Goal: Task Accomplishment & Management: Manage account settings

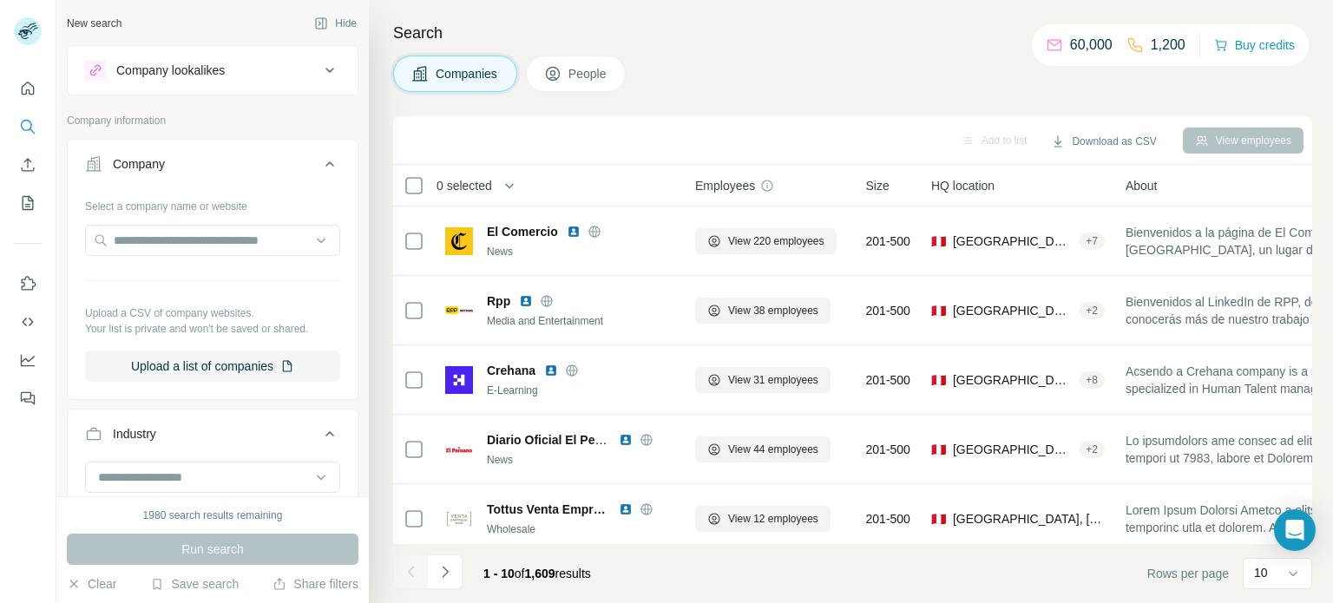
click at [319, 73] on icon at bounding box center [329, 70] width 21 height 21
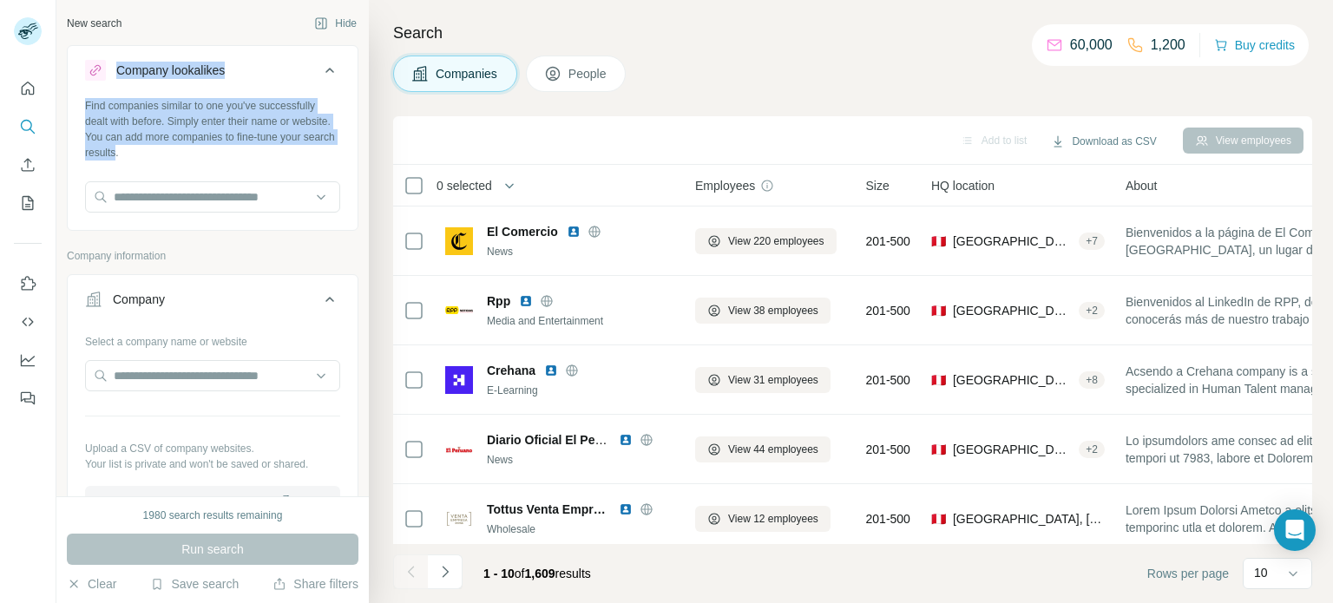
drag, startPoint x: 163, startPoint y: 148, endPoint x: 98, endPoint y: 82, distance: 92.7
click at [98, 82] on div "Company lookalikes Find companies similar to one you've successfully dealt with…" at bounding box center [213, 138] width 292 height 186
copy div "Company lookalikes Find companies similar to one you've successfully dealt with…"
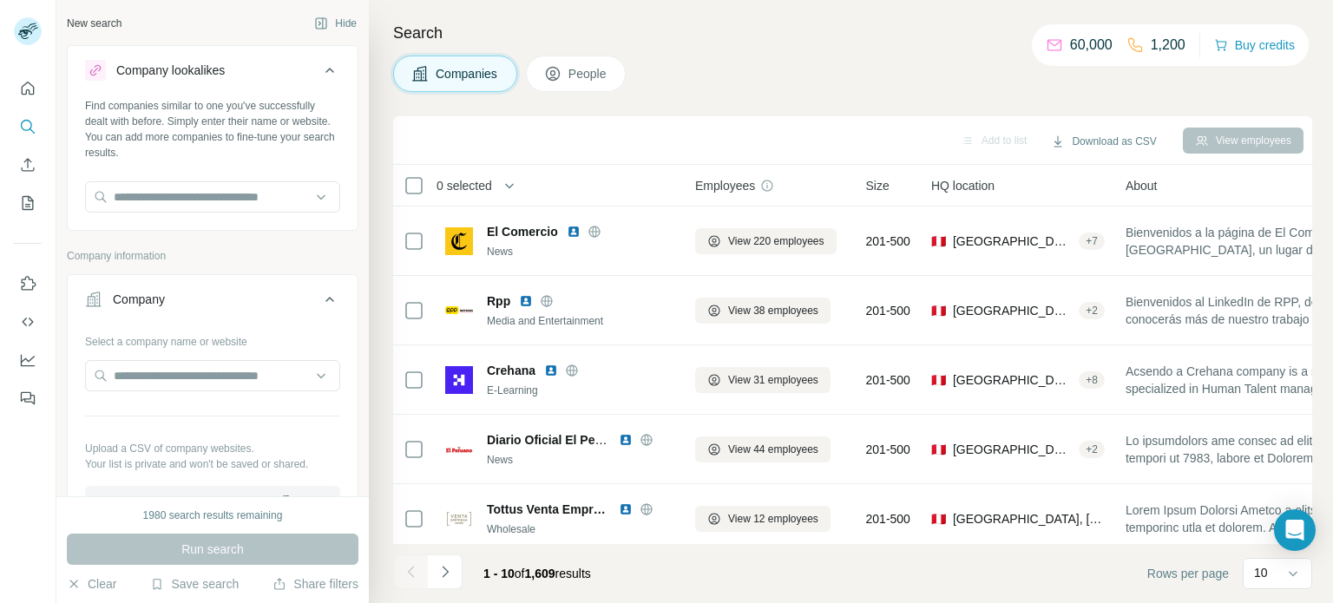
click at [313, 201] on input "text" at bounding box center [212, 196] width 255 height 31
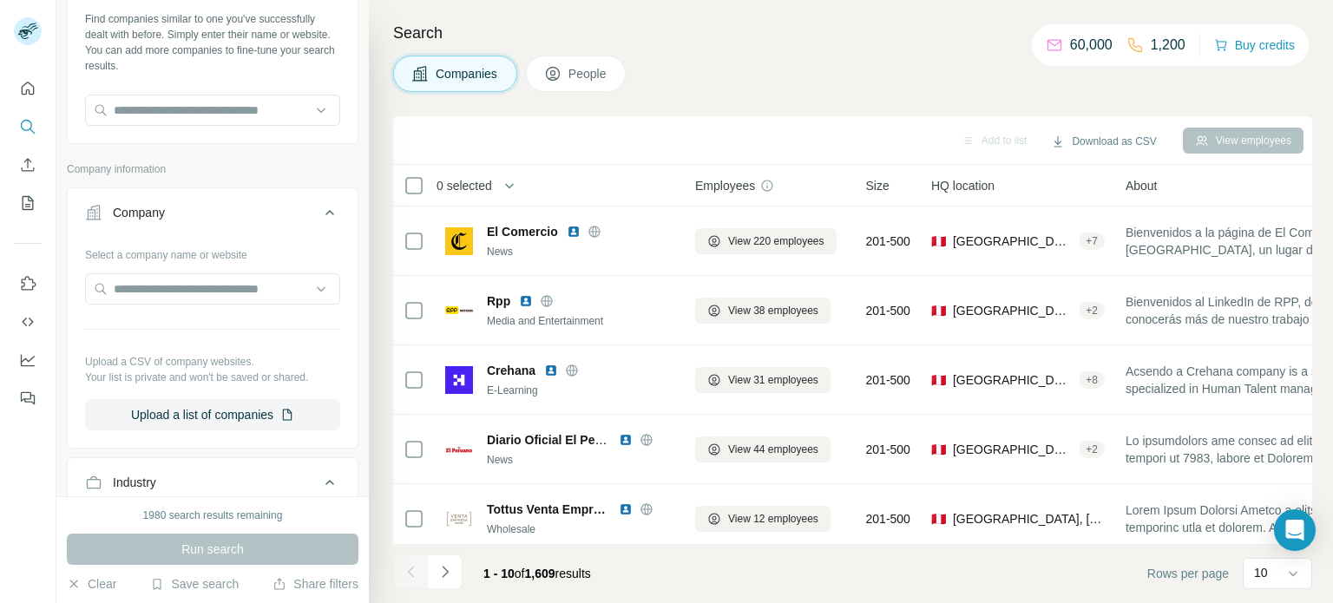
click at [324, 215] on icon at bounding box center [329, 212] width 21 height 21
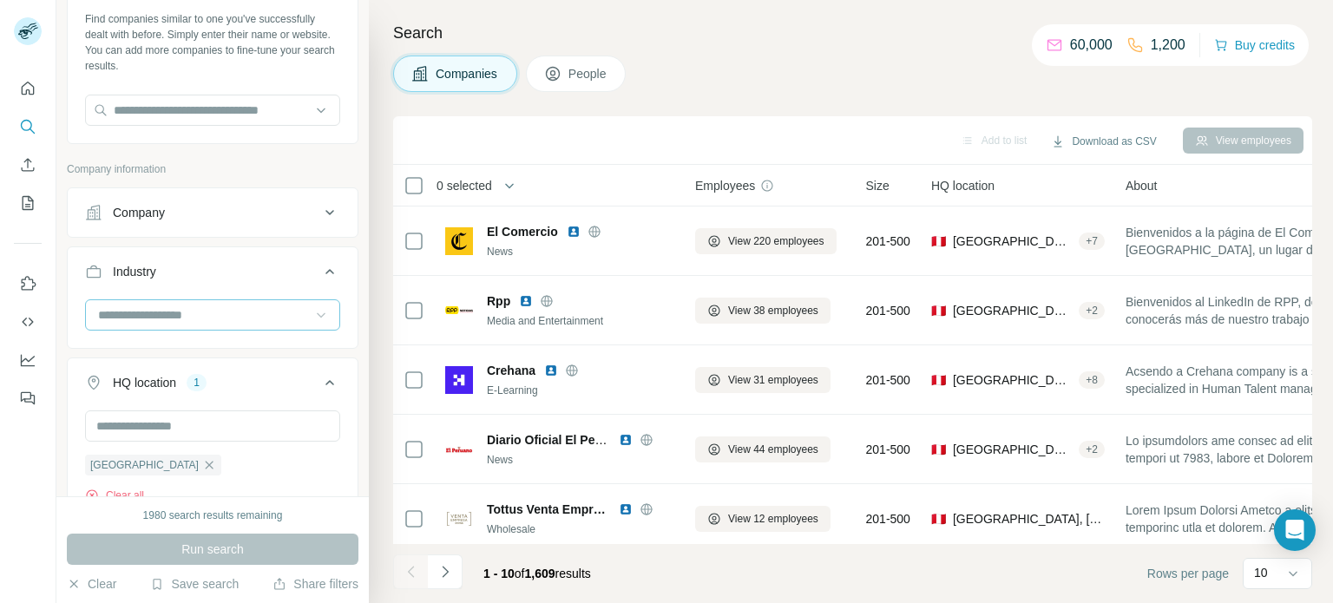
click at [312, 316] on icon at bounding box center [320, 314] width 17 height 17
click at [222, 313] on input at bounding box center [203, 314] width 214 height 19
click at [566, 76] on button "People" at bounding box center [576, 74] width 101 height 36
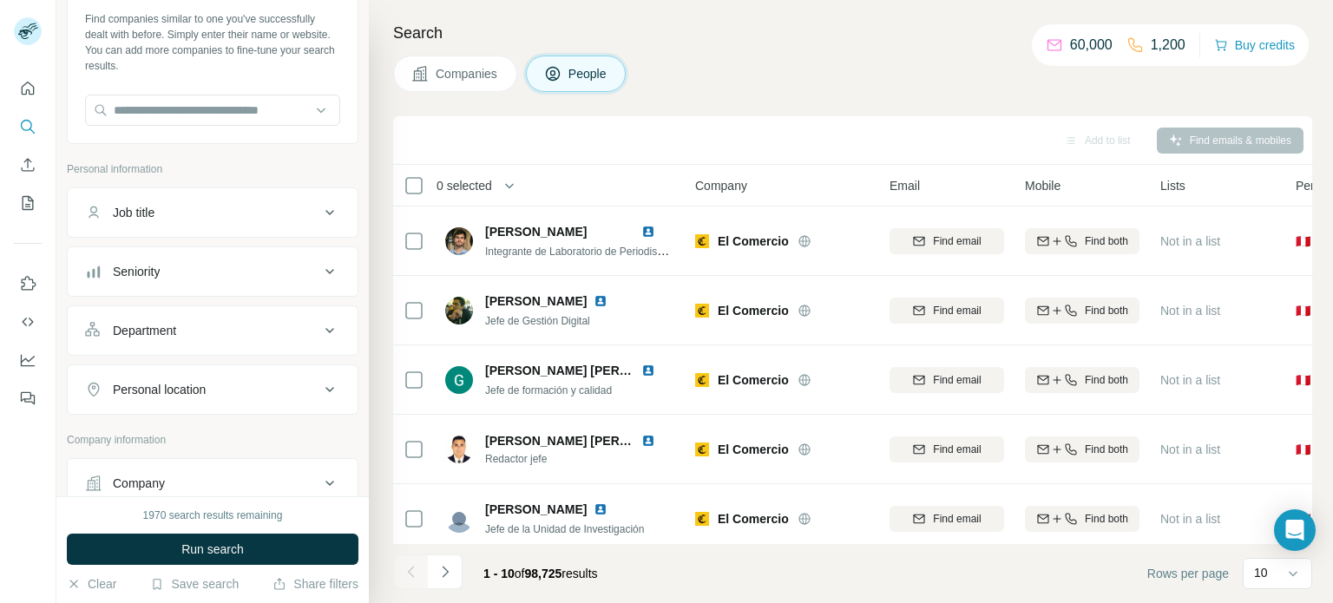
click at [470, 76] on span "Companies" at bounding box center [467, 73] width 63 height 17
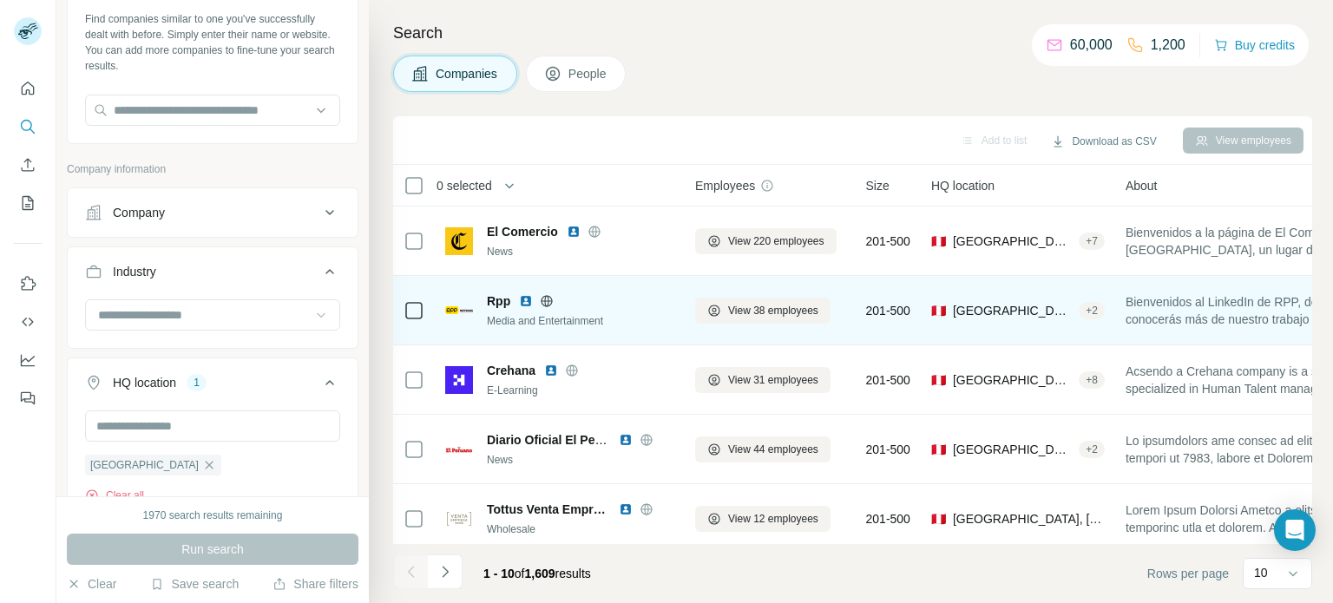
click at [513, 313] on div "Media and Entertainment" at bounding box center [580, 321] width 187 height 16
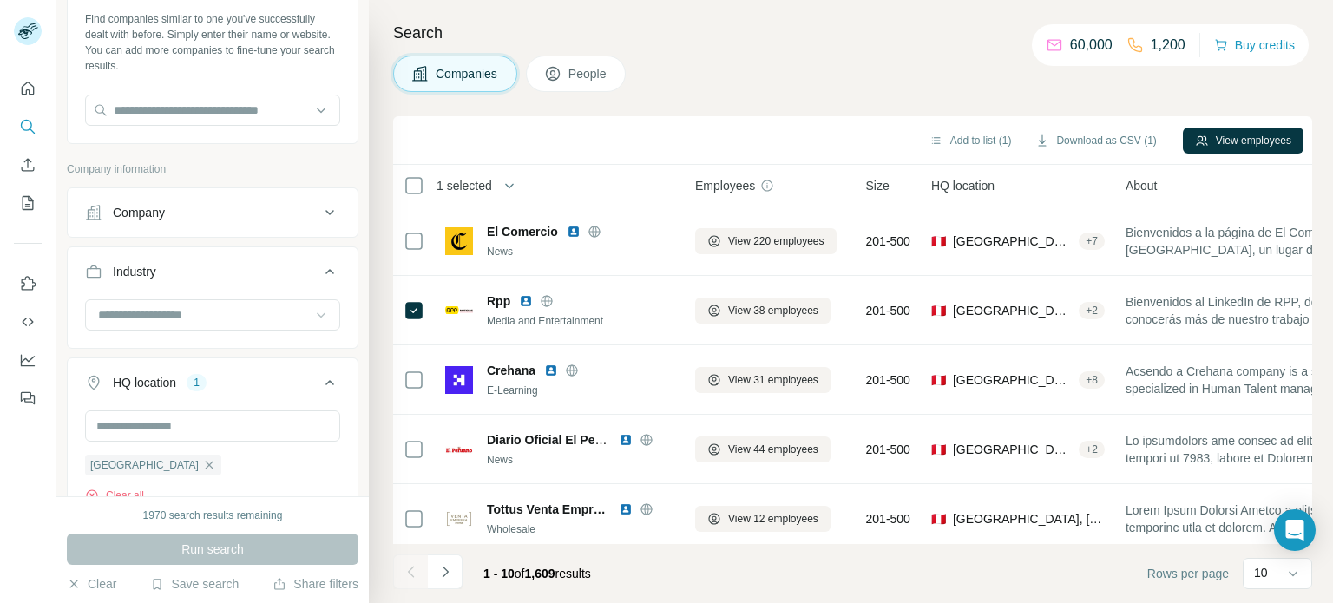
click at [588, 76] on span "People" at bounding box center [588, 73] width 40 height 17
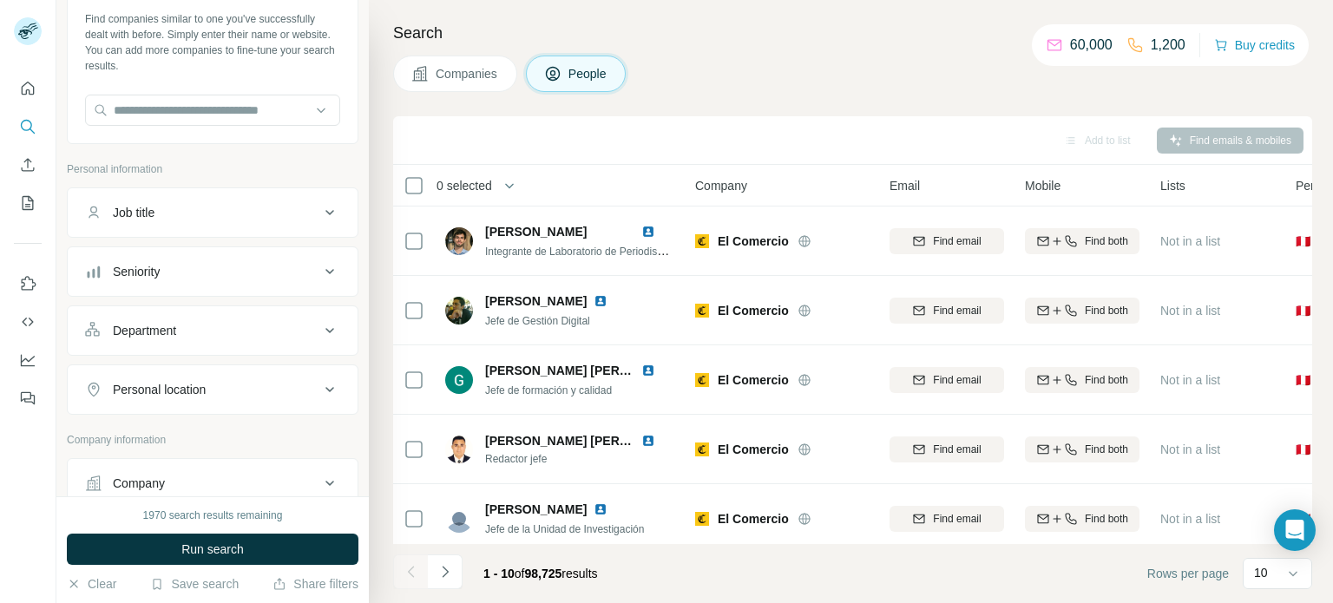
click at [469, 73] on span "Companies" at bounding box center [467, 73] width 63 height 17
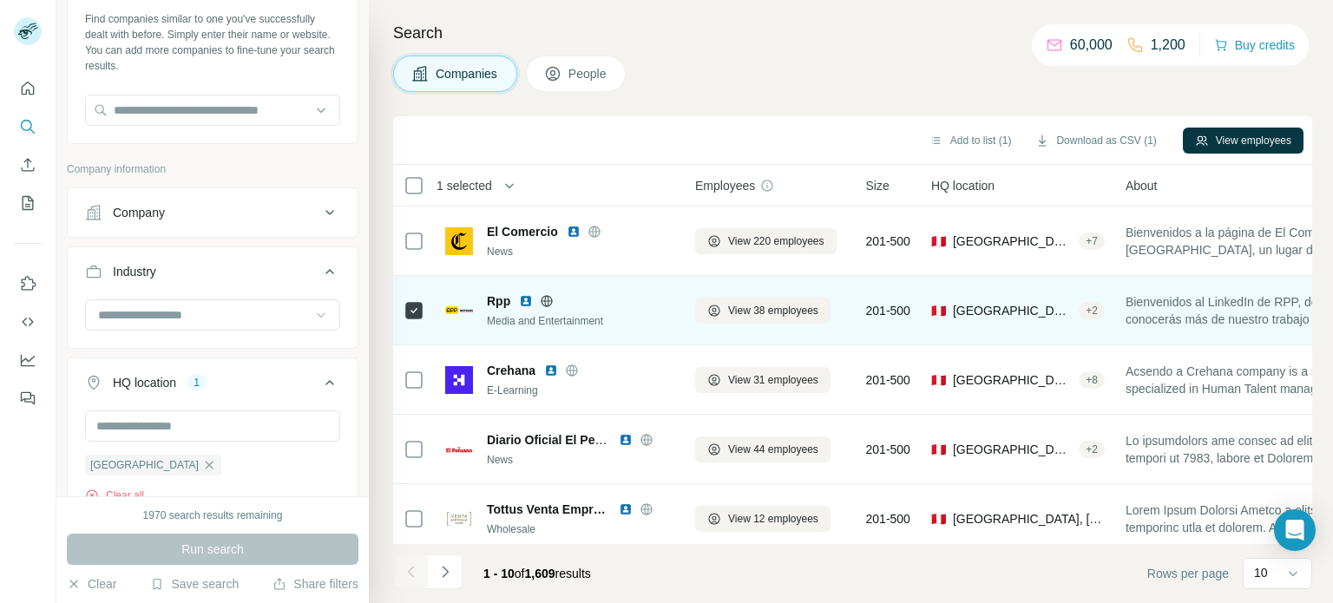
click at [413, 318] on icon at bounding box center [414, 310] width 21 height 21
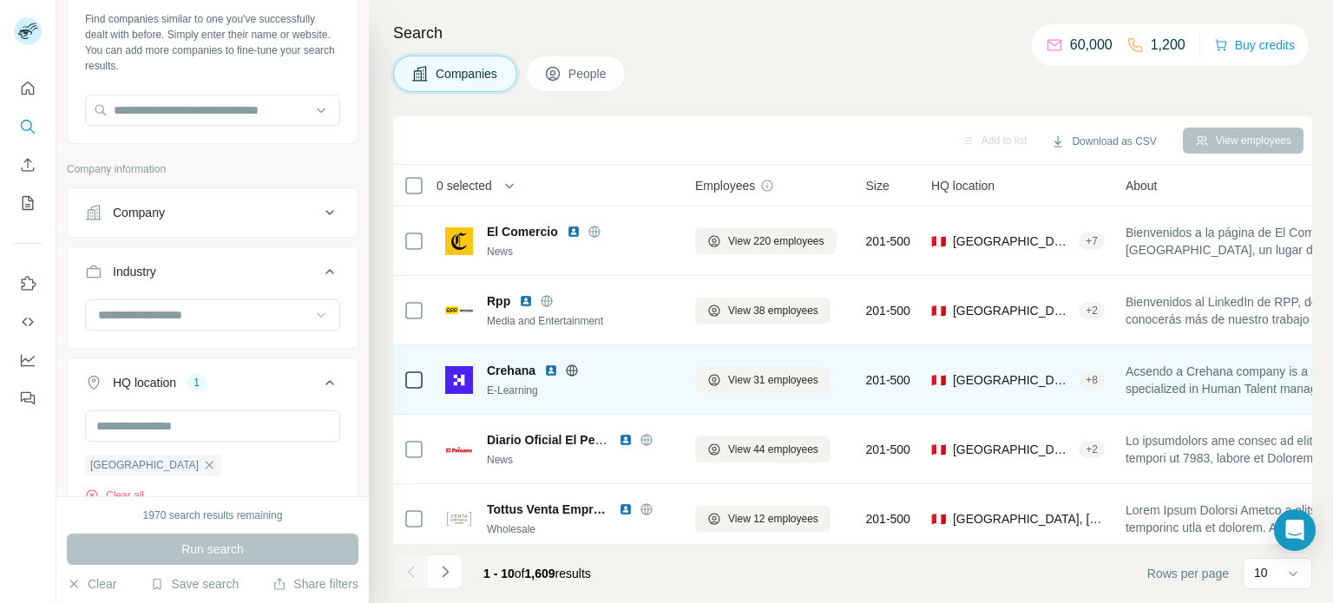
scroll to position [87, 0]
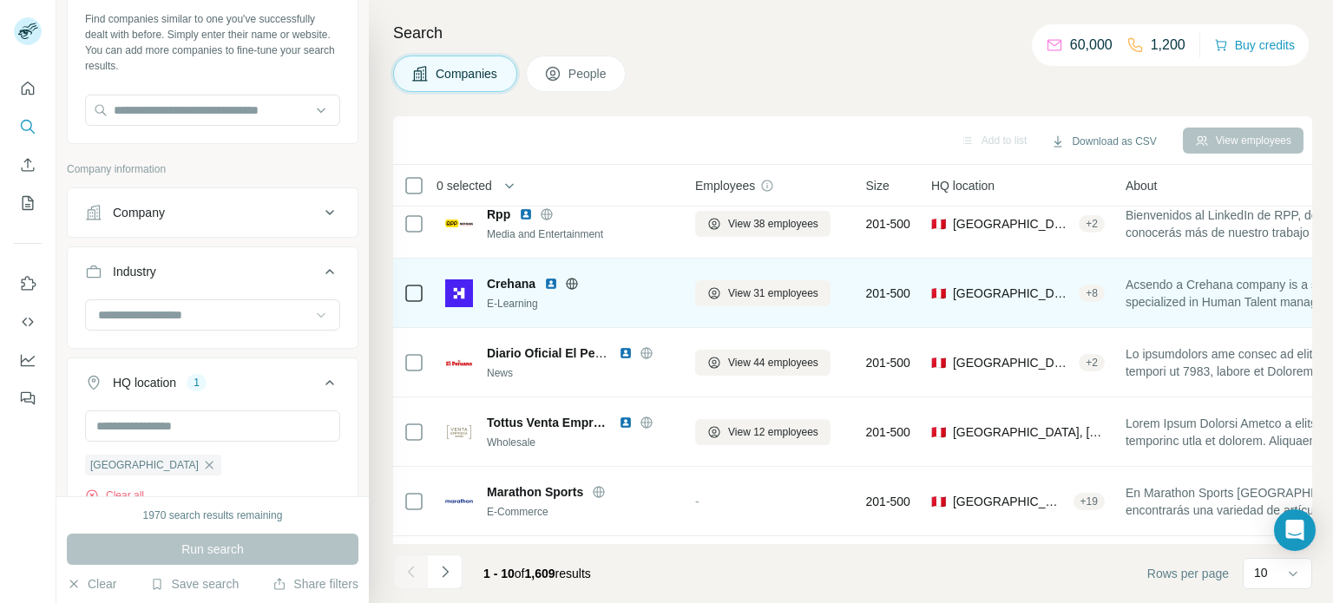
click at [1079, 290] on div "+ 8" at bounding box center [1092, 294] width 26 height 16
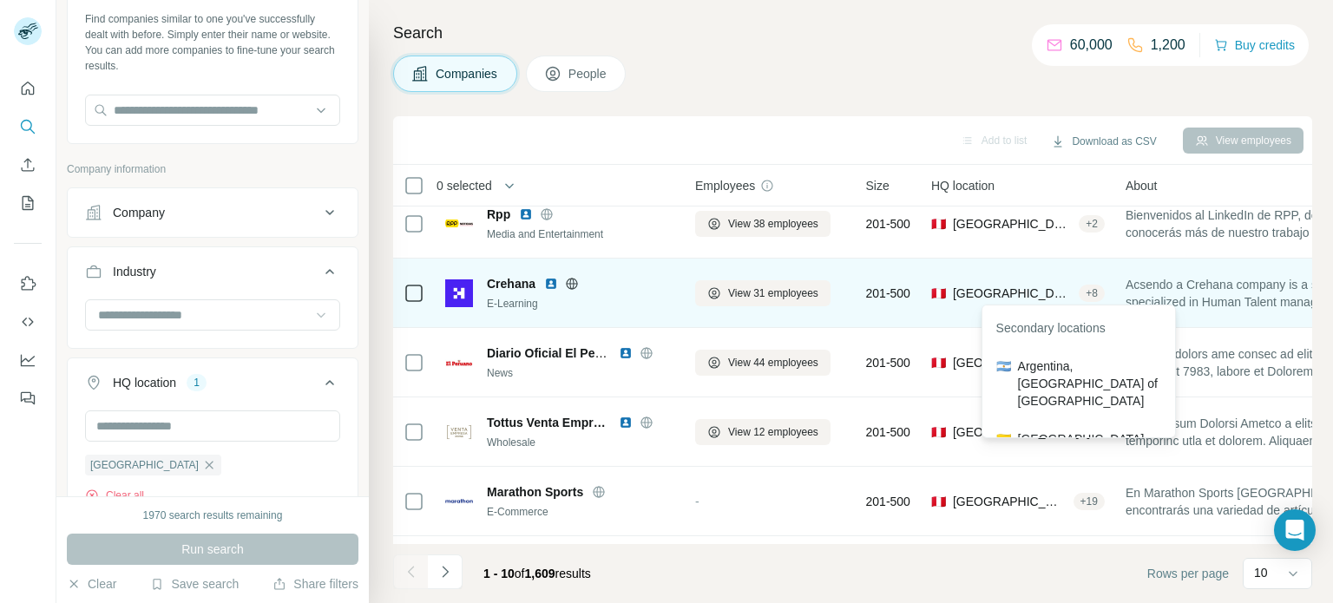
click at [1079, 291] on div "+ 8" at bounding box center [1092, 294] width 26 height 16
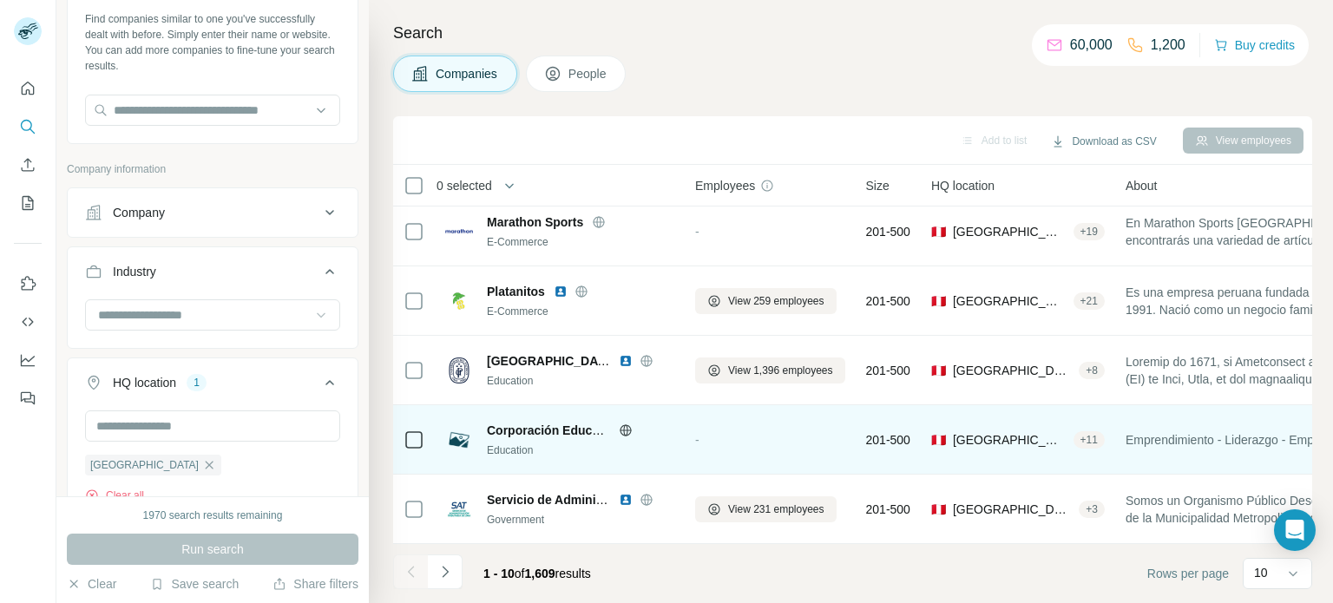
scroll to position [364, 0]
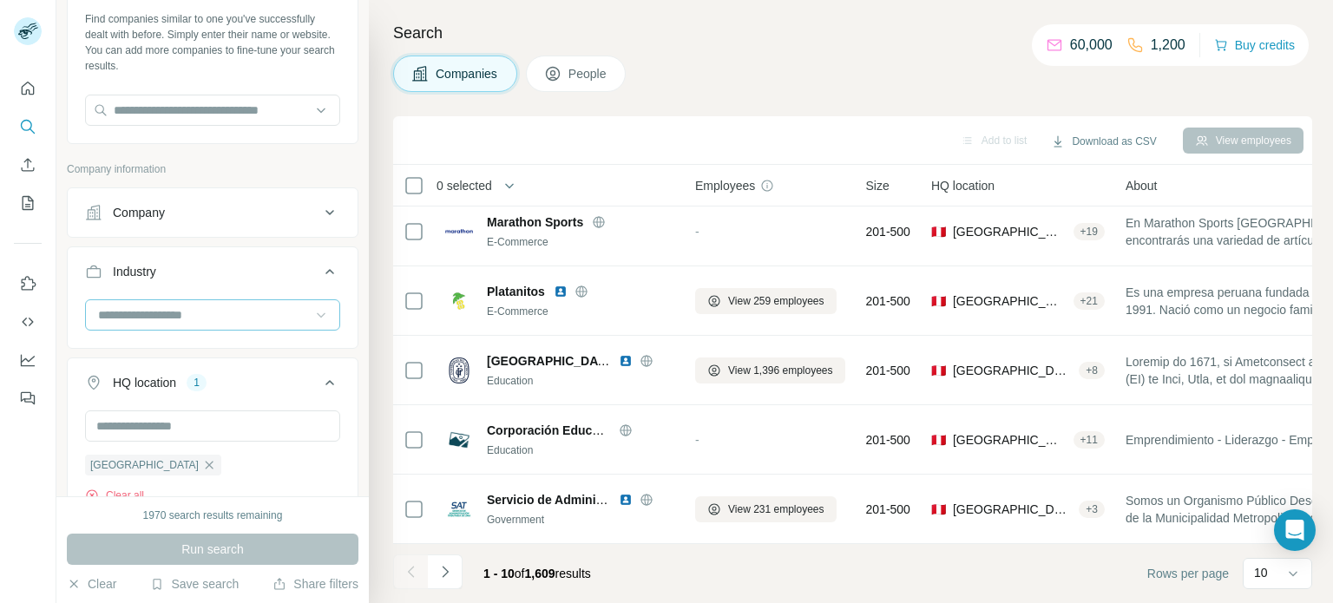
click at [199, 314] on input at bounding box center [203, 314] width 214 height 19
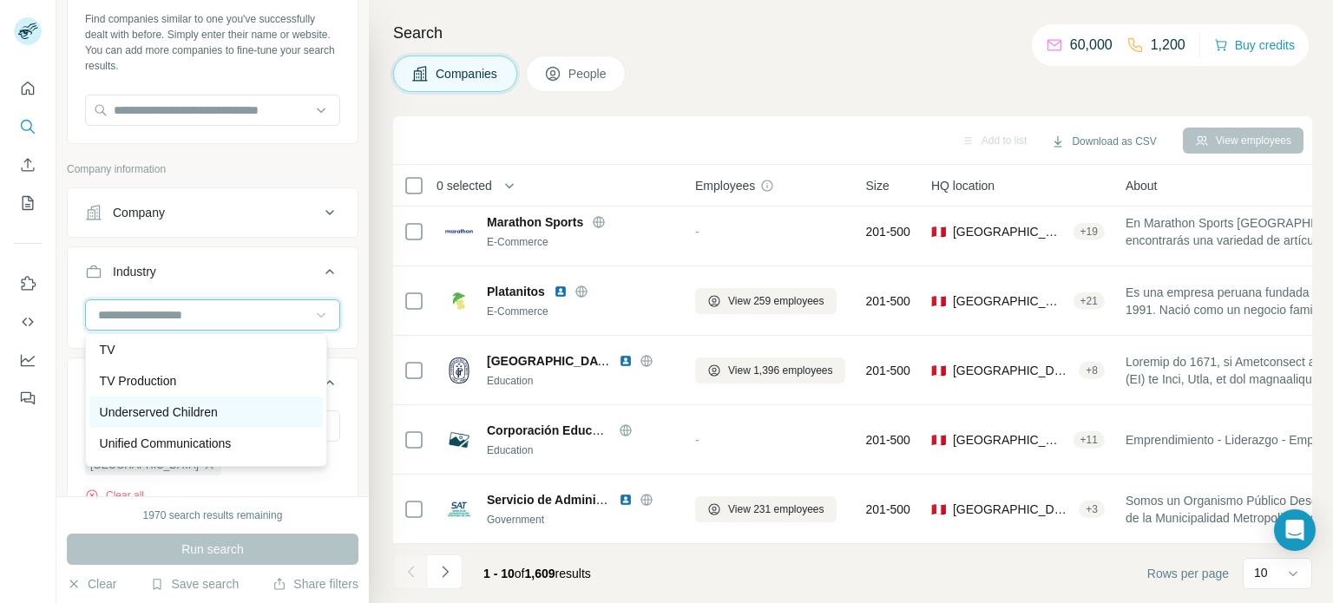
scroll to position [18103, 0]
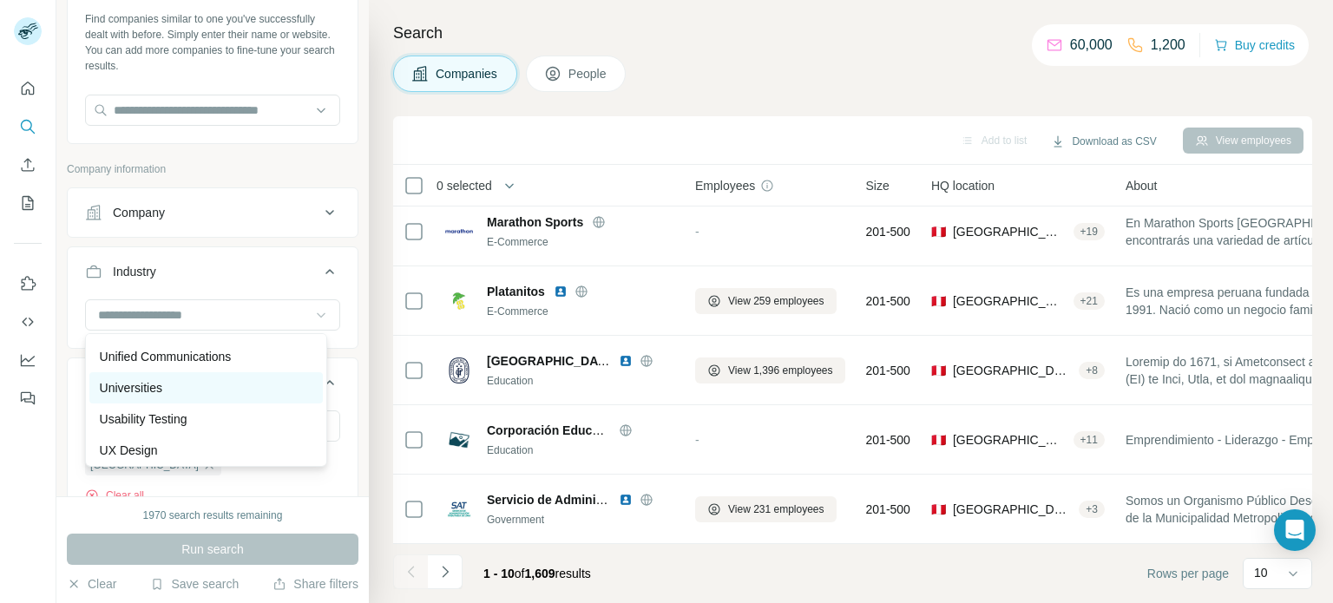
click at [172, 397] on div "Universities" at bounding box center [206, 387] width 213 height 17
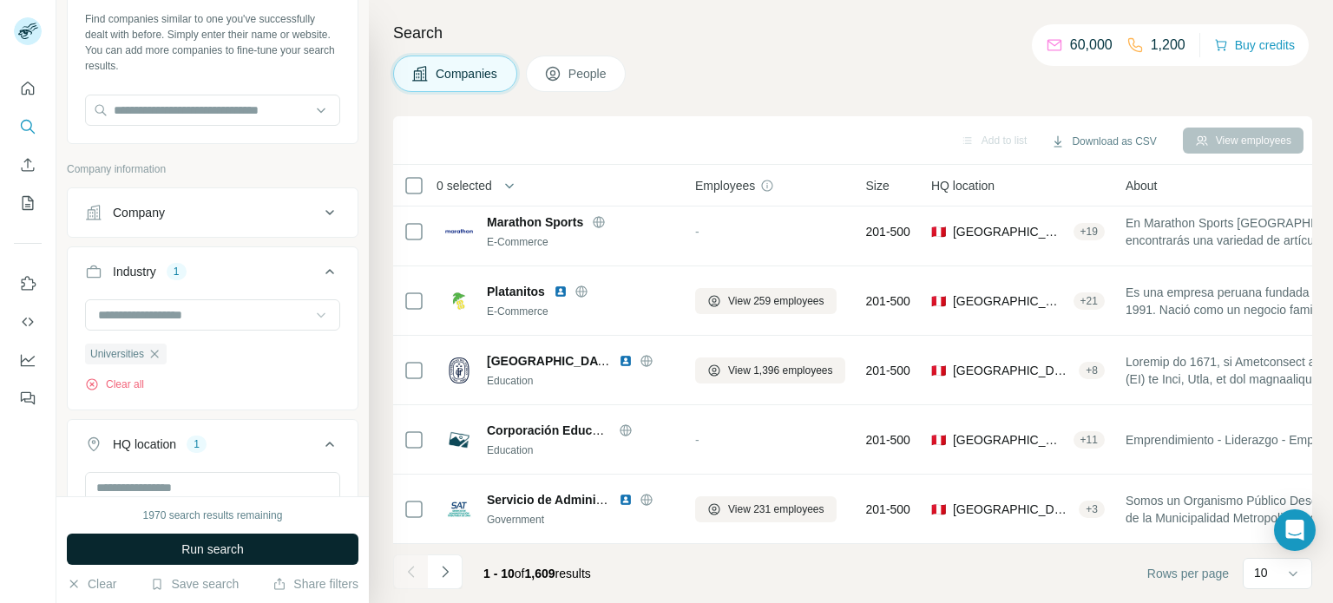
click at [181, 555] on span "Run search" at bounding box center [212, 549] width 62 height 17
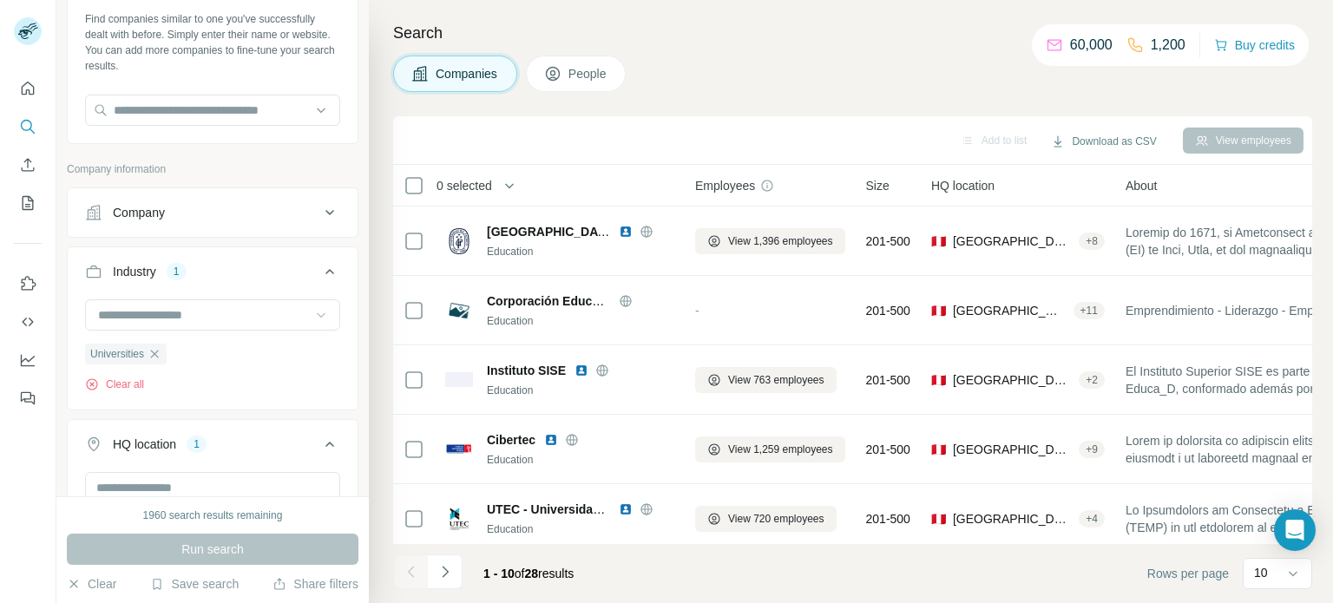
click at [580, 78] on span "People" at bounding box center [588, 73] width 40 height 17
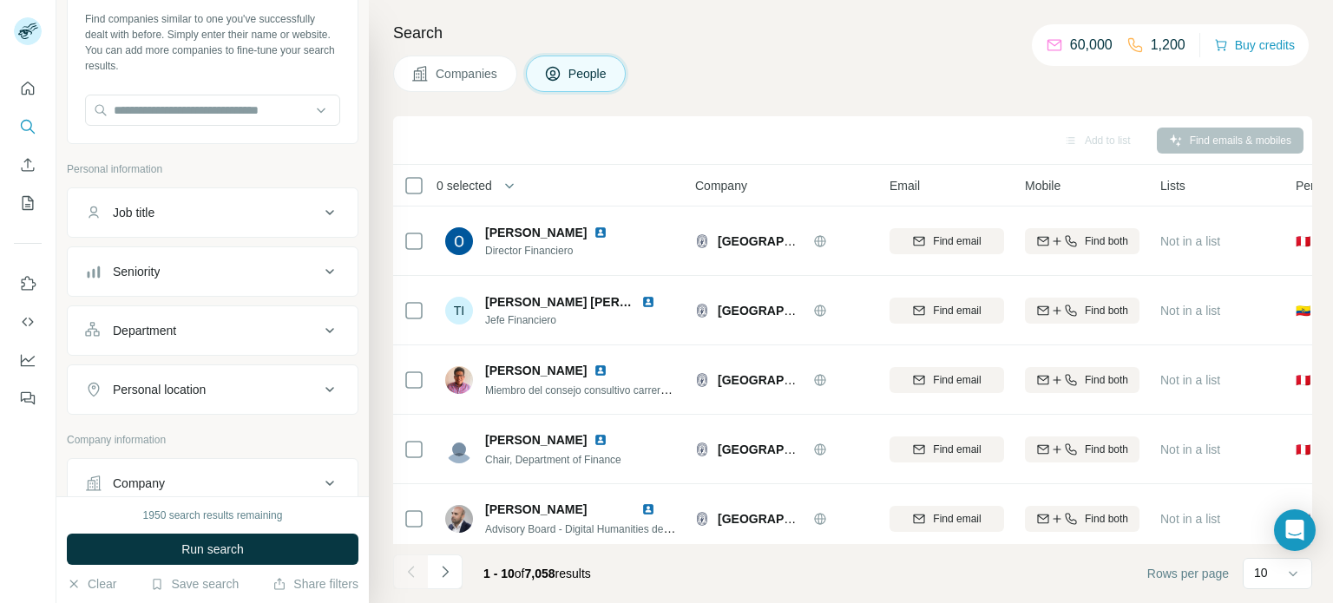
click at [454, 66] on span "Companies" at bounding box center [467, 73] width 63 height 17
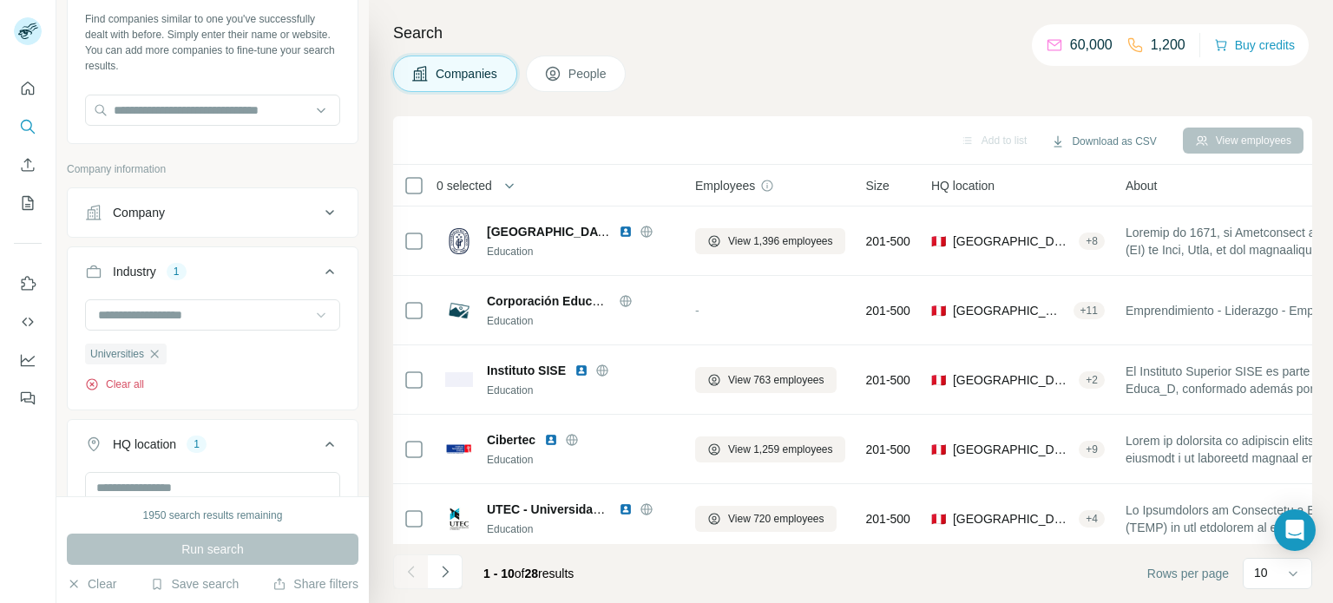
click at [90, 388] on icon "button" at bounding box center [92, 385] width 14 height 14
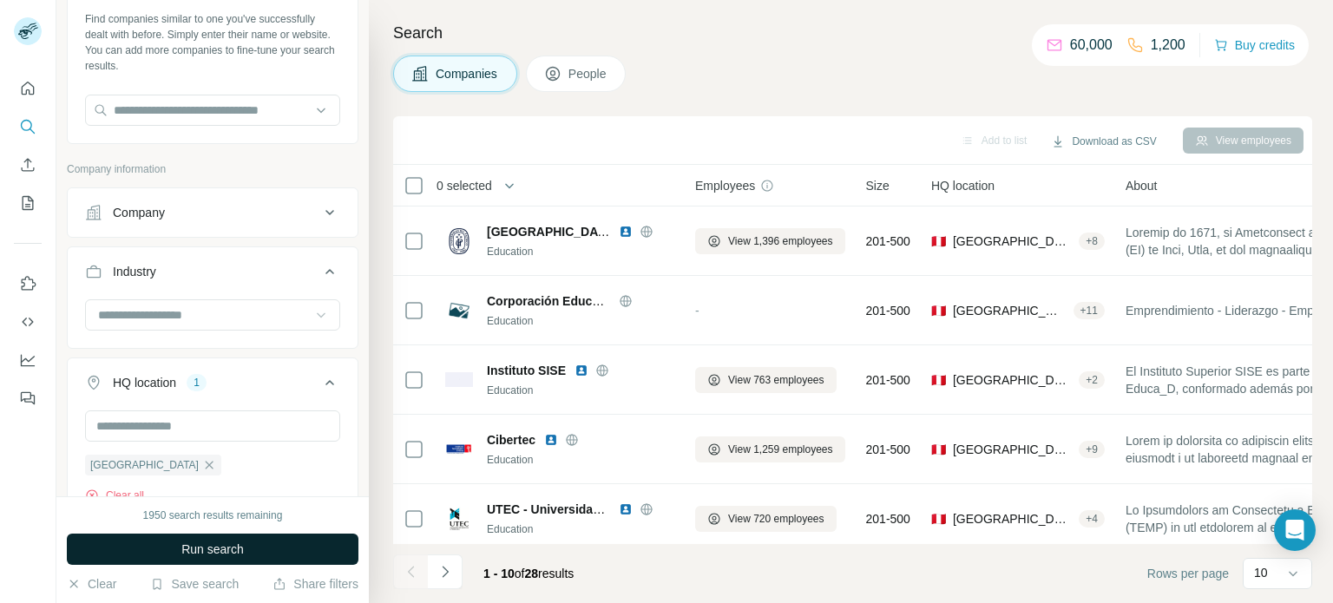
click at [182, 555] on span "Run search" at bounding box center [212, 549] width 62 height 17
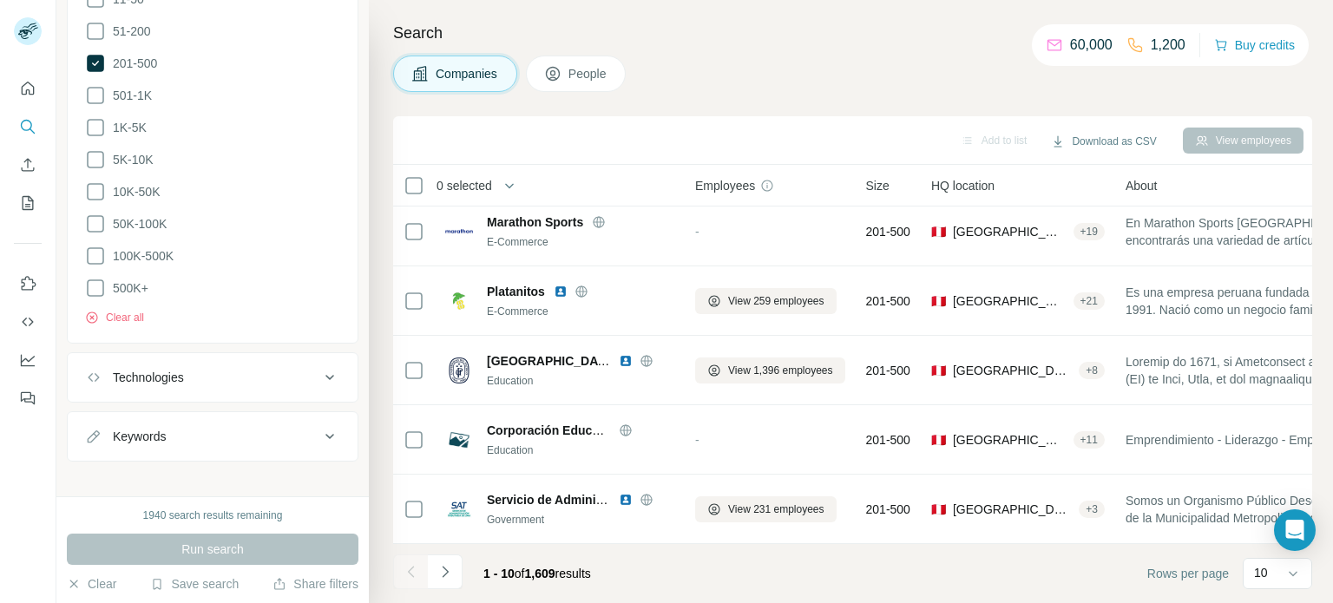
scroll to position [805, 0]
click at [186, 377] on div "Technologies" at bounding box center [202, 376] width 234 height 17
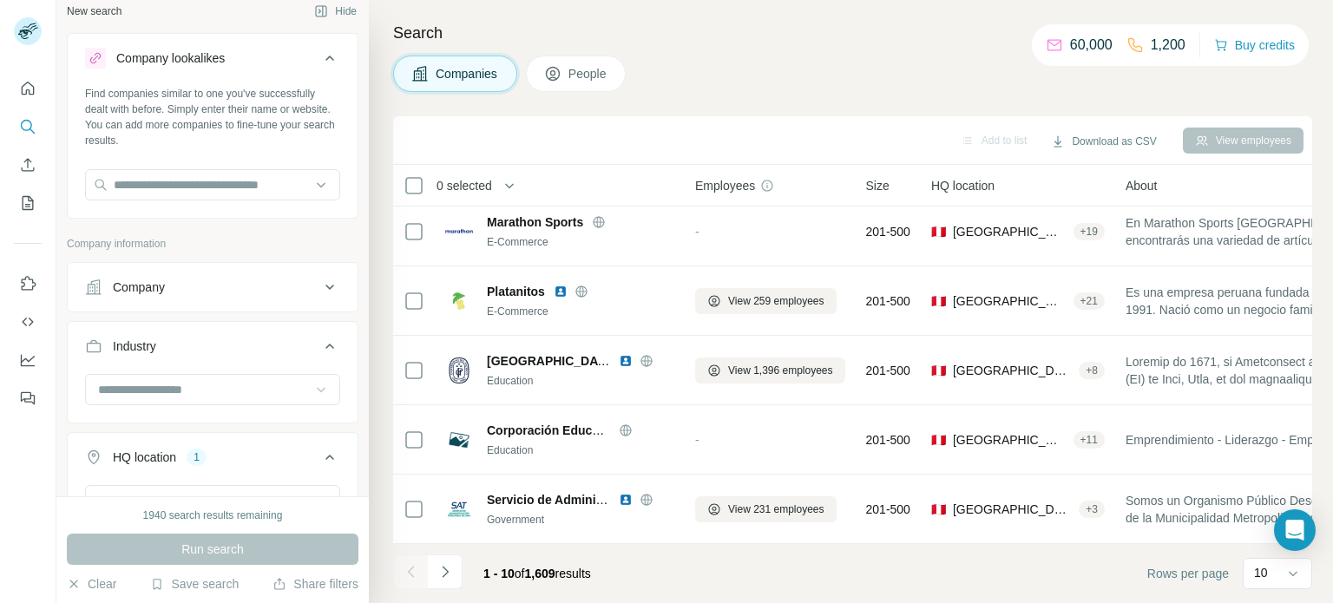
scroll to position [0, 0]
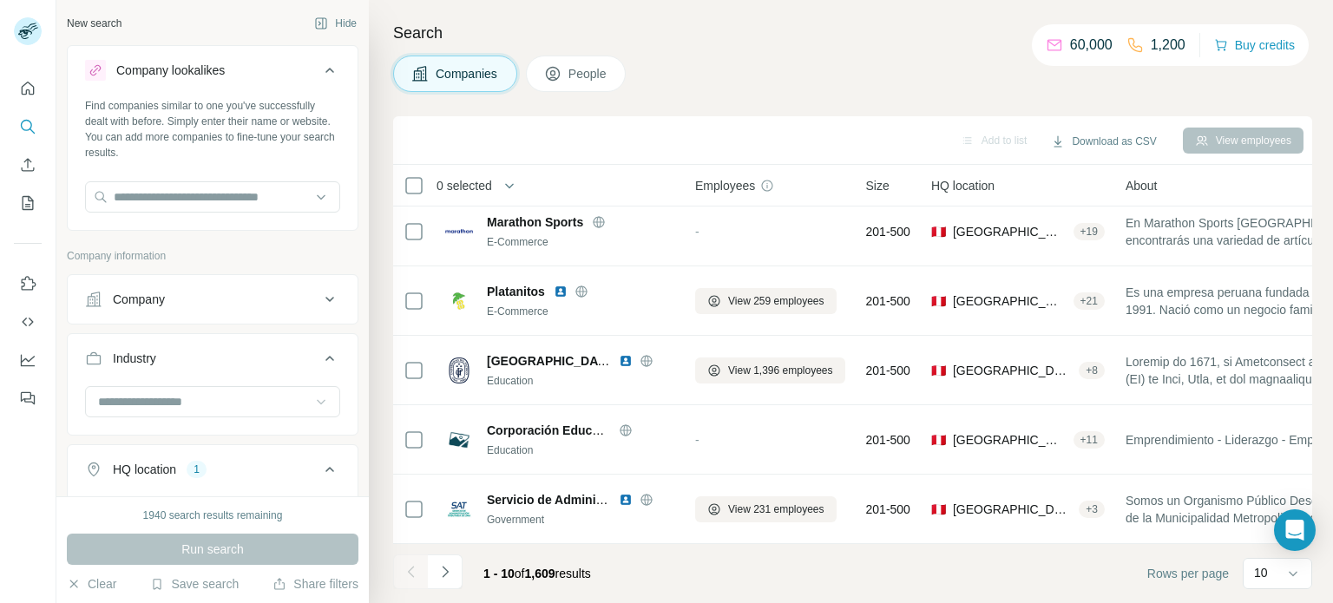
click at [582, 79] on span "People" at bounding box center [588, 73] width 40 height 17
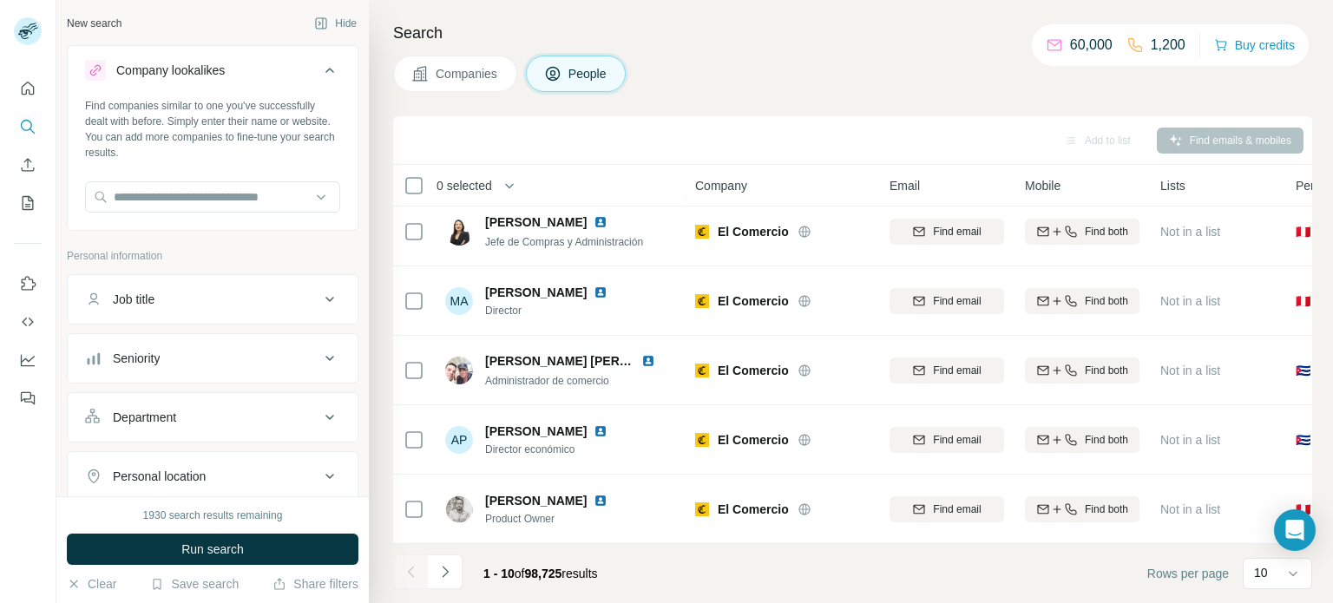
click at [191, 364] on div "Seniority" at bounding box center [202, 358] width 234 height 17
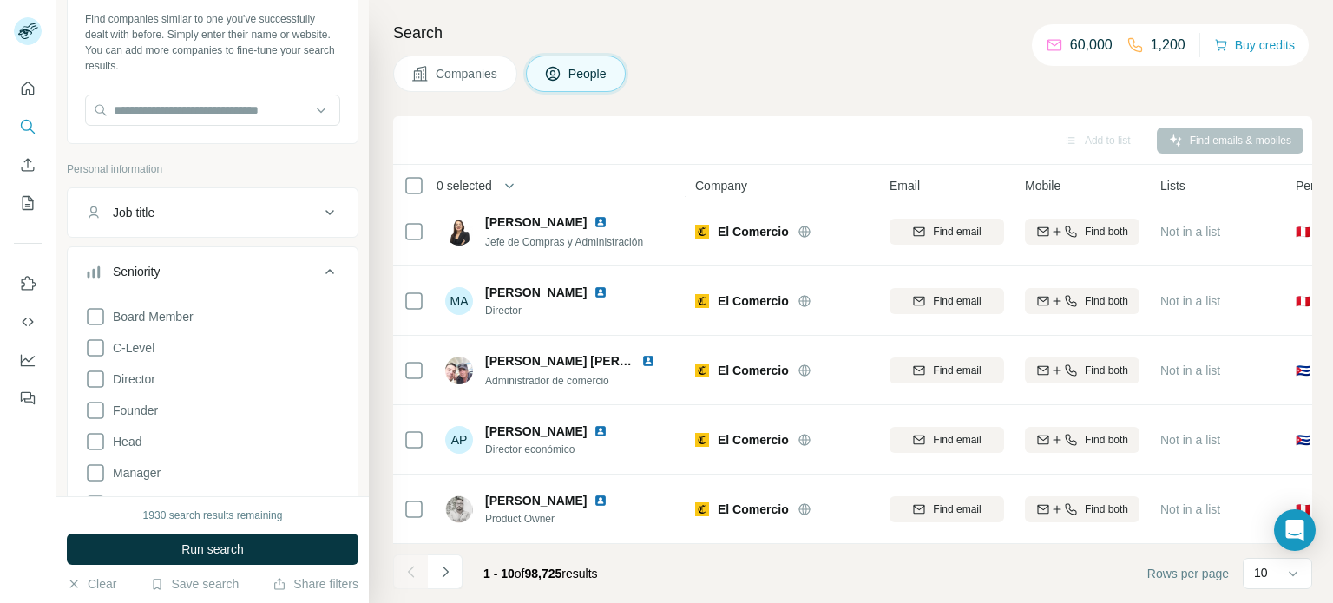
scroll to position [260, 0]
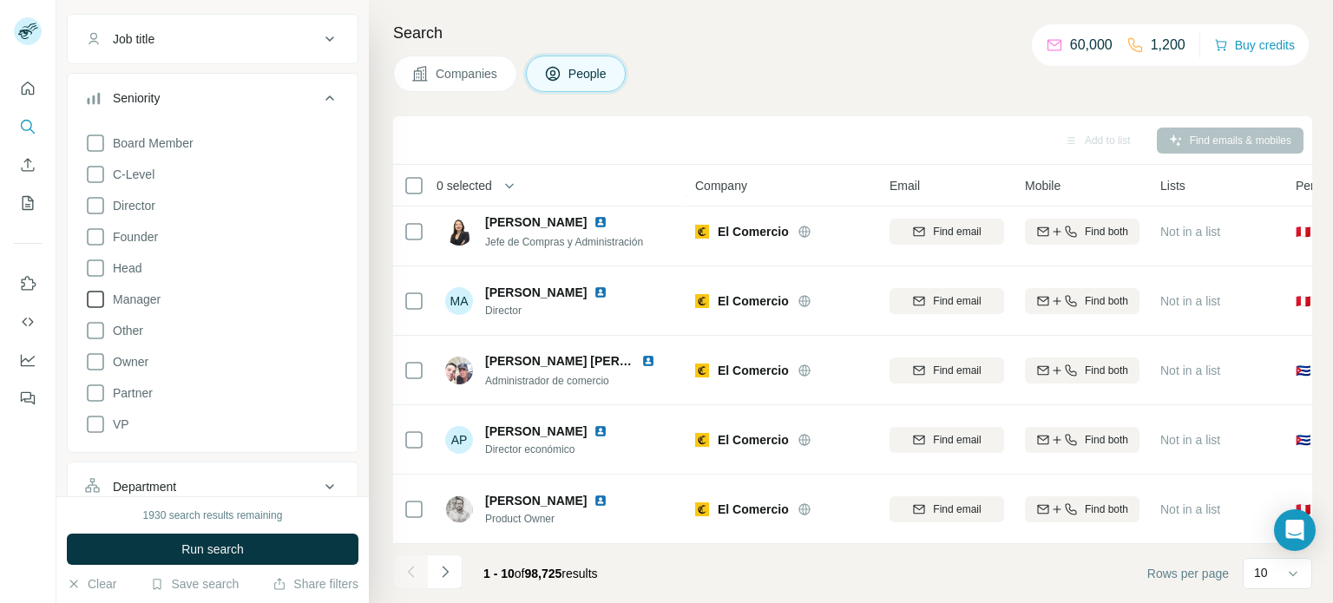
click at [95, 305] on icon at bounding box center [95, 299] width 21 height 21
click at [95, 204] on icon at bounding box center [95, 205] width 21 height 21
click at [96, 244] on icon at bounding box center [95, 236] width 17 height 17
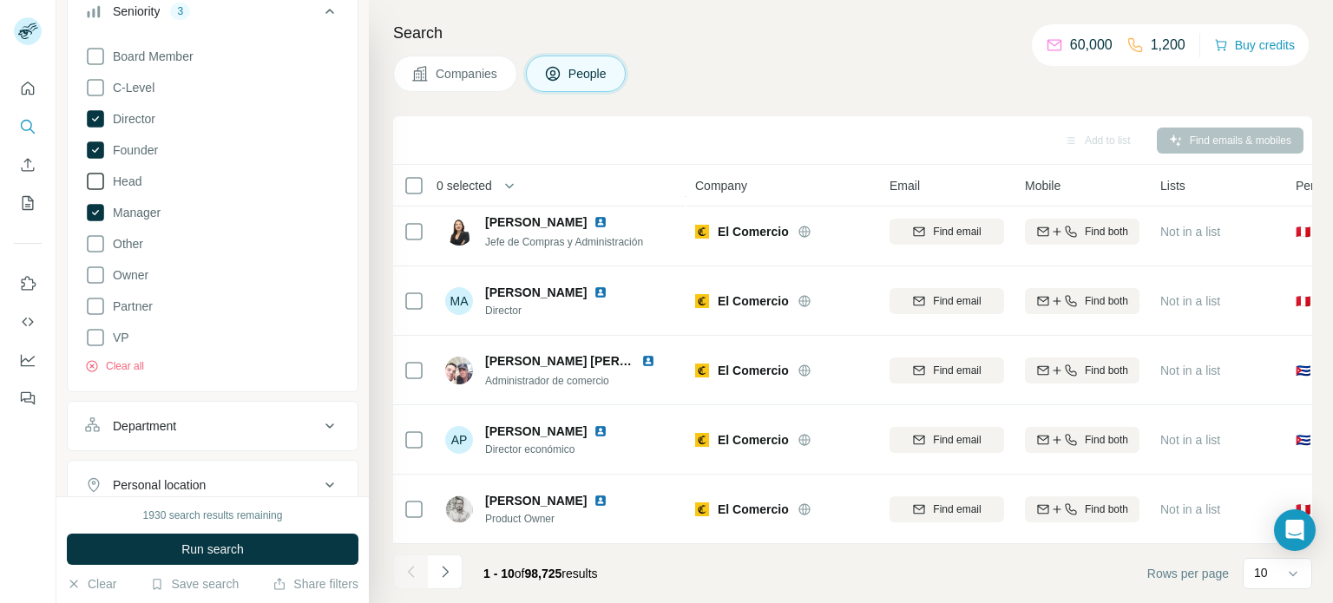
click at [94, 183] on icon at bounding box center [95, 181] width 21 height 21
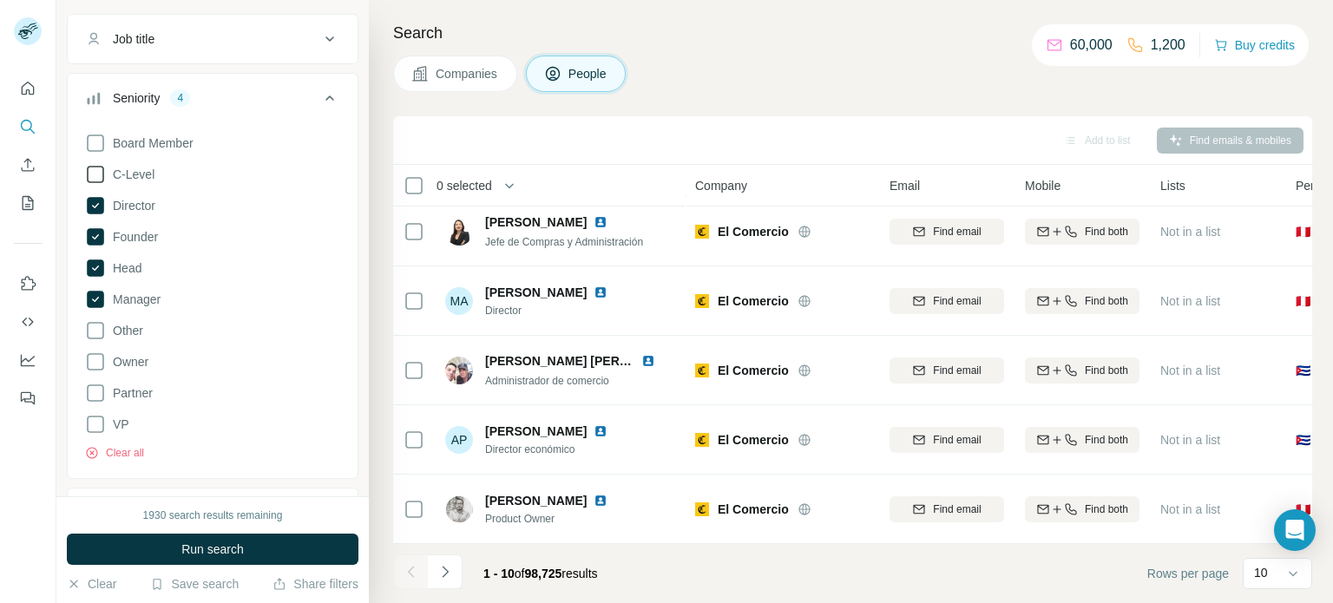
click at [94, 174] on icon at bounding box center [95, 174] width 21 height 21
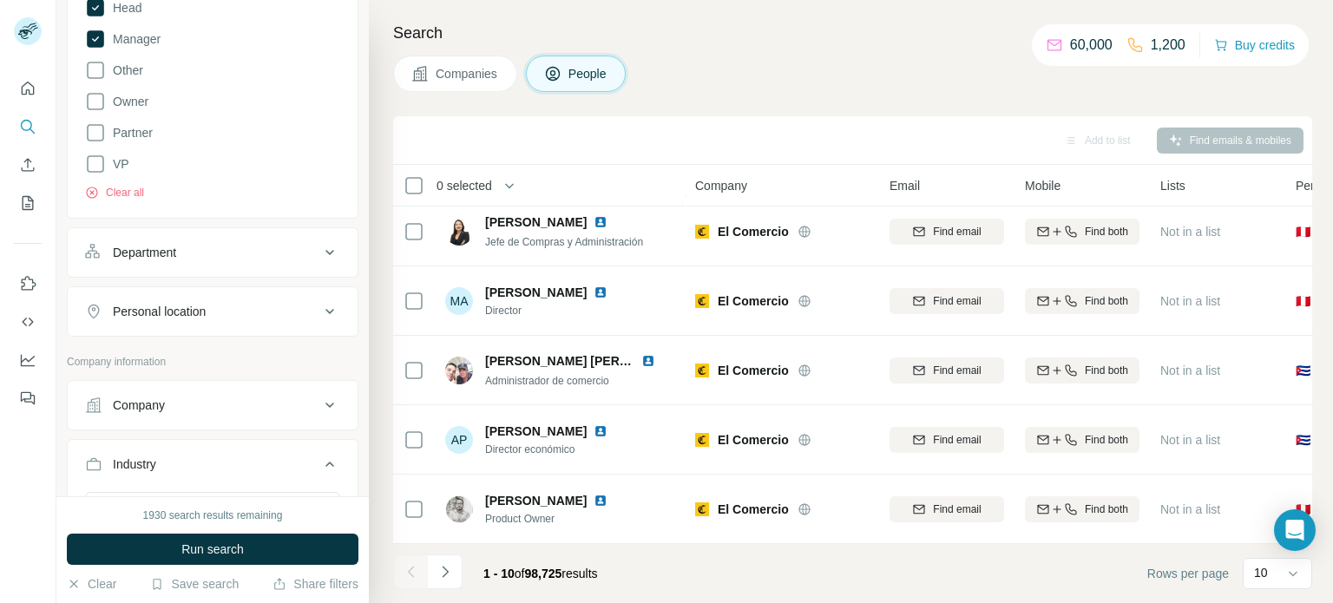
scroll to position [260, 0]
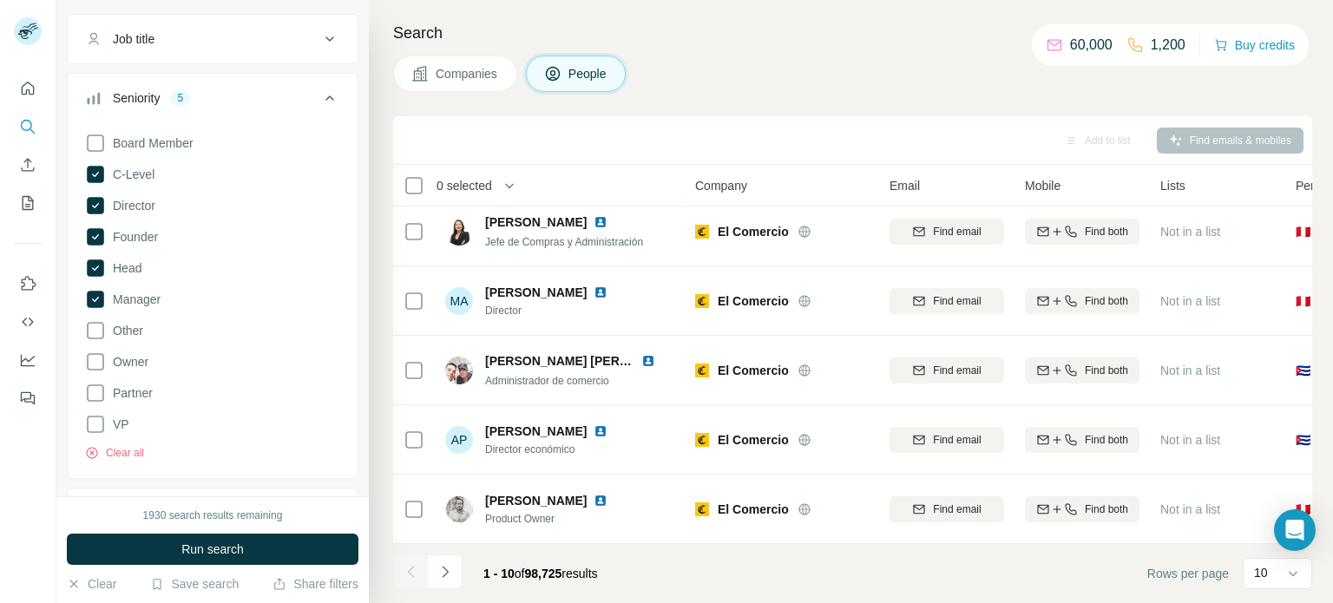
click at [319, 103] on icon at bounding box center [329, 98] width 21 height 21
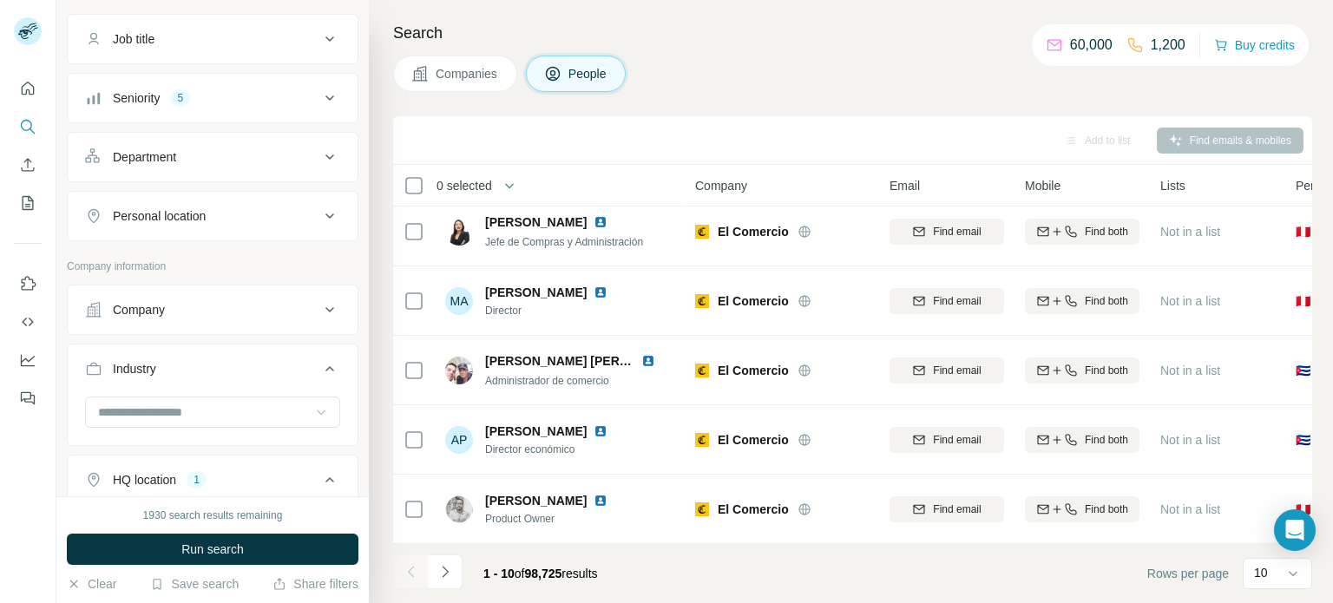
click at [319, 162] on icon at bounding box center [329, 157] width 21 height 21
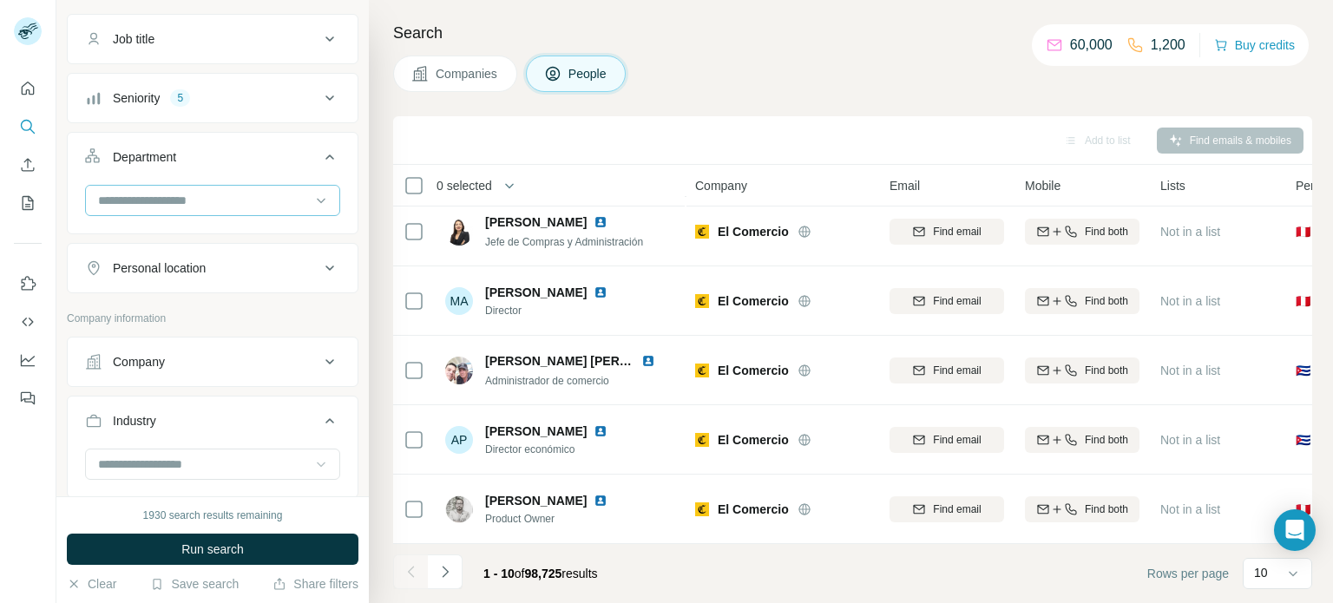
click at [176, 200] on input at bounding box center [203, 200] width 214 height 19
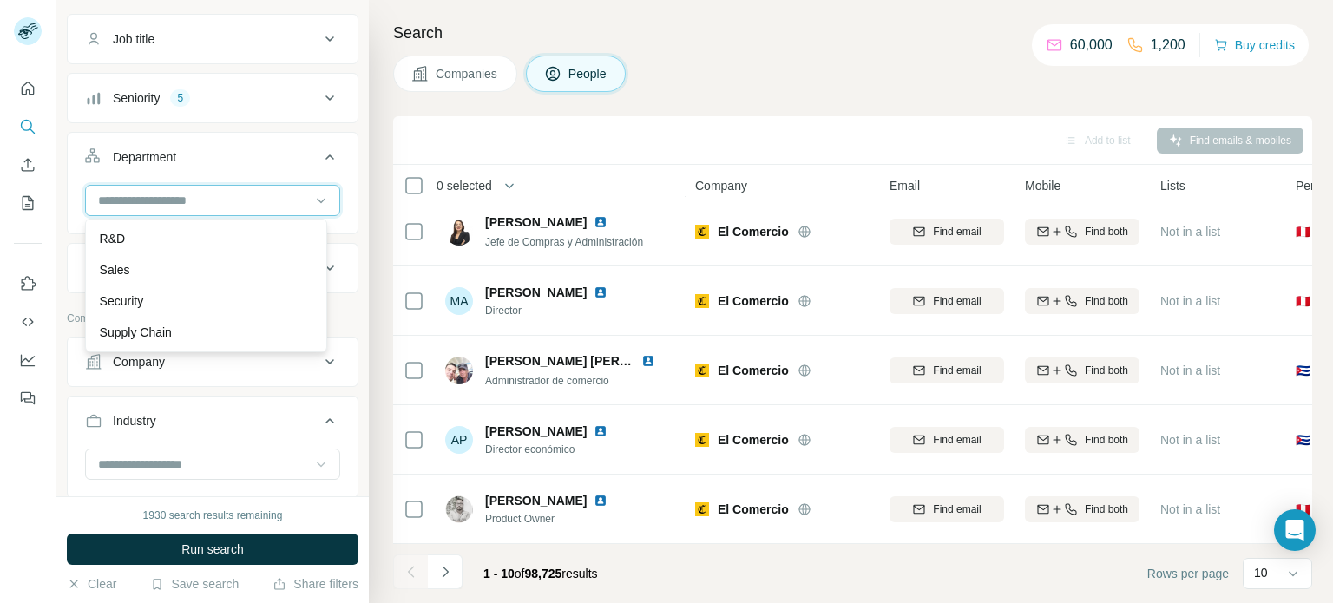
scroll to position [364, 0]
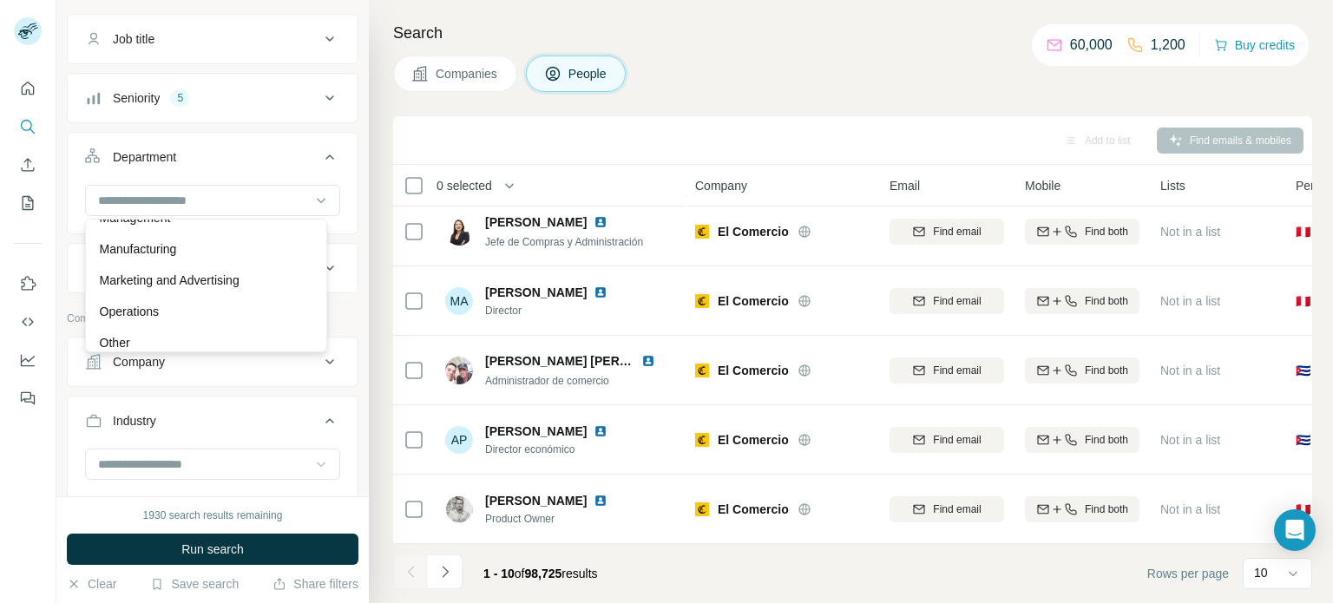
click at [312, 194] on icon at bounding box center [320, 200] width 17 height 17
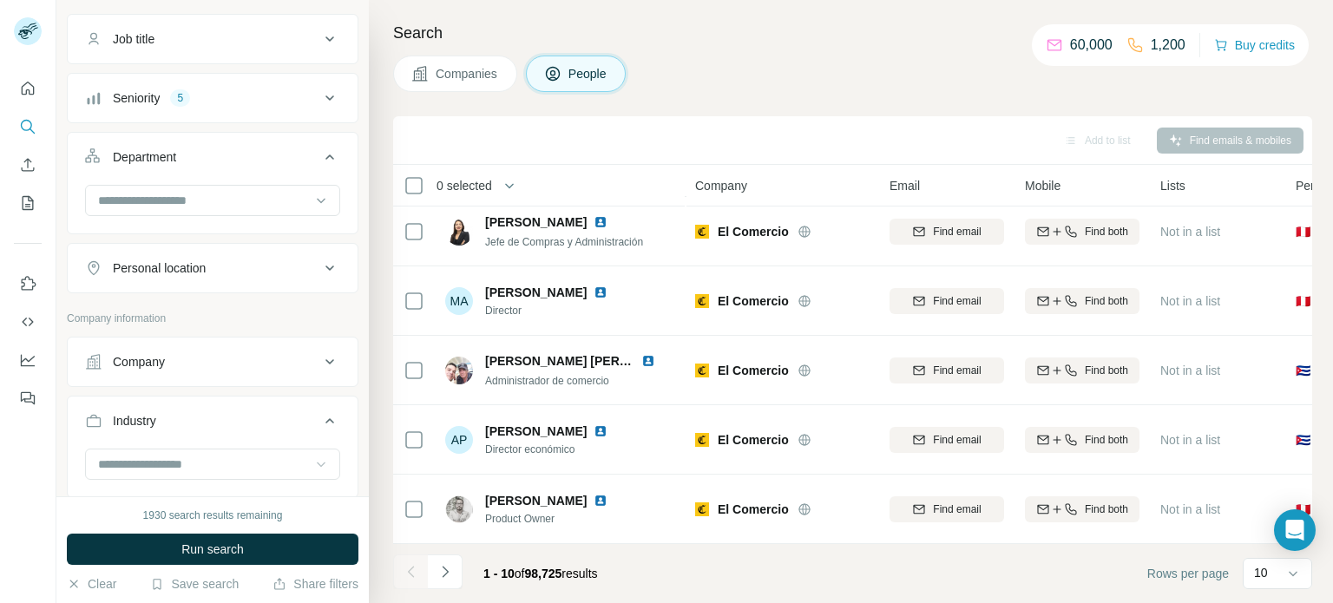
click at [319, 160] on icon at bounding box center [329, 157] width 21 height 21
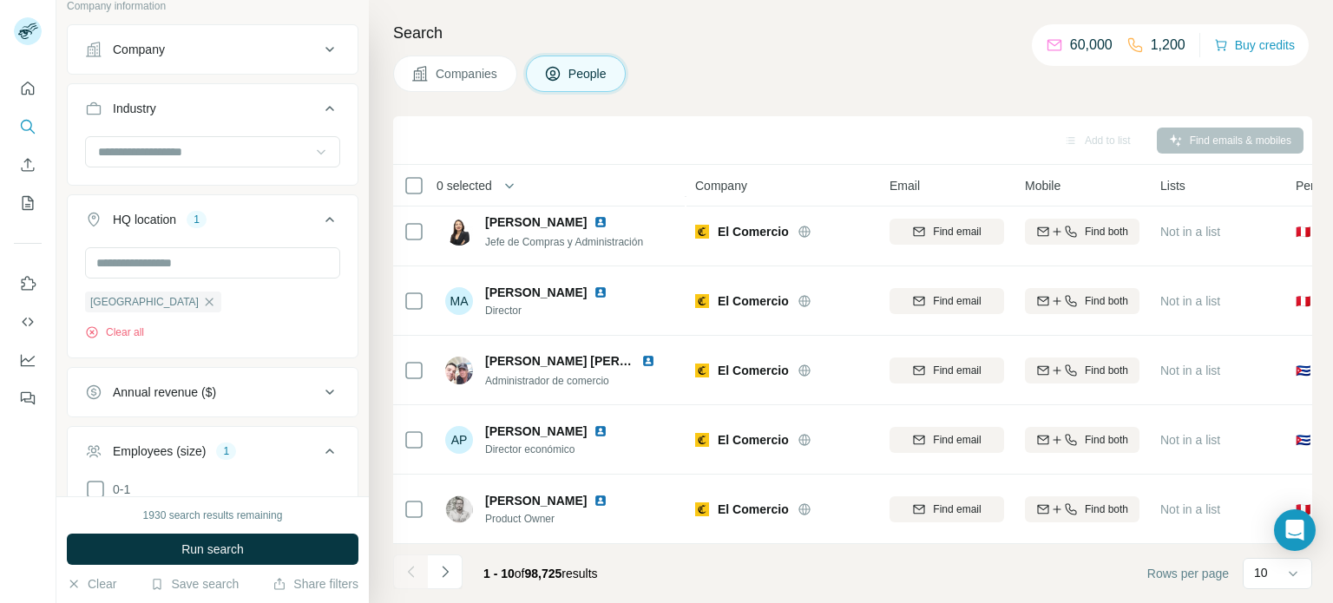
scroll to position [434, 0]
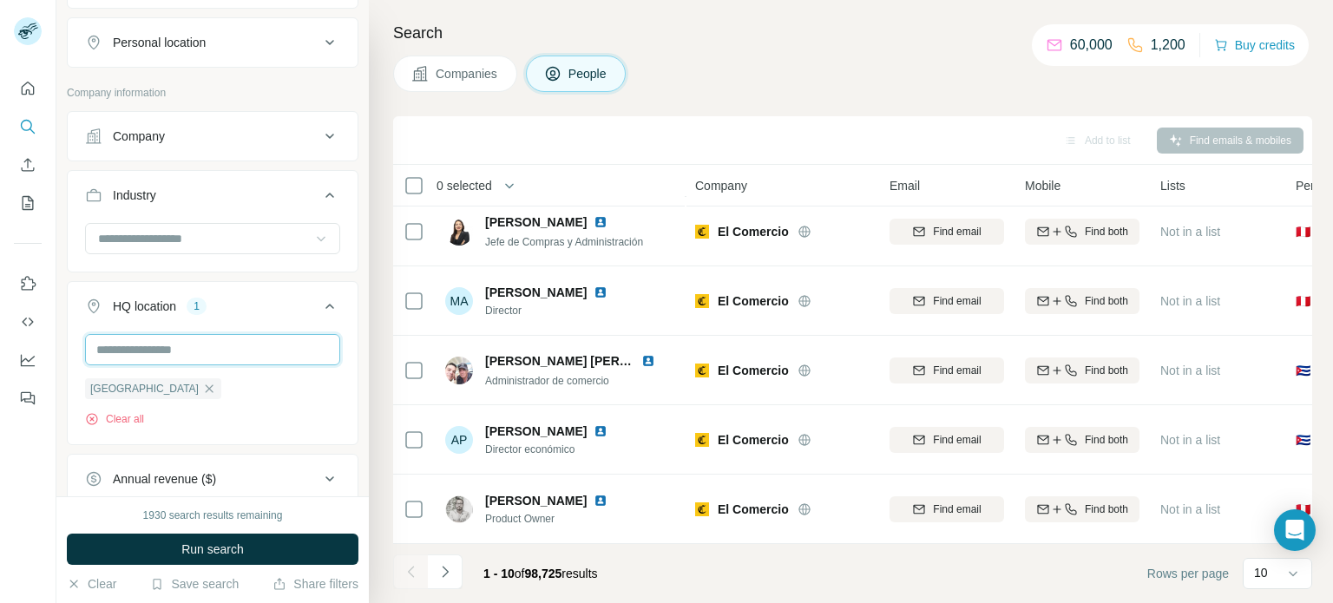
click at [218, 355] on input "text" at bounding box center [212, 349] width 255 height 31
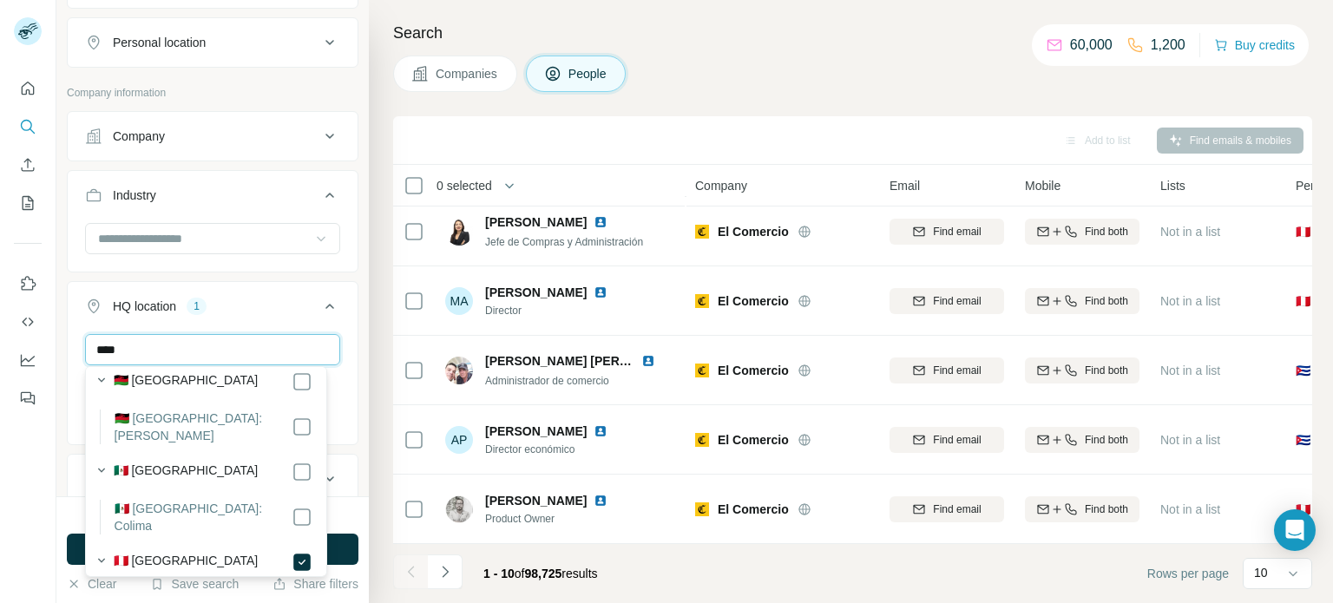
scroll to position [607, 0]
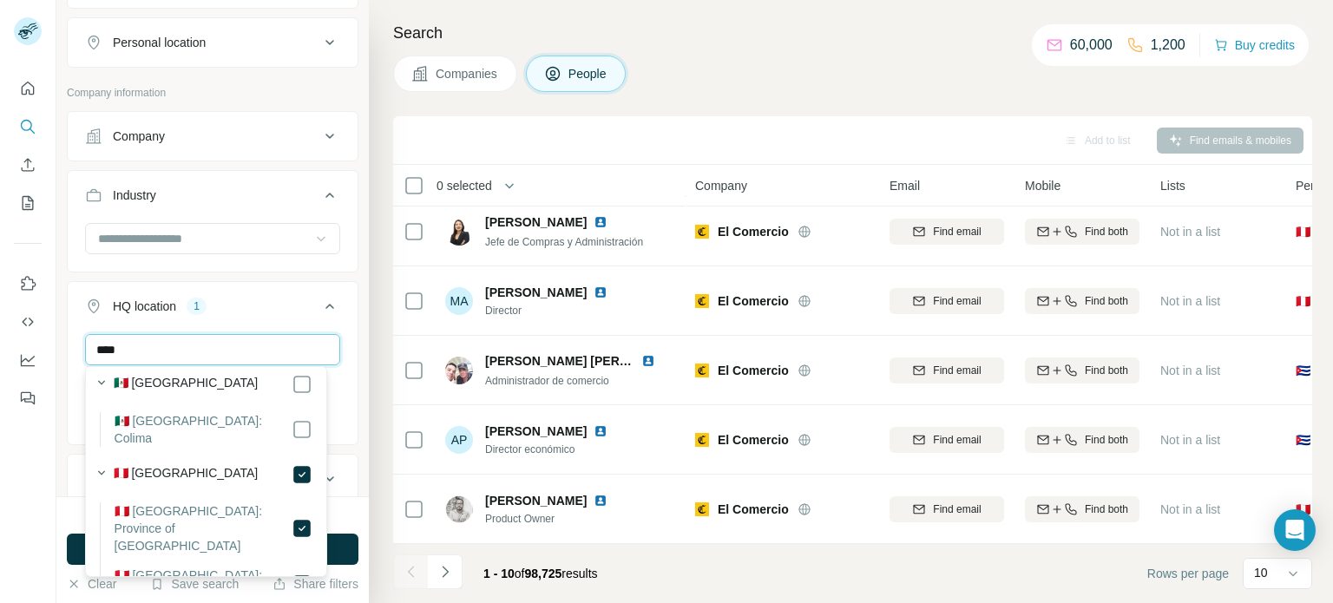
type input "****"
click at [169, 567] on label "🇵🇪 Peru: Lima" at bounding box center [203, 584] width 177 height 35
drag, startPoint x: 169, startPoint y: 460, endPoint x: 187, endPoint y: 459, distance: 18.2
click at [168, 567] on label "🇵🇪 Peru: Lima" at bounding box center [203, 584] width 177 height 35
click at [320, 305] on icon at bounding box center [329, 306] width 21 height 21
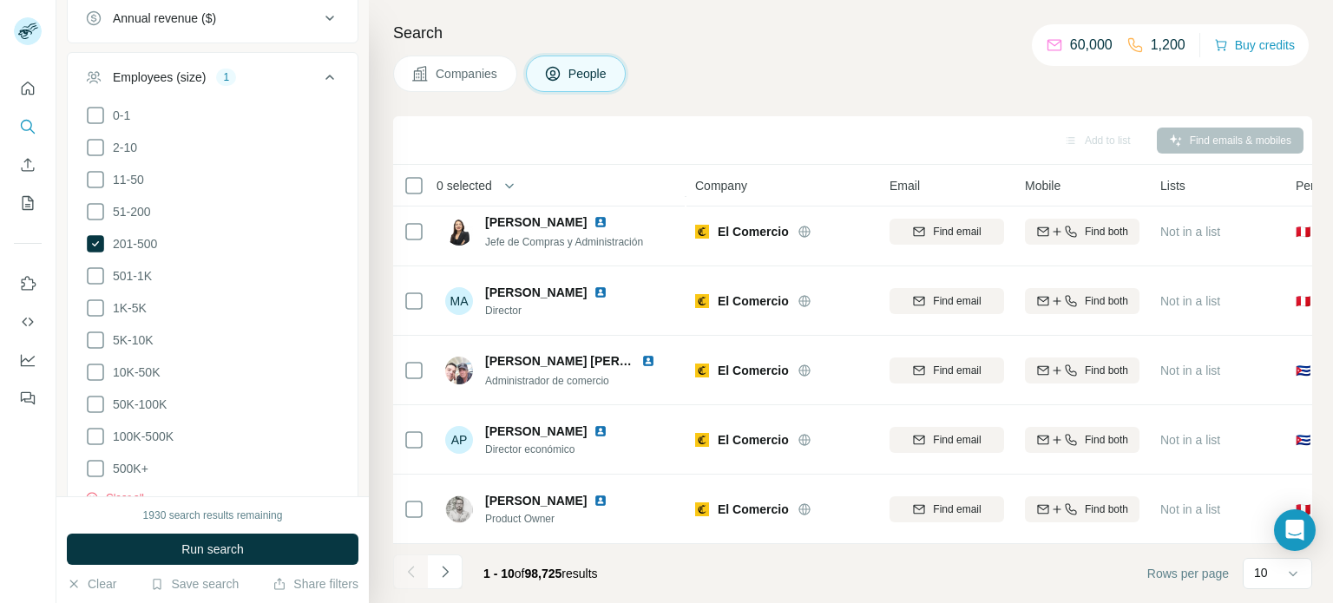
scroll to position [955, 0]
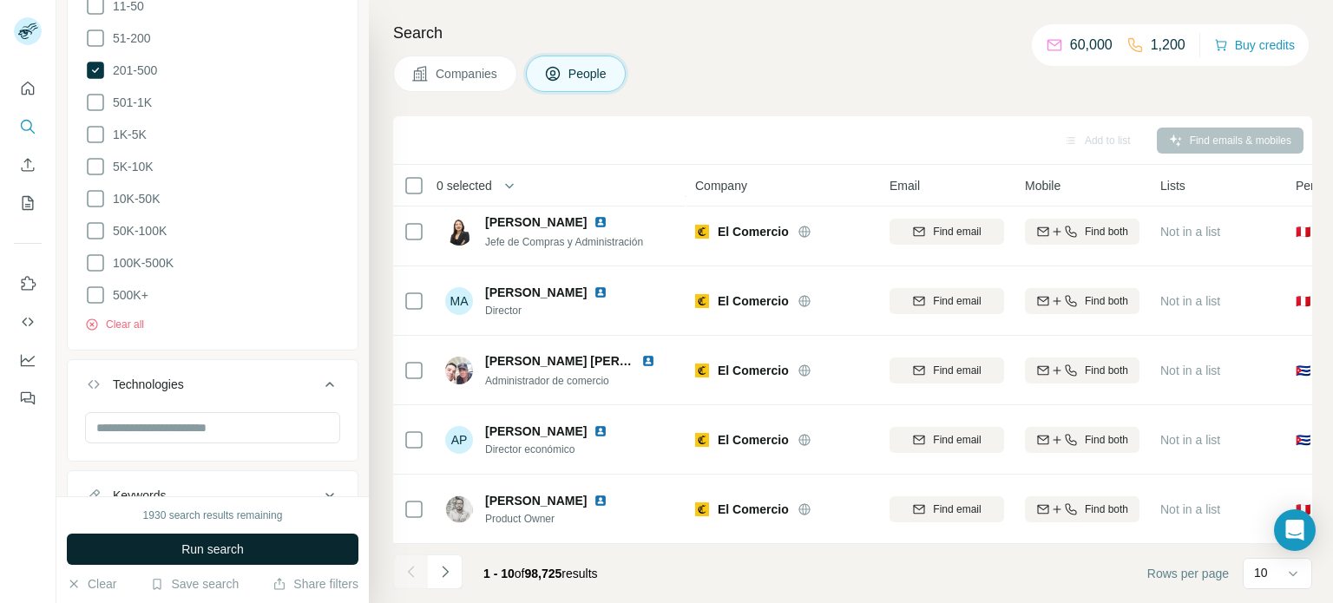
click at [195, 547] on span "Run search" at bounding box center [212, 549] width 62 height 17
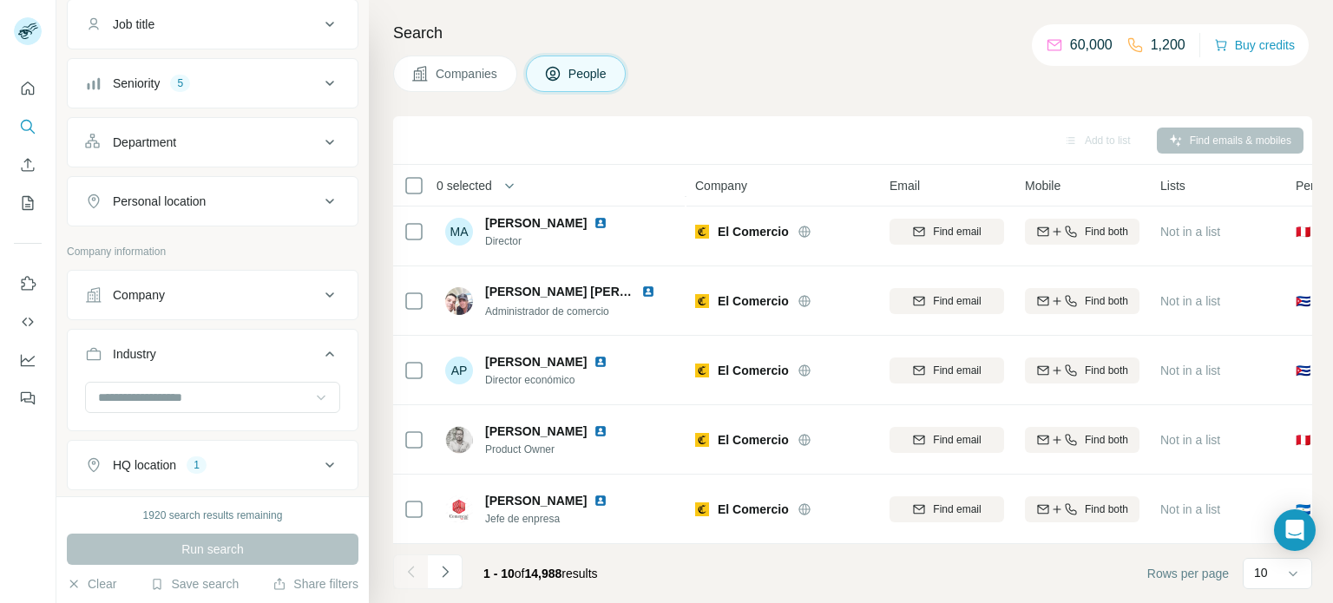
scroll to position [188, 0]
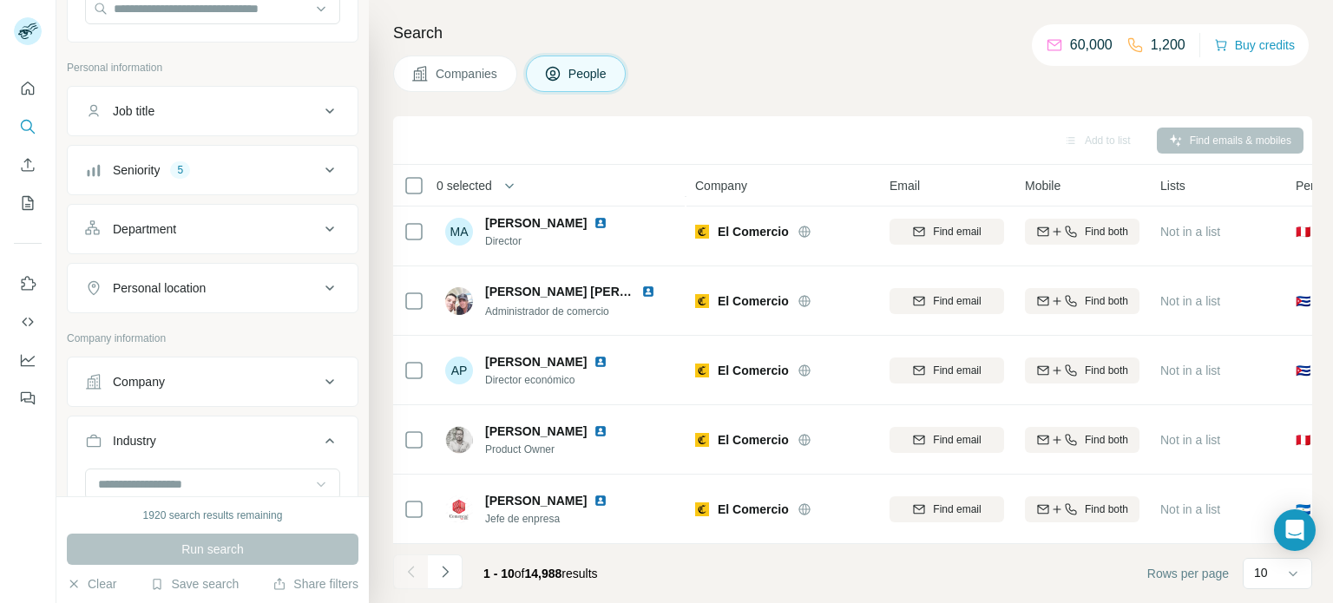
click at [319, 232] on icon at bounding box center [329, 229] width 21 height 21
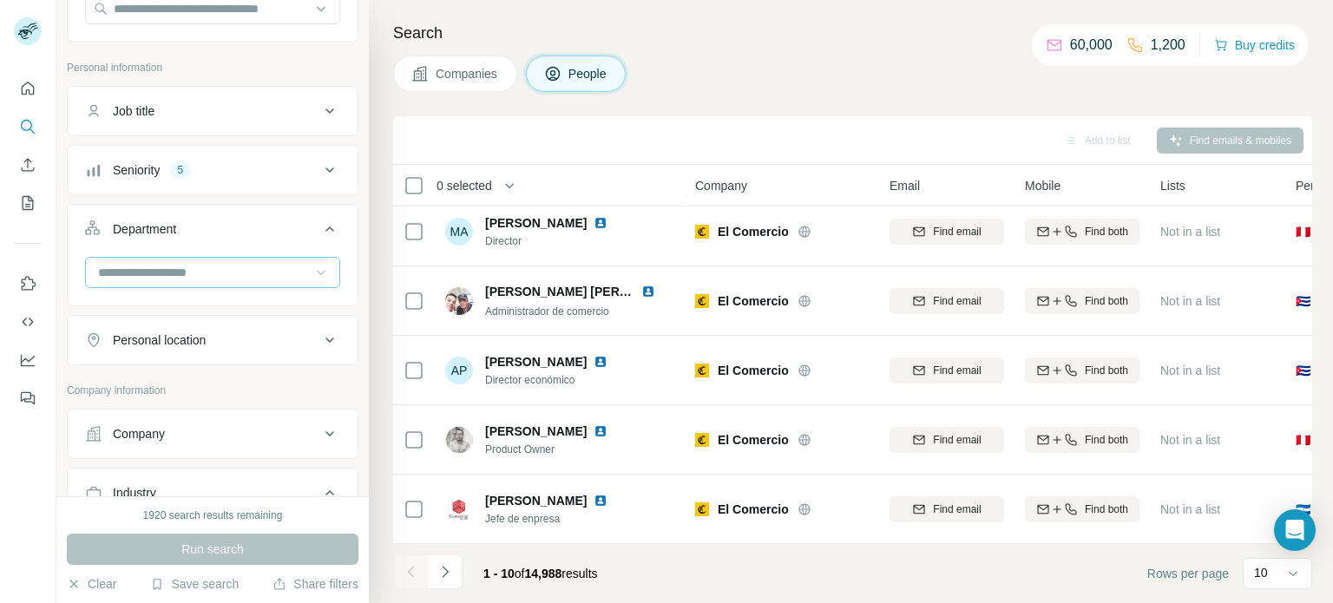
click at [312, 276] on icon at bounding box center [320, 272] width 17 height 17
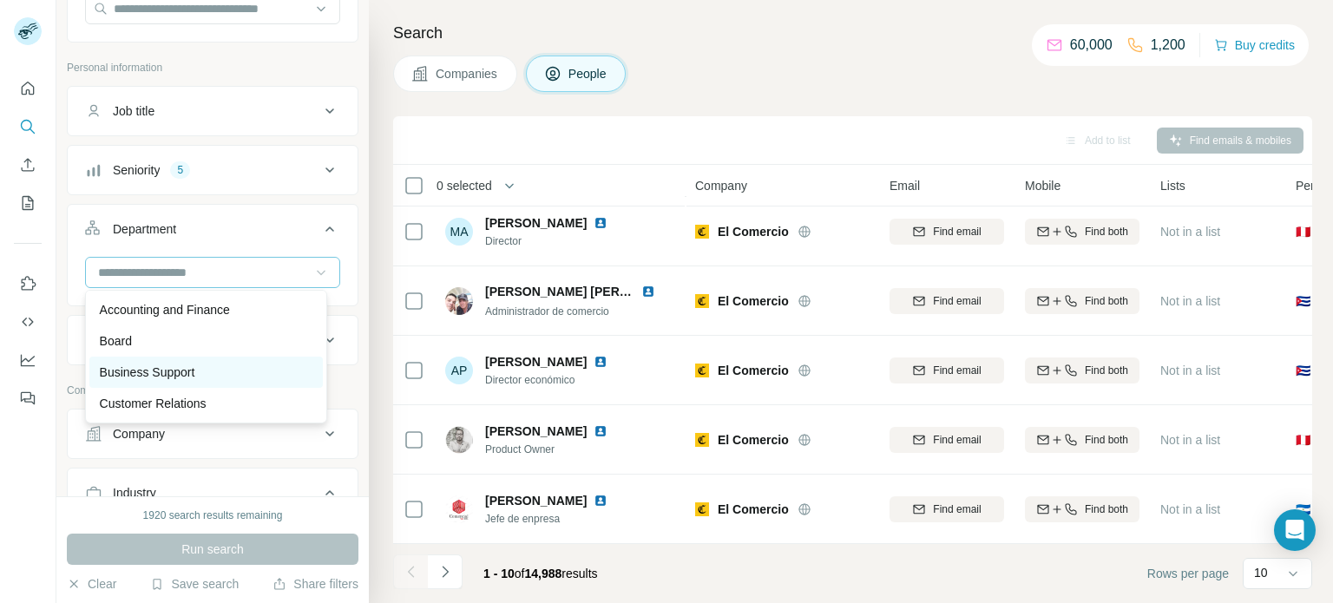
click at [161, 377] on p "Business Support" at bounding box center [147, 372] width 95 height 17
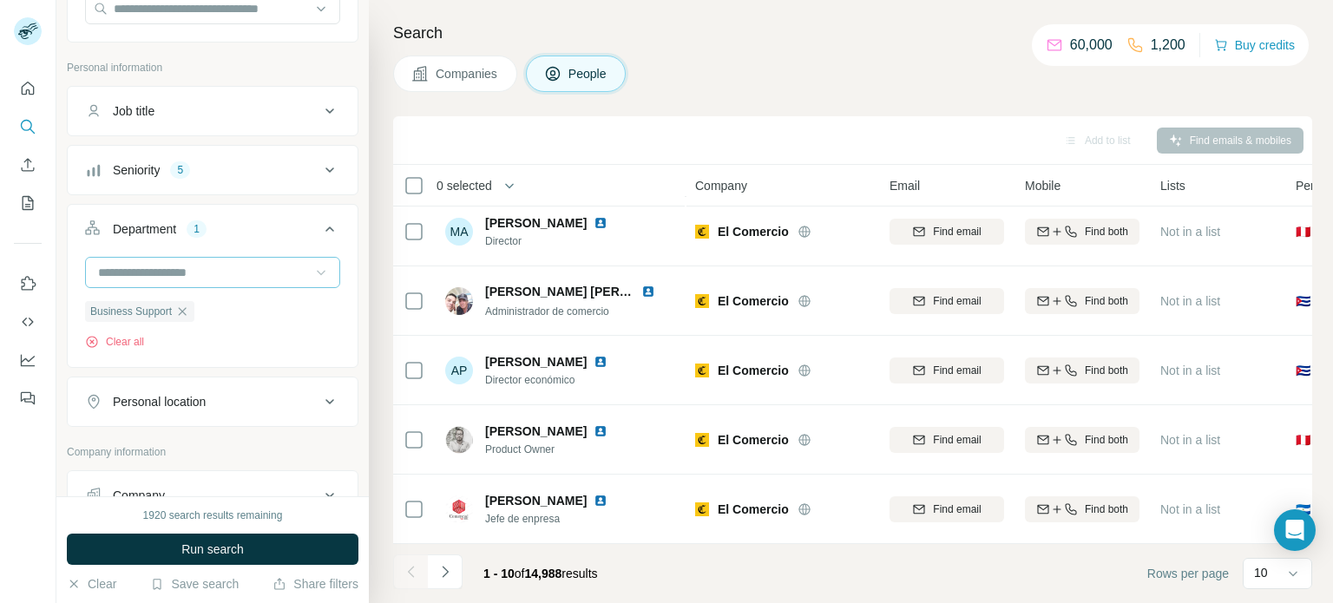
click at [198, 267] on input at bounding box center [203, 272] width 214 height 19
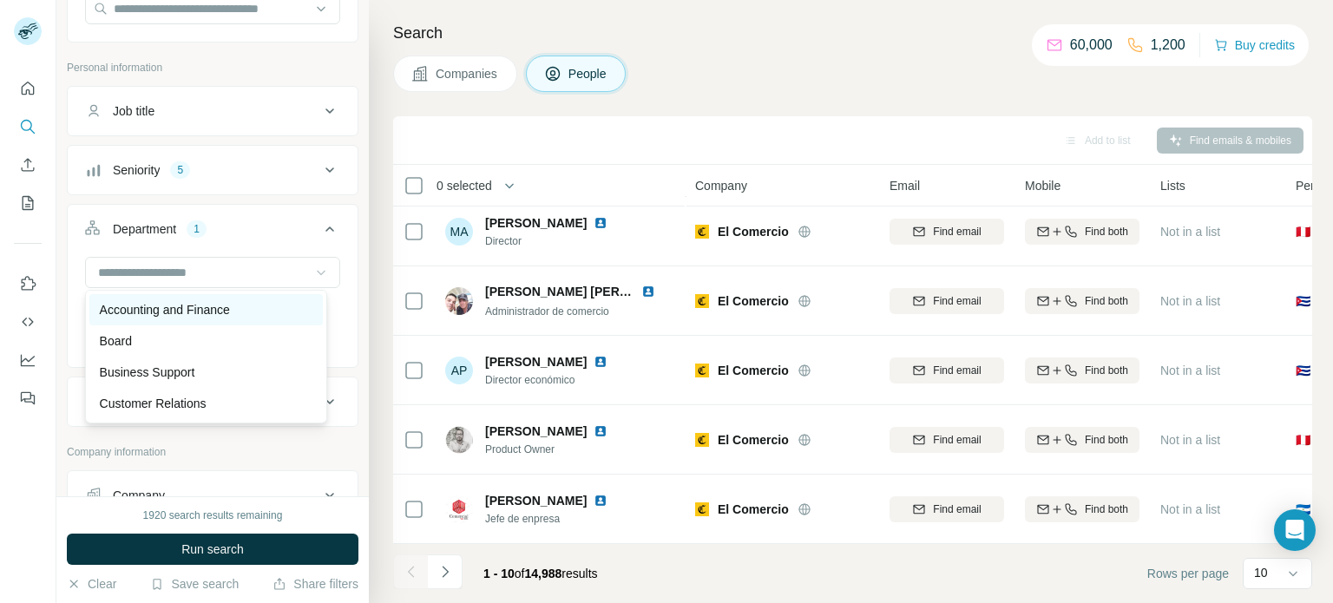
click at [191, 312] on p "Accounting and Finance" at bounding box center [165, 309] width 130 height 17
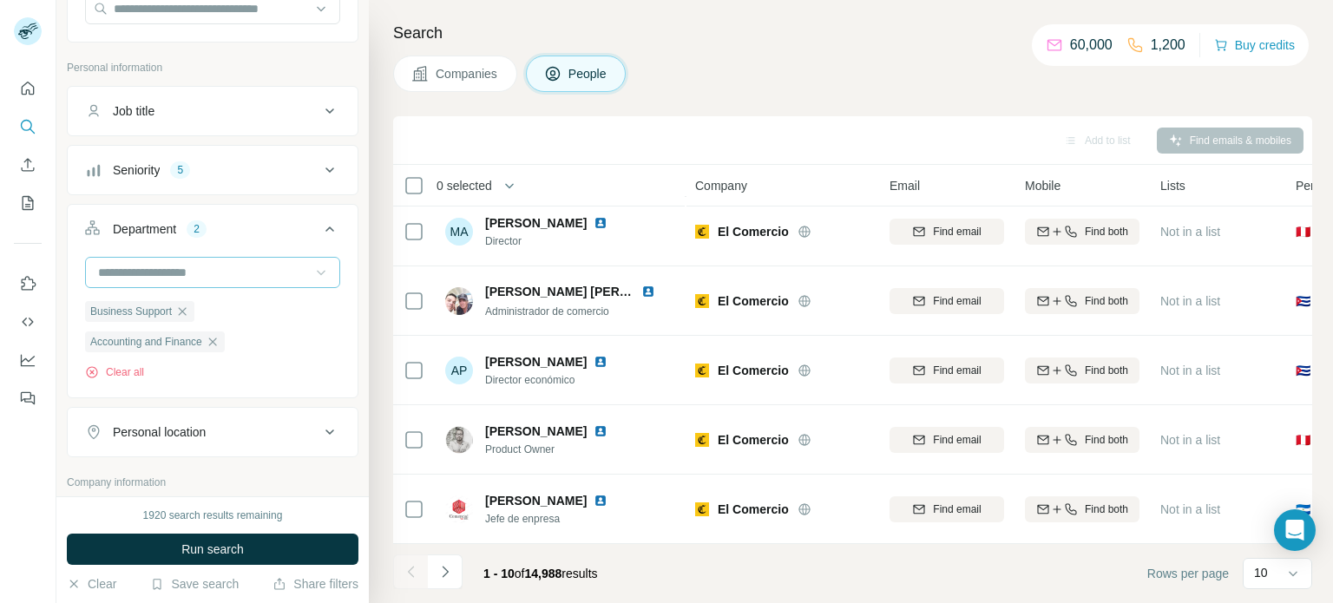
click at [237, 273] on input at bounding box center [203, 272] width 214 height 19
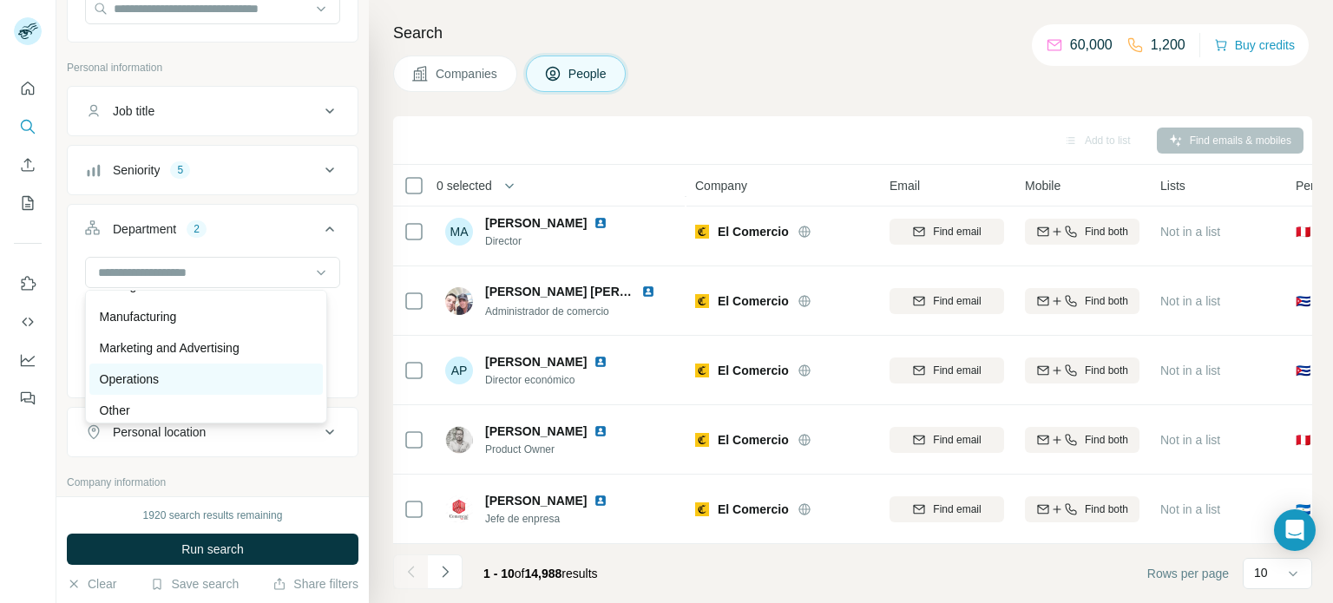
click at [209, 378] on div "Operations" at bounding box center [206, 379] width 213 height 17
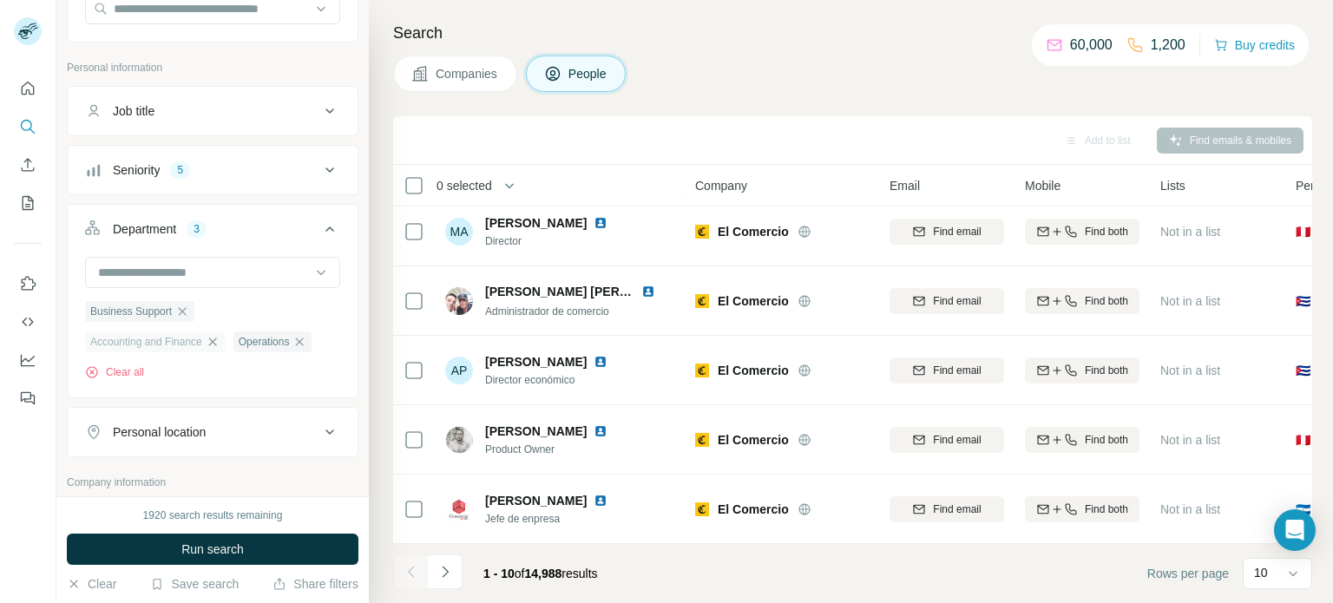
click at [212, 343] on icon "button" at bounding box center [213, 342] width 14 height 14
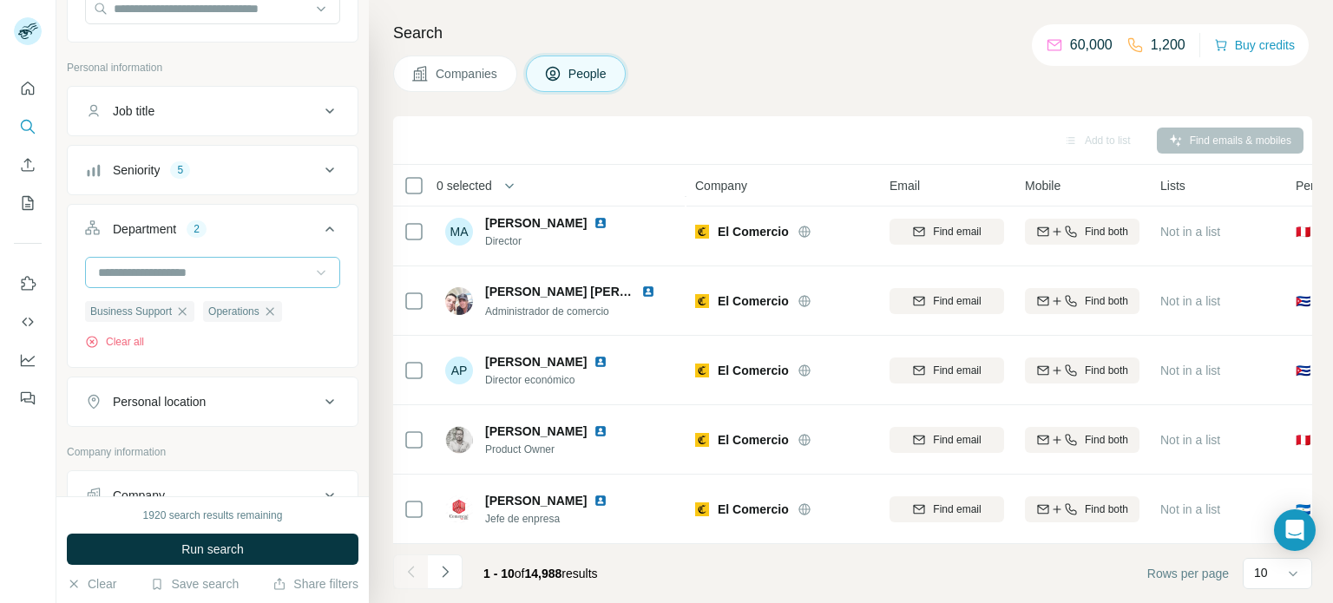
click at [312, 274] on icon at bounding box center [320, 272] width 17 height 17
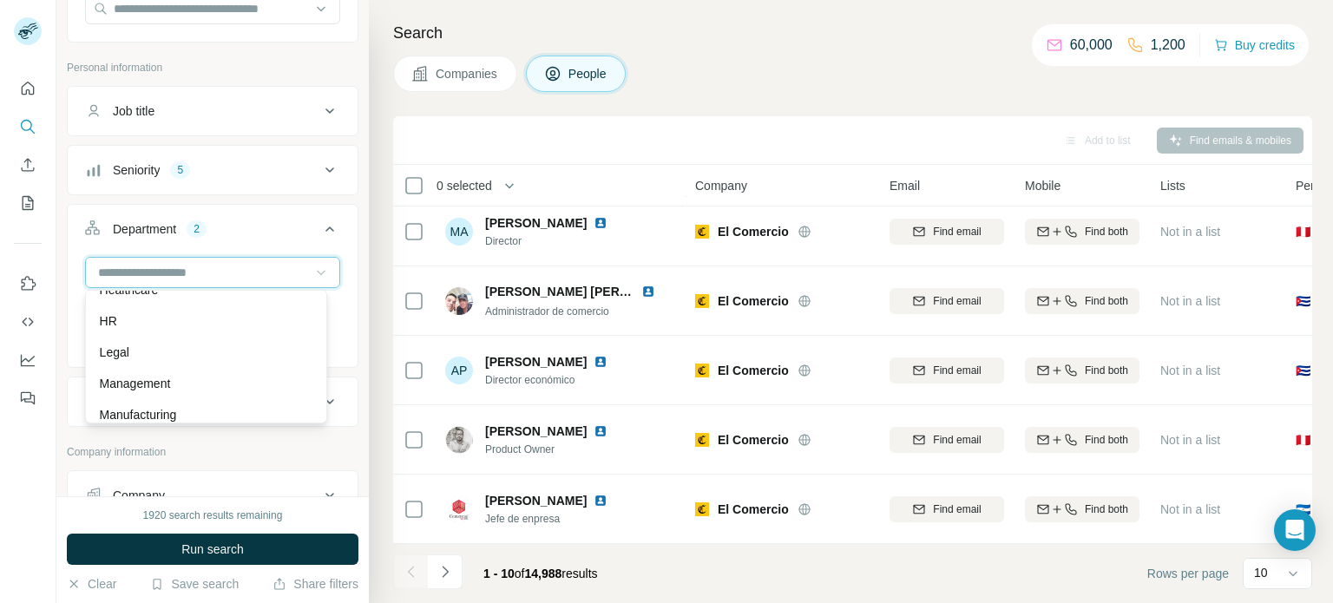
scroll to position [281, 0]
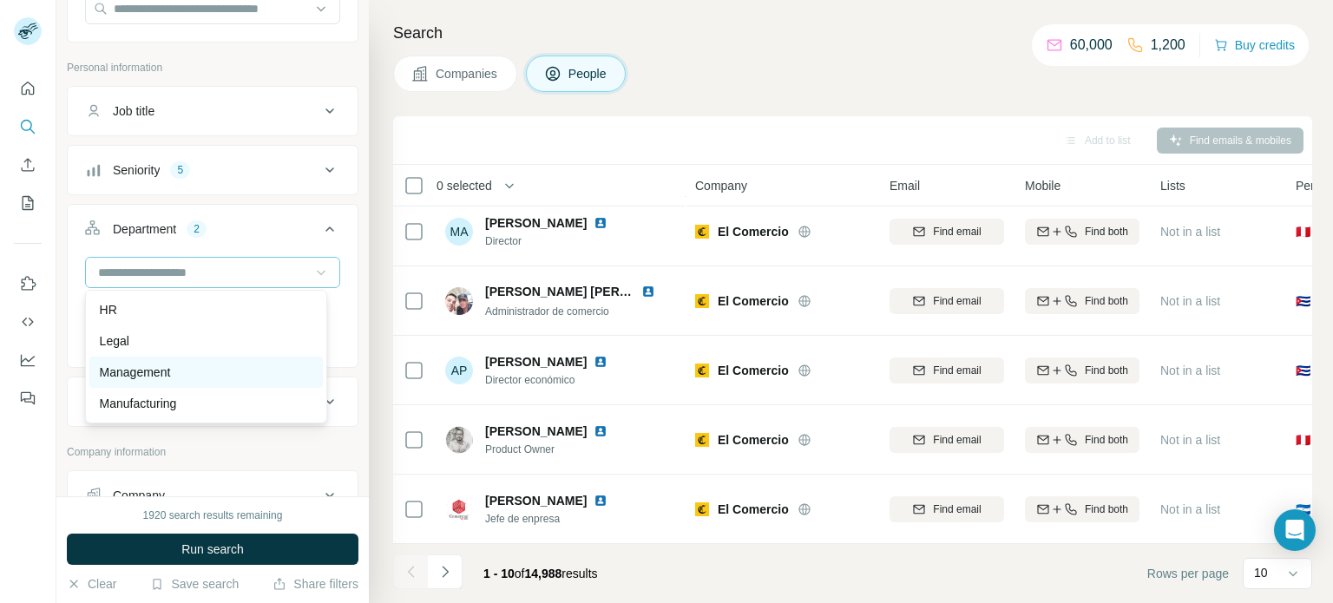
click at [204, 372] on div "Management" at bounding box center [206, 372] width 213 height 17
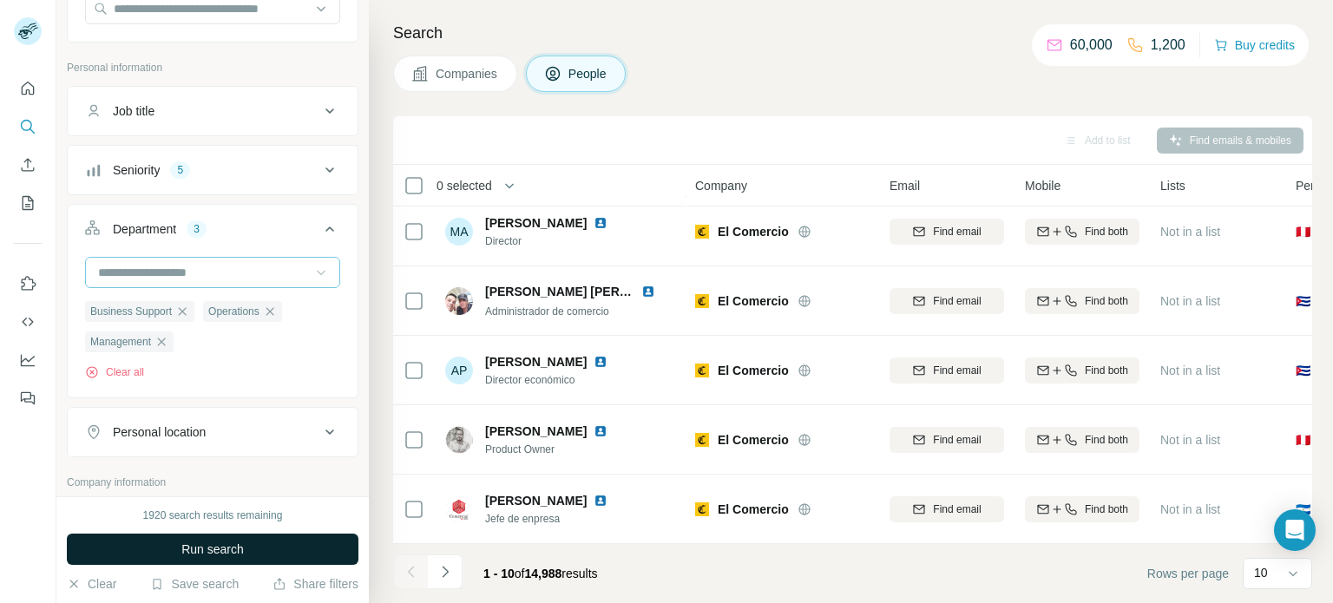
click at [200, 547] on span "Run search" at bounding box center [212, 549] width 62 height 17
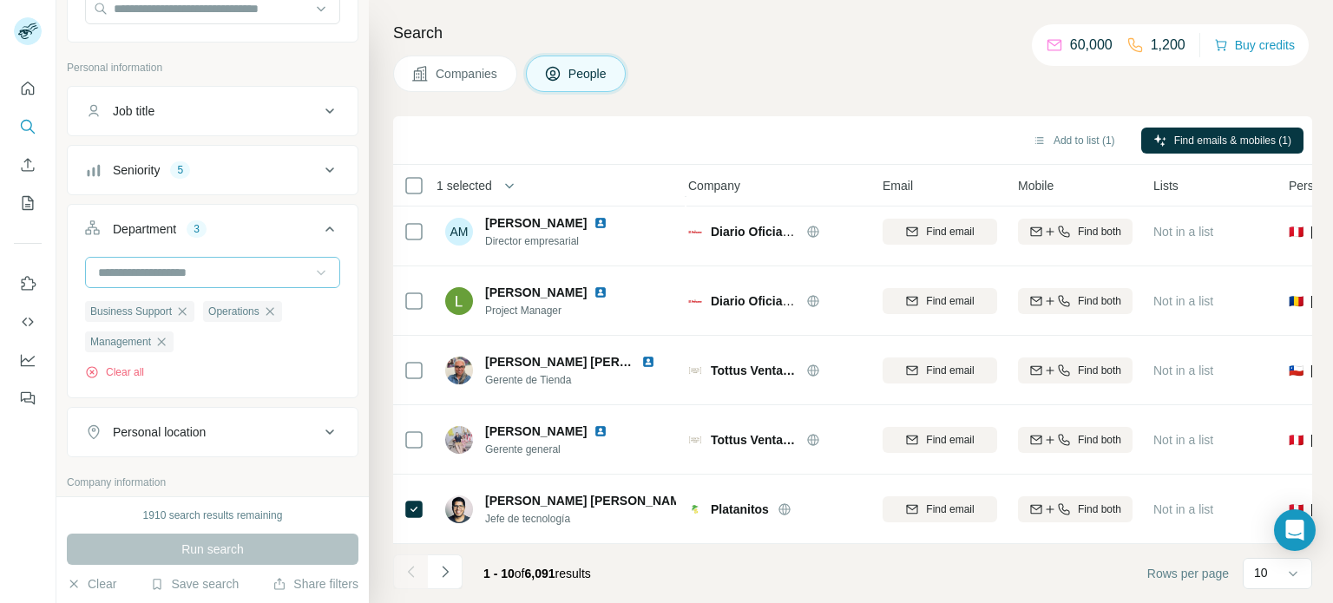
scroll to position [364, 16]
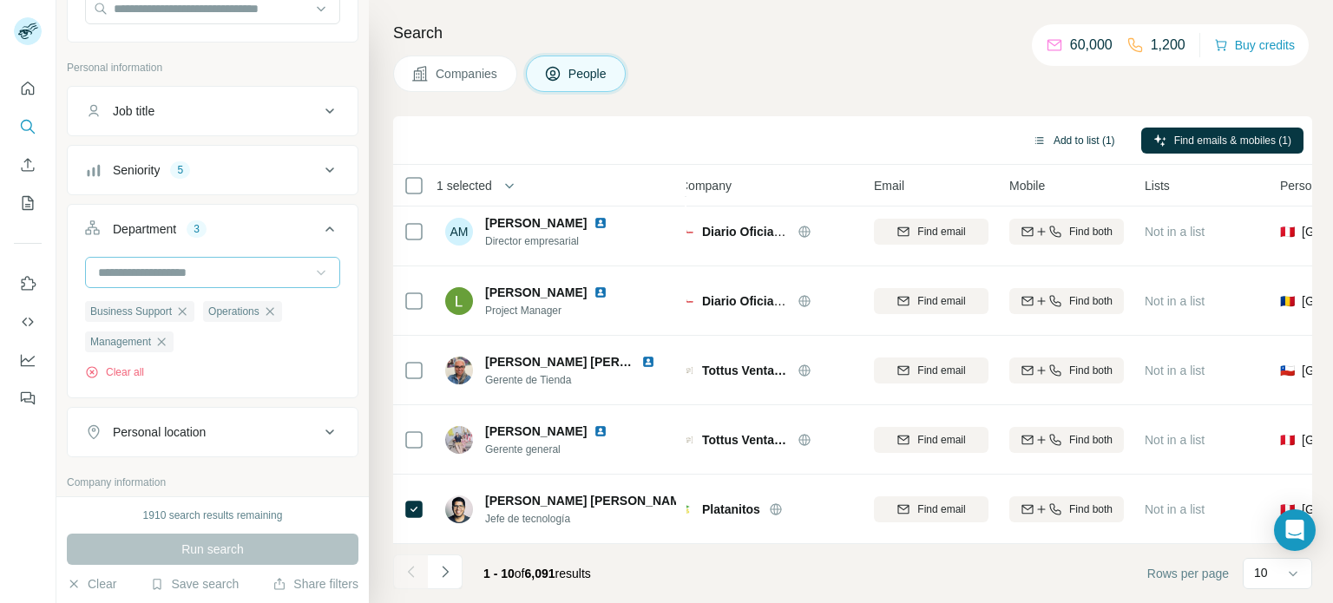
click at [1087, 141] on button "Add to list (1)" at bounding box center [1074, 141] width 107 height 26
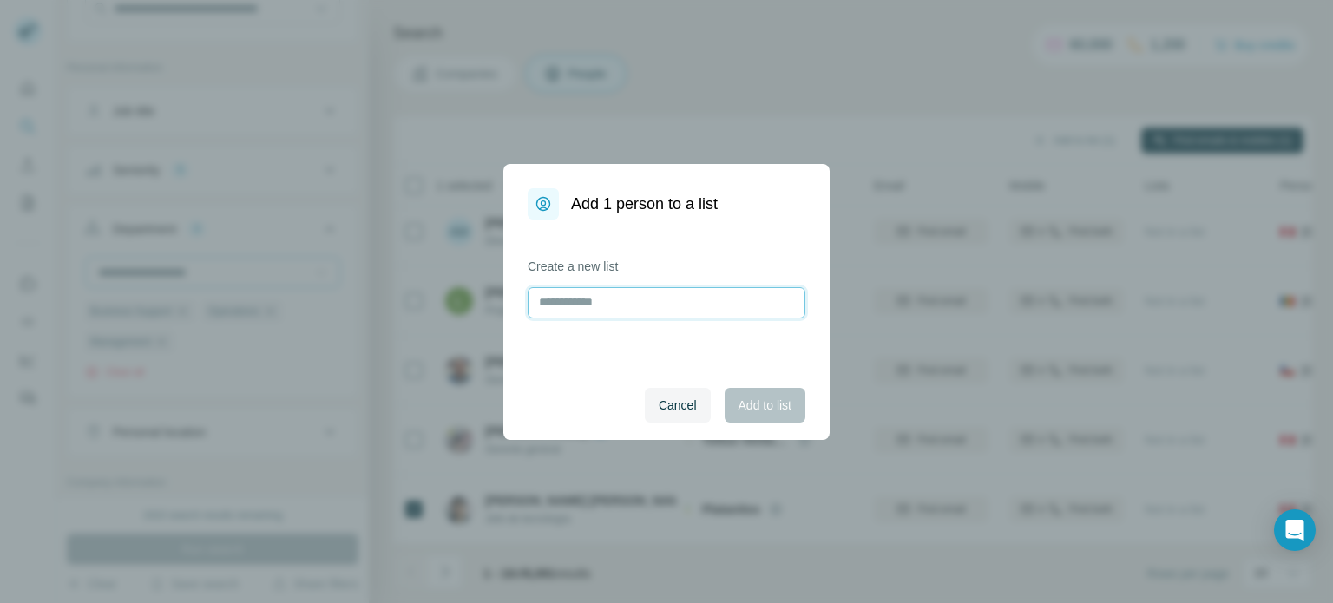
click at [618, 304] on input "text" at bounding box center [667, 302] width 278 height 31
type input "**********"
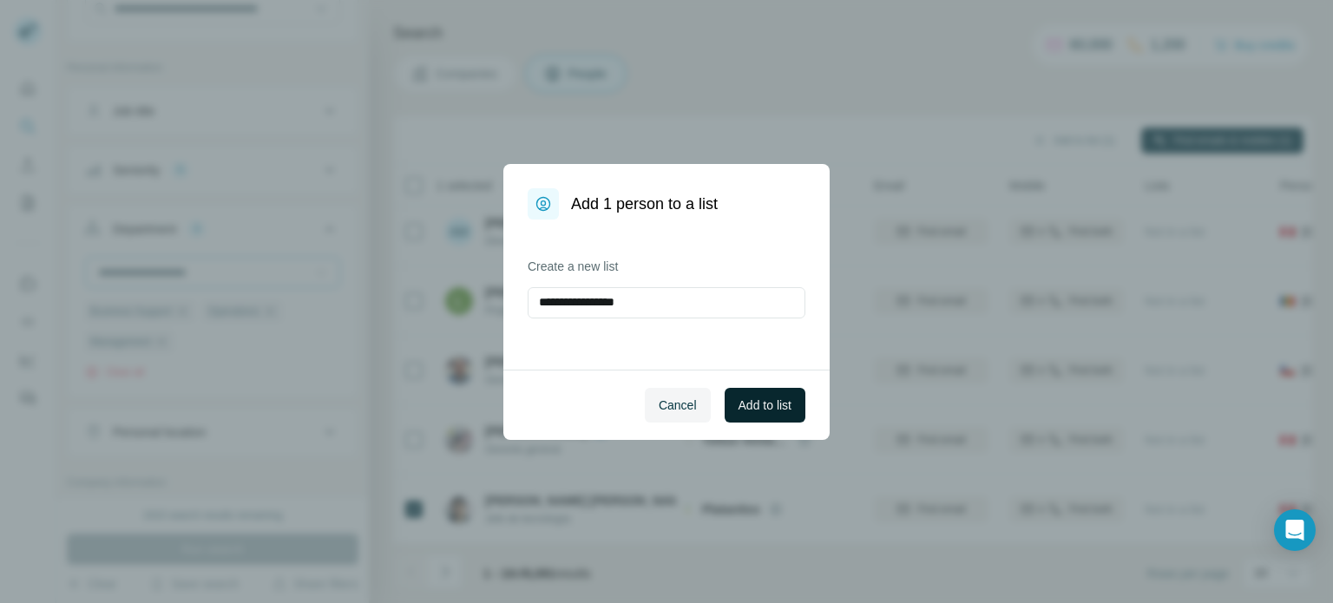
click at [765, 412] on span "Add to list" at bounding box center [765, 405] width 53 height 17
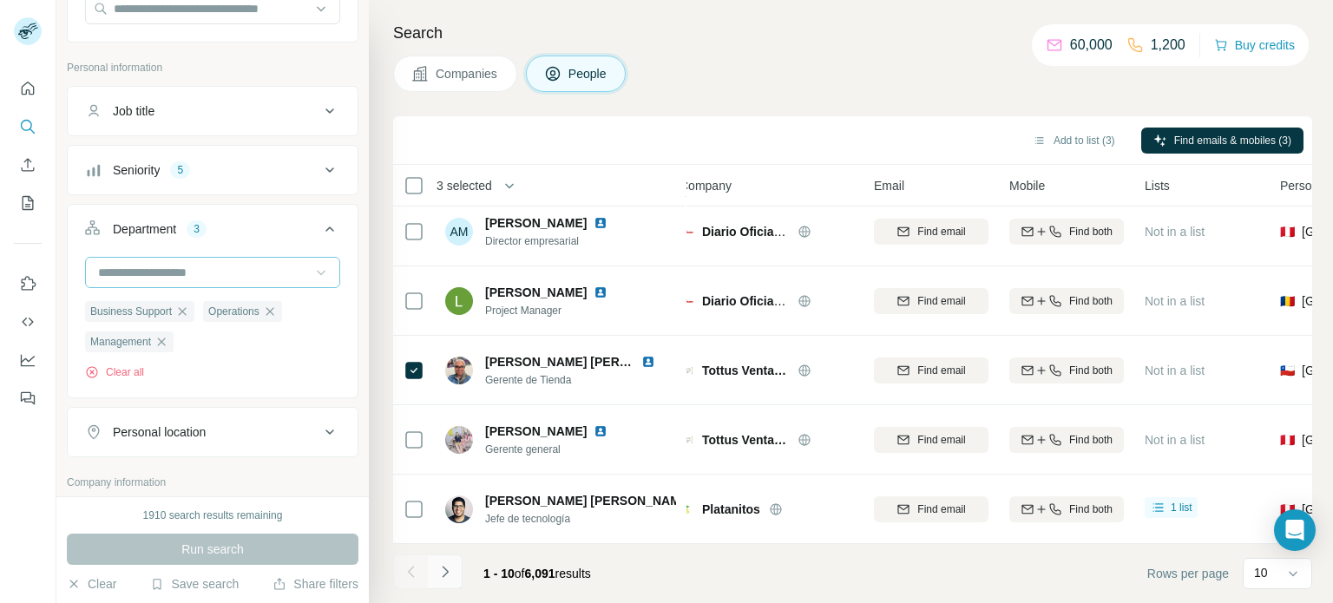
click at [444, 572] on icon "Navigate to next page" at bounding box center [445, 571] width 17 height 17
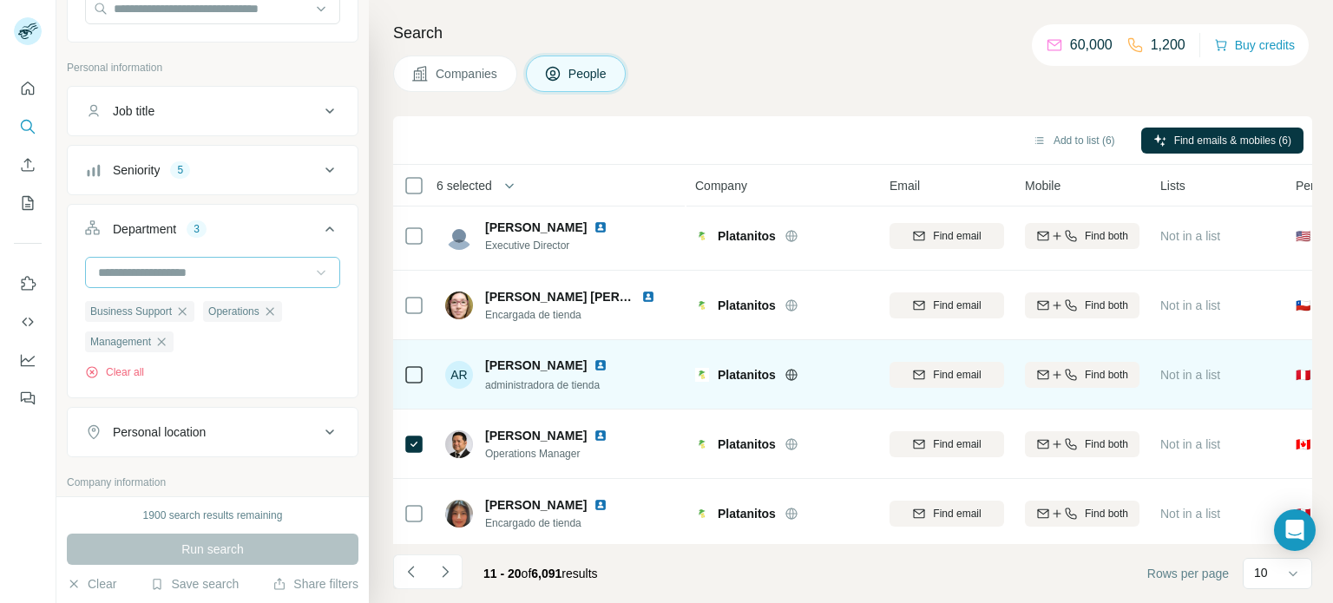
scroll to position [0, 0]
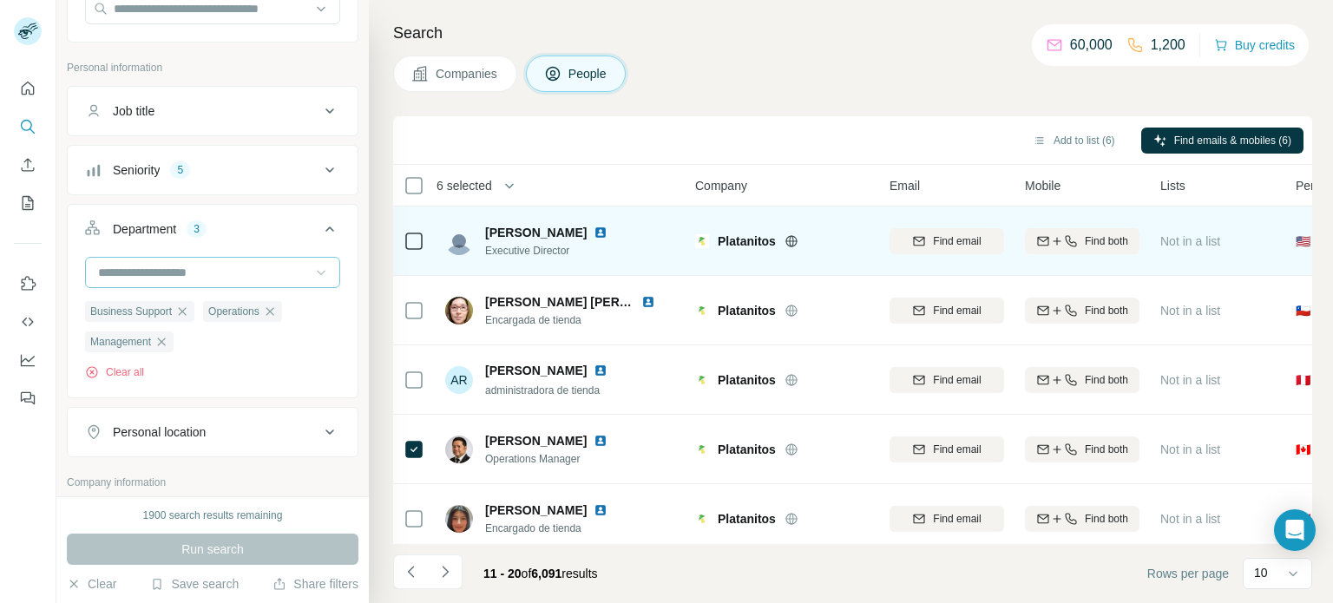
click at [404, 242] on icon at bounding box center [414, 241] width 21 height 21
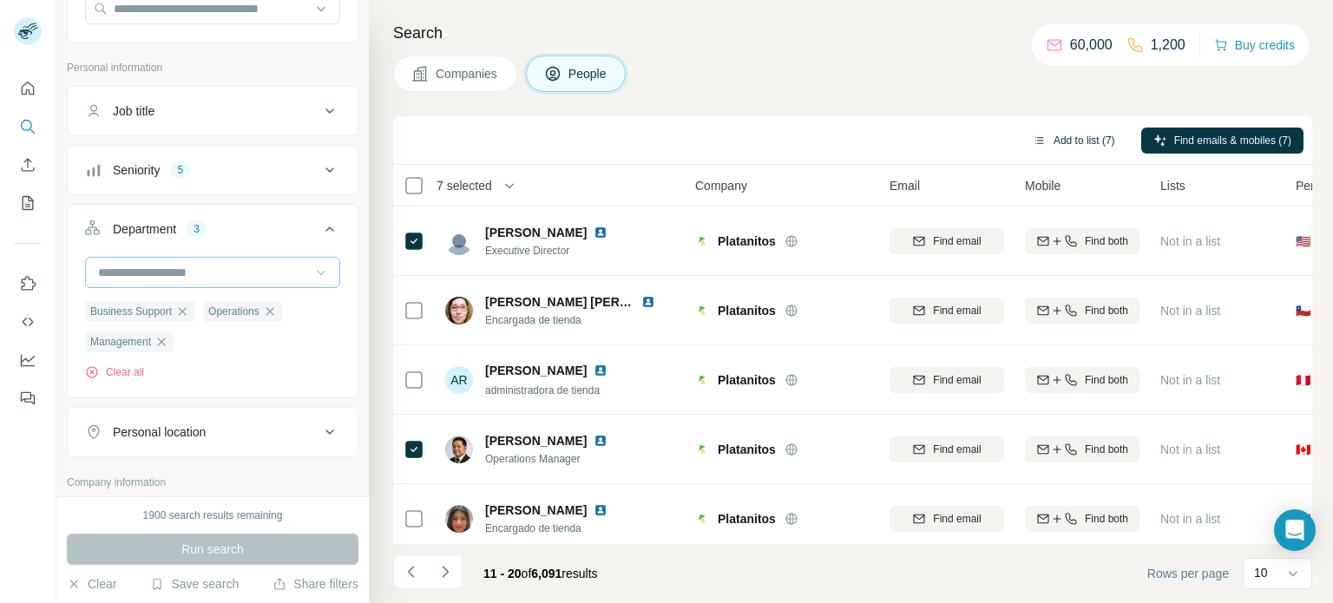
click at [1074, 139] on button "Add to list (7)" at bounding box center [1074, 141] width 107 height 26
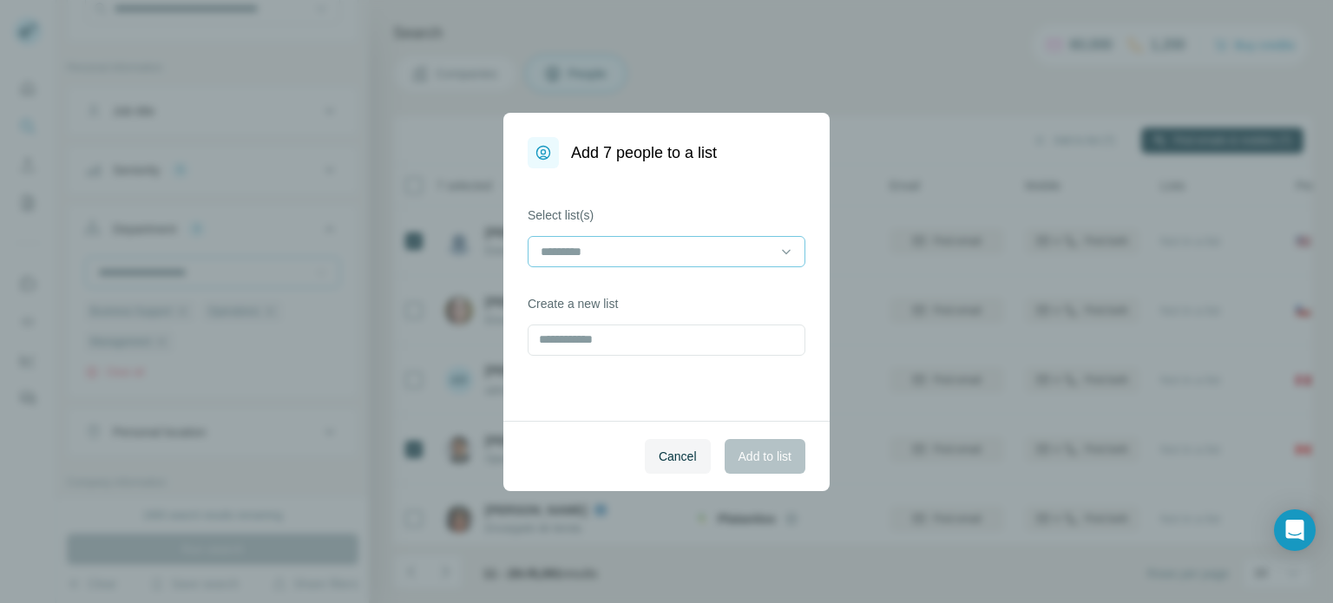
click at [606, 250] on input at bounding box center [656, 251] width 234 height 19
click at [593, 291] on p "CHEESSE WINE [GEOGRAPHIC_DATA]" at bounding box center [653, 290] width 223 height 17
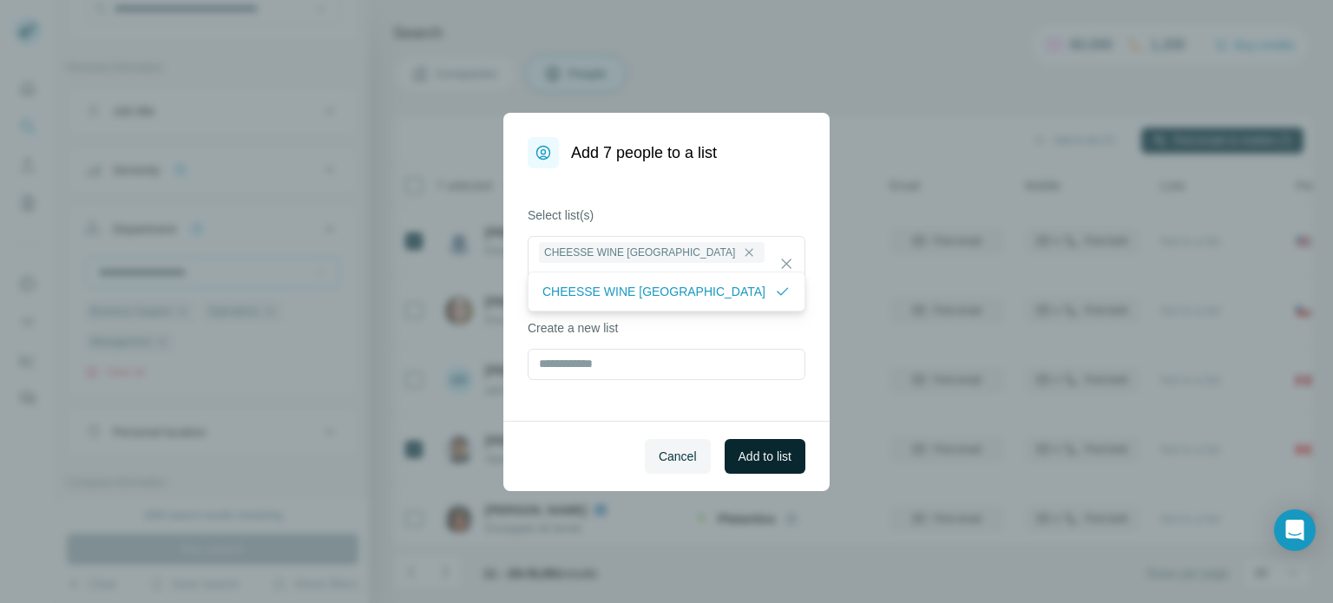
click at [757, 457] on span "Add to list" at bounding box center [765, 456] width 53 height 17
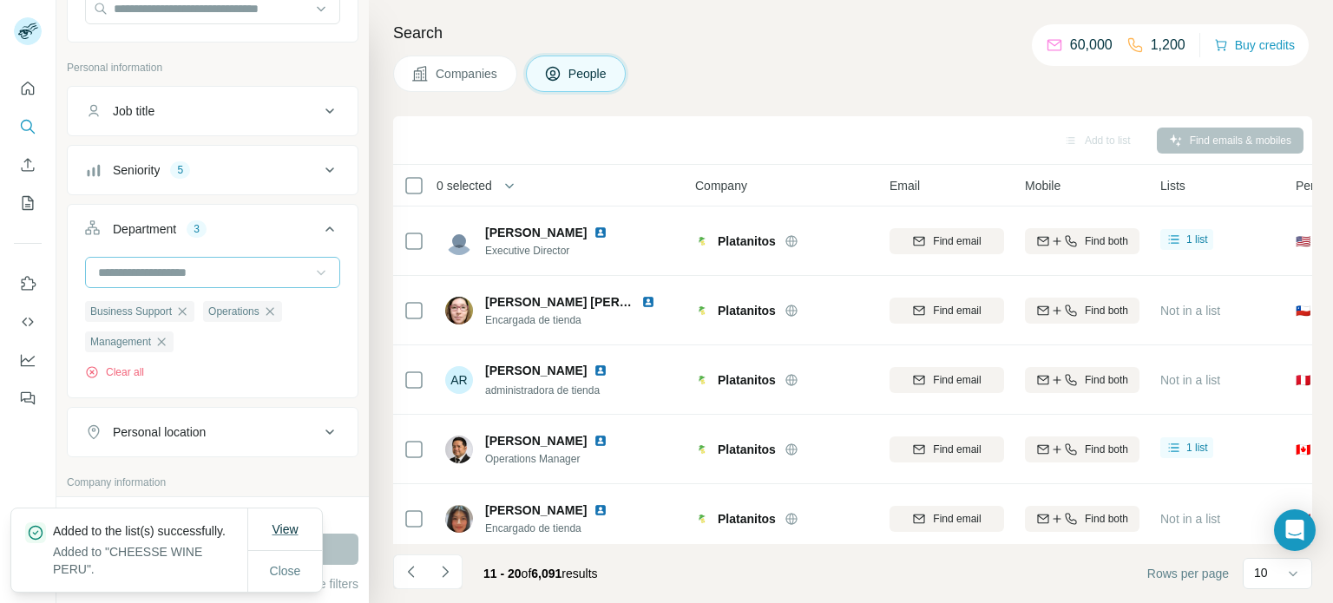
click at [282, 532] on span "View" at bounding box center [285, 529] width 26 height 14
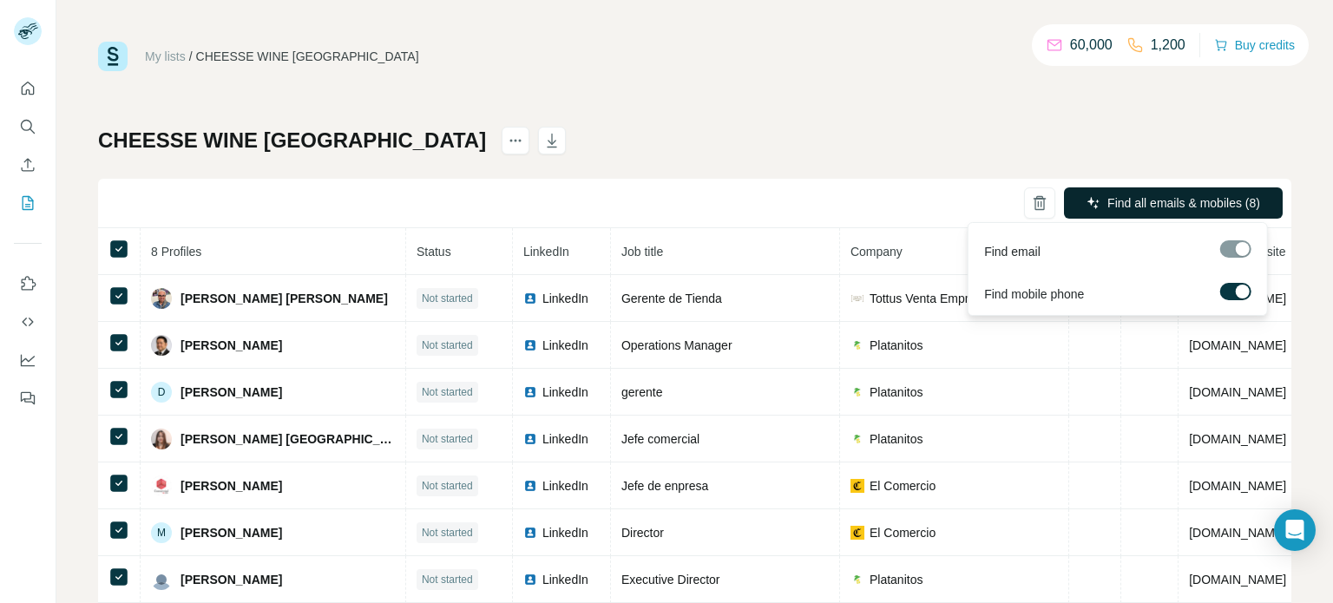
click at [1110, 207] on span "Find all emails & mobiles (8)" at bounding box center [1183, 202] width 153 height 17
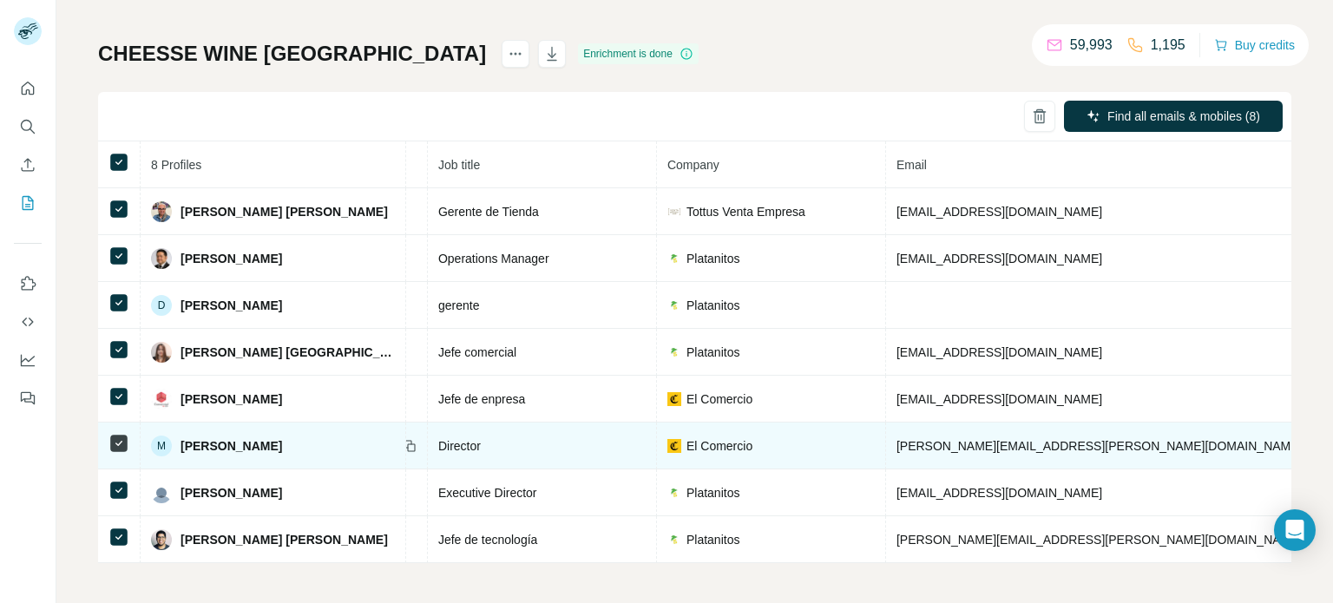
scroll to position [101, 0]
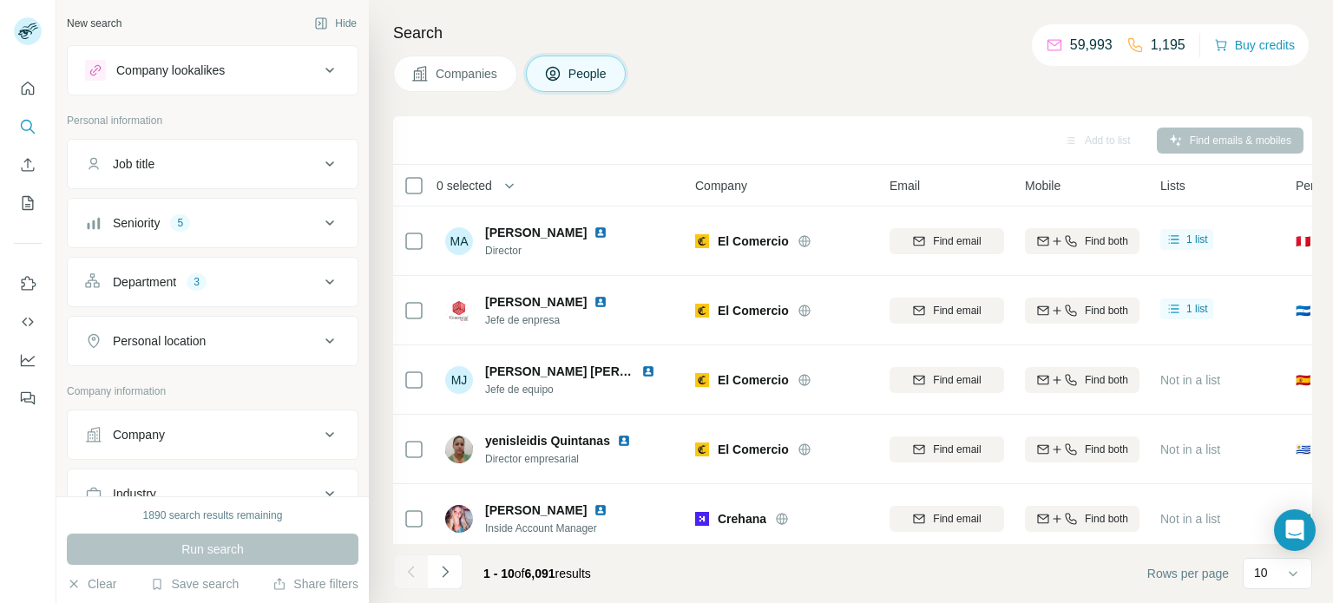
click at [319, 277] on icon at bounding box center [329, 282] width 21 height 21
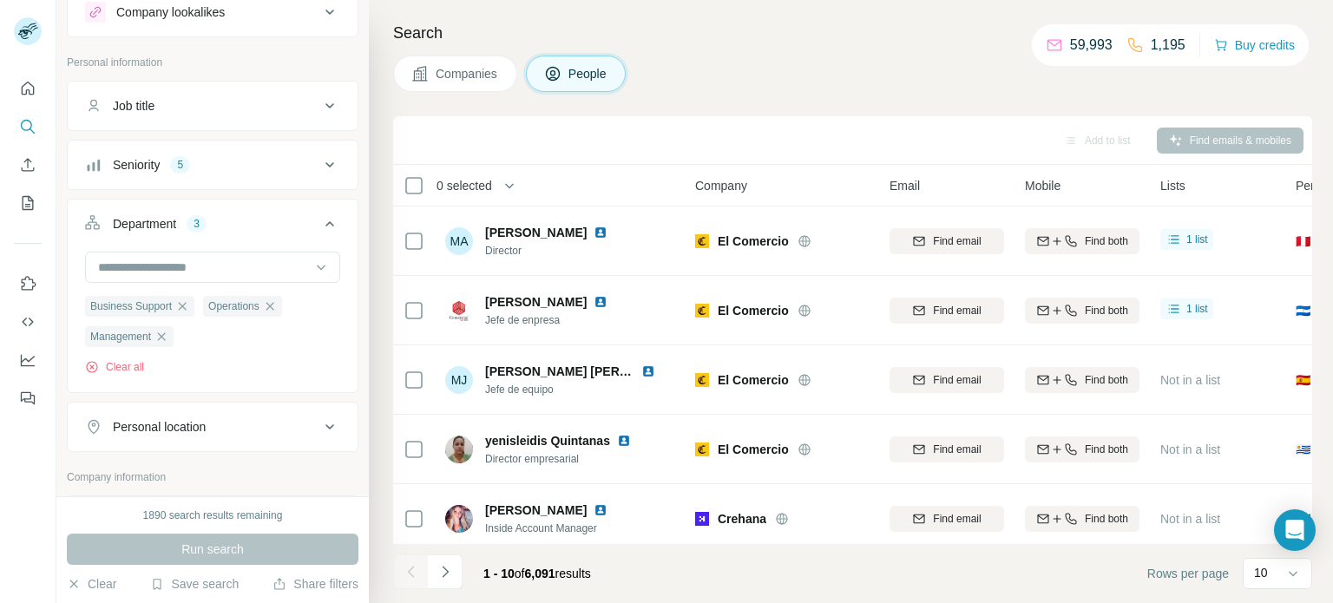
scroll to position [87, 0]
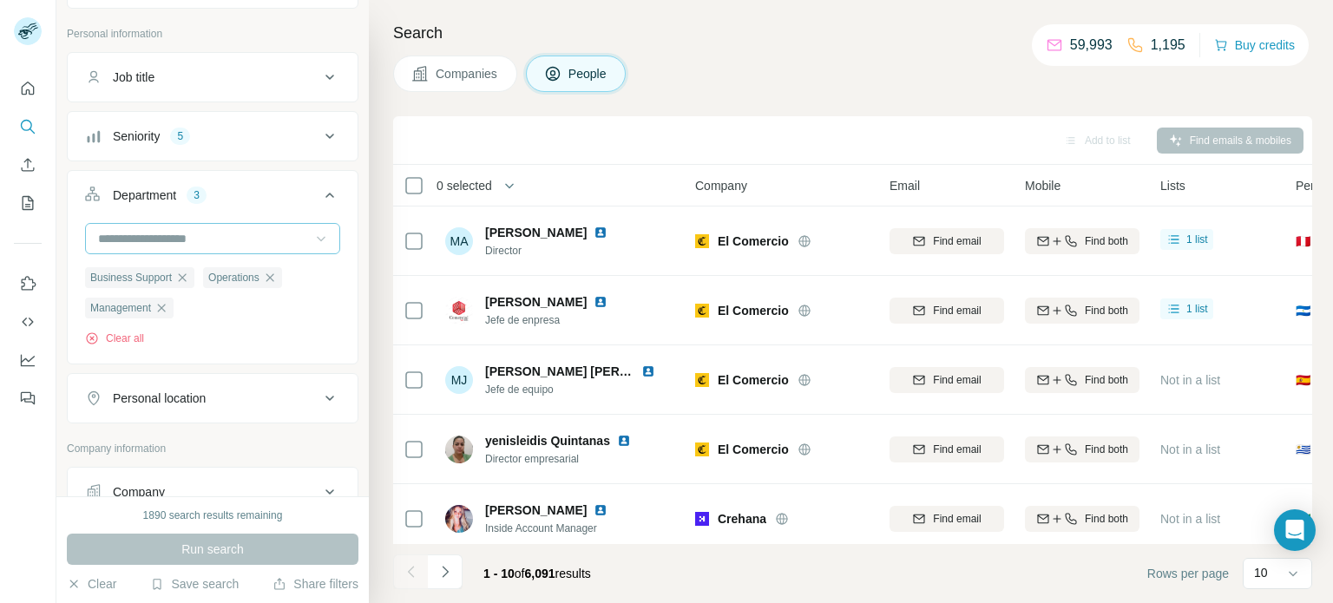
click at [312, 245] on icon at bounding box center [320, 238] width 17 height 17
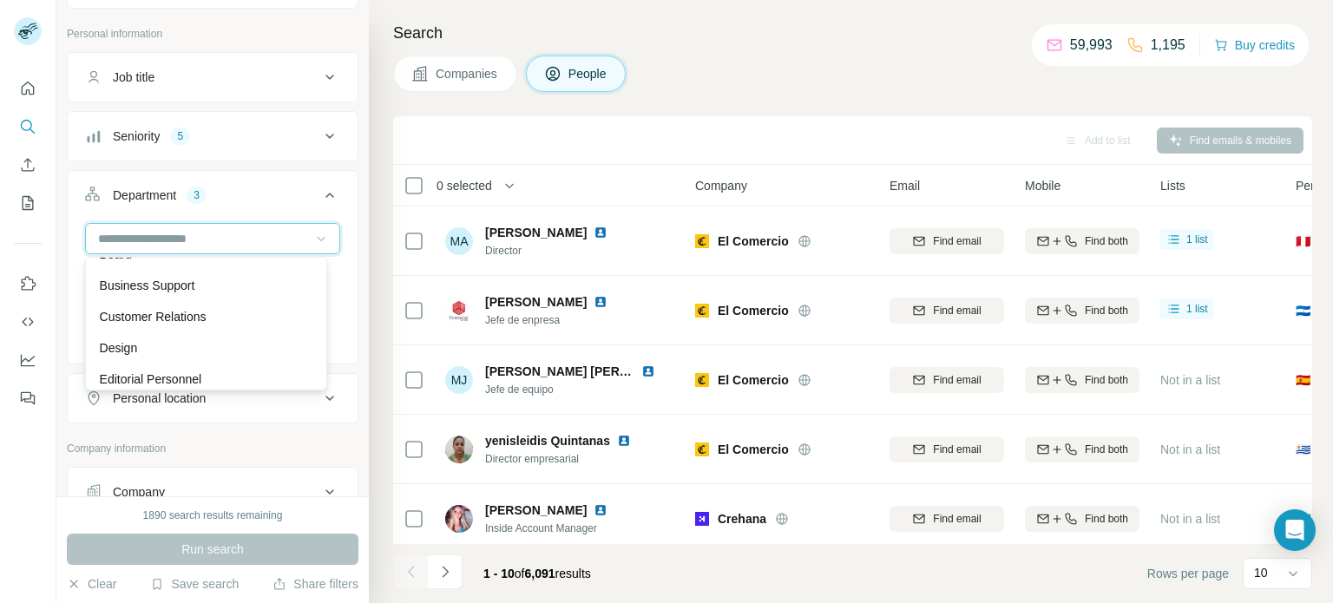
scroll to position [59, 0]
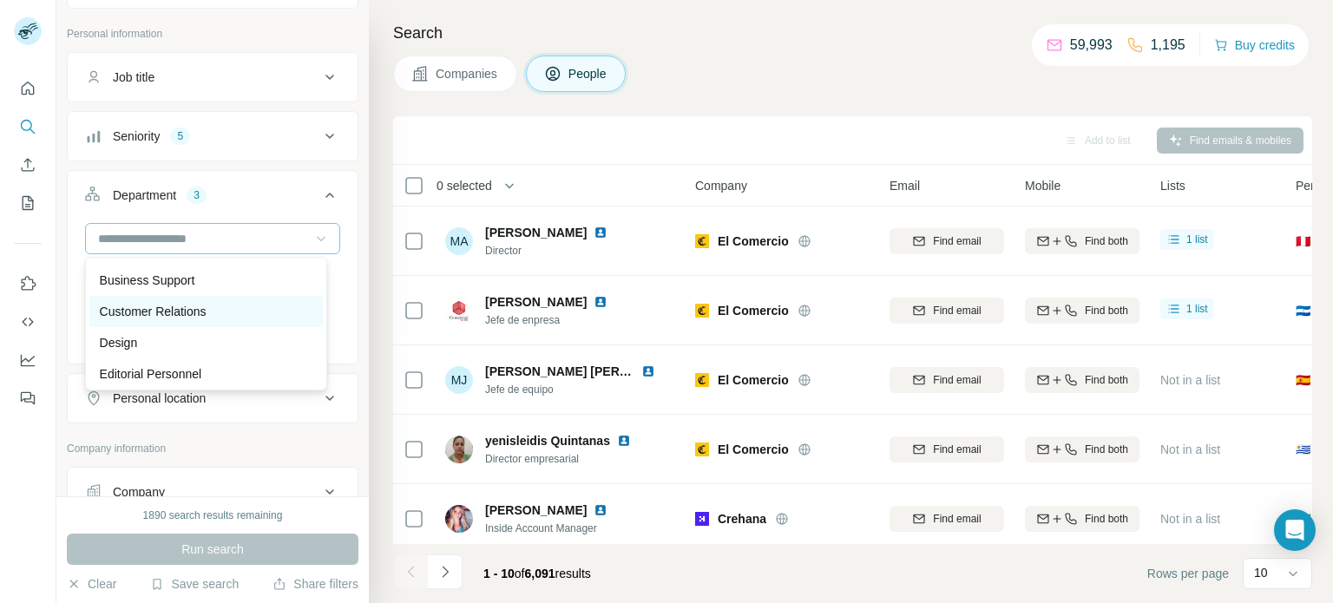
click at [273, 303] on div "Customer Relations" at bounding box center [206, 311] width 213 height 17
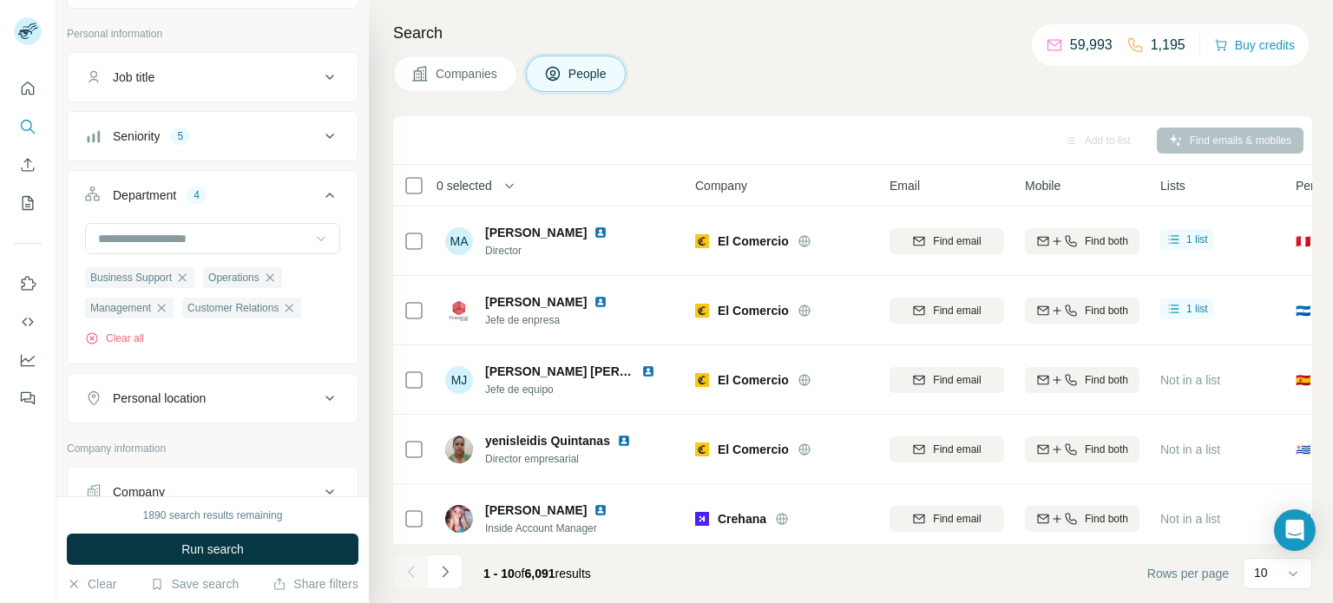
click at [313, 246] on icon at bounding box center [320, 238] width 17 height 17
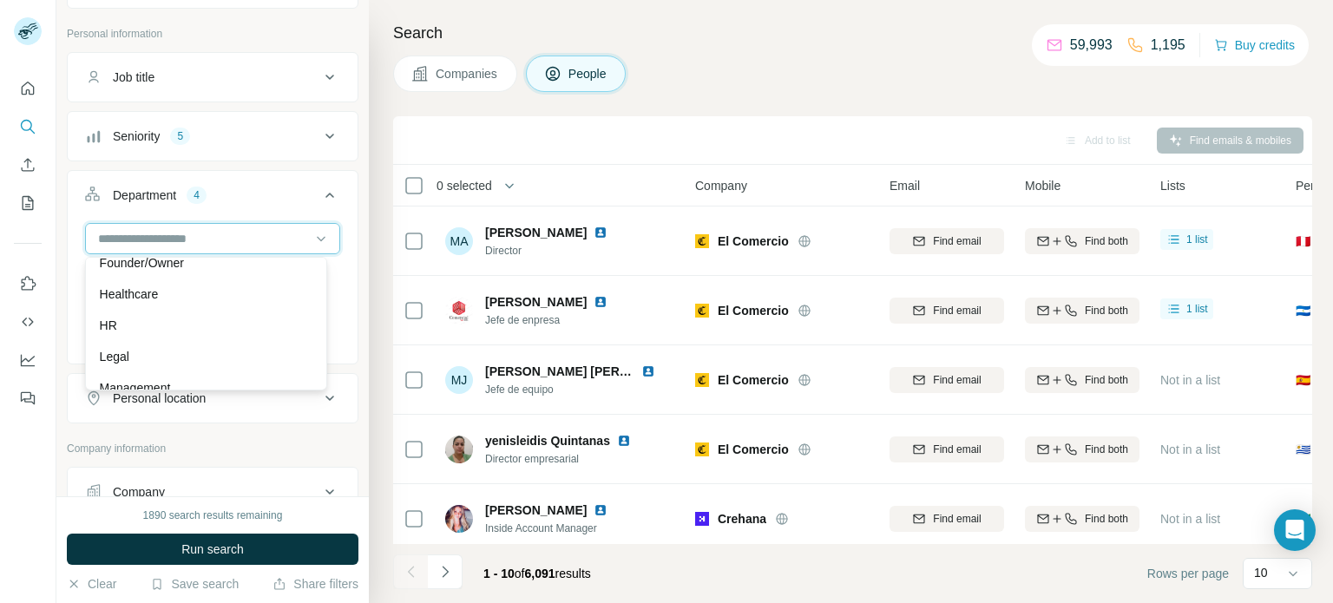
scroll to position [319, 0]
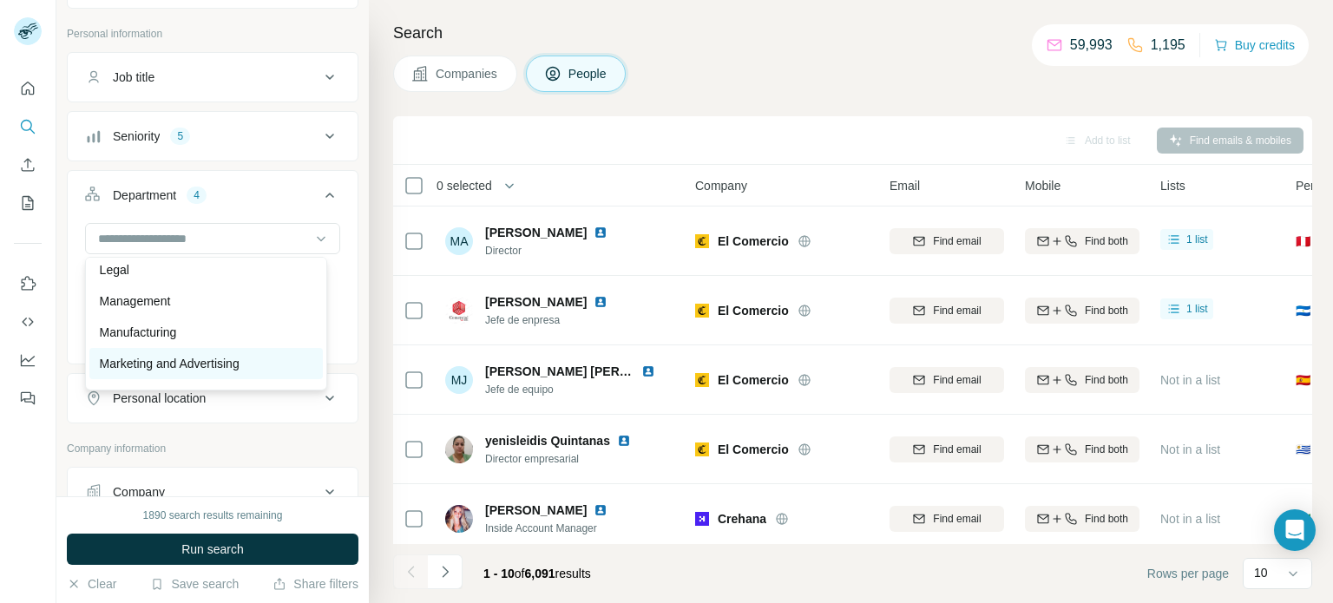
click at [262, 364] on div "Marketing and Advertising" at bounding box center [206, 363] width 213 height 17
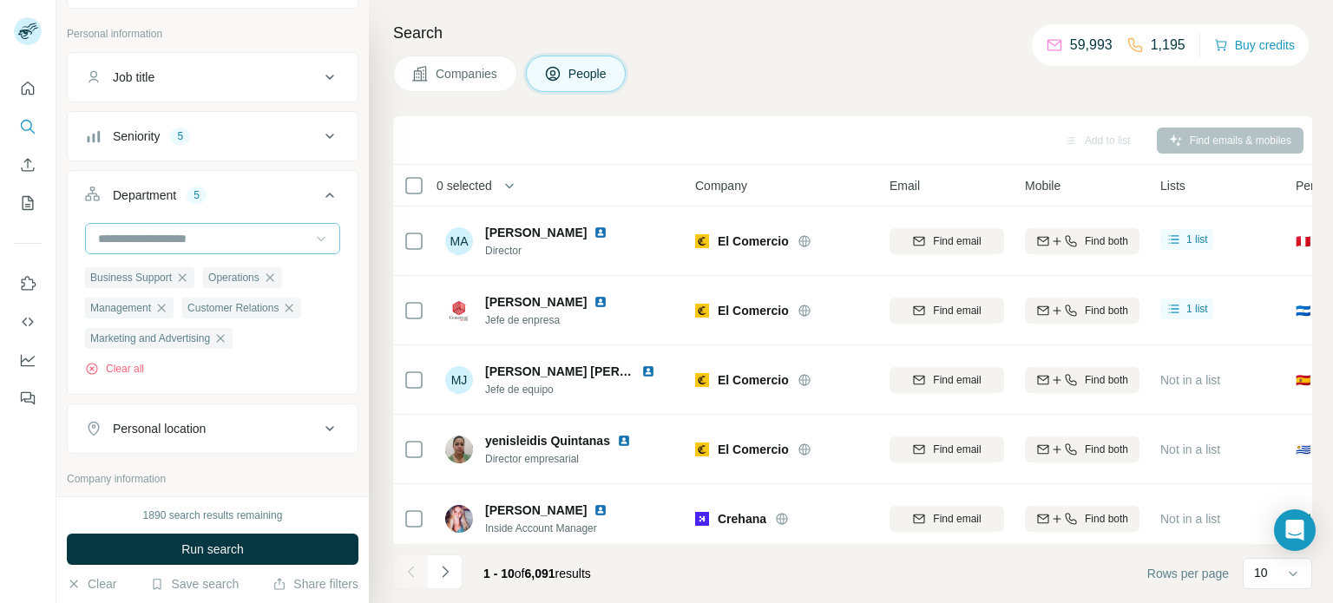
click at [312, 246] on icon at bounding box center [320, 238] width 17 height 17
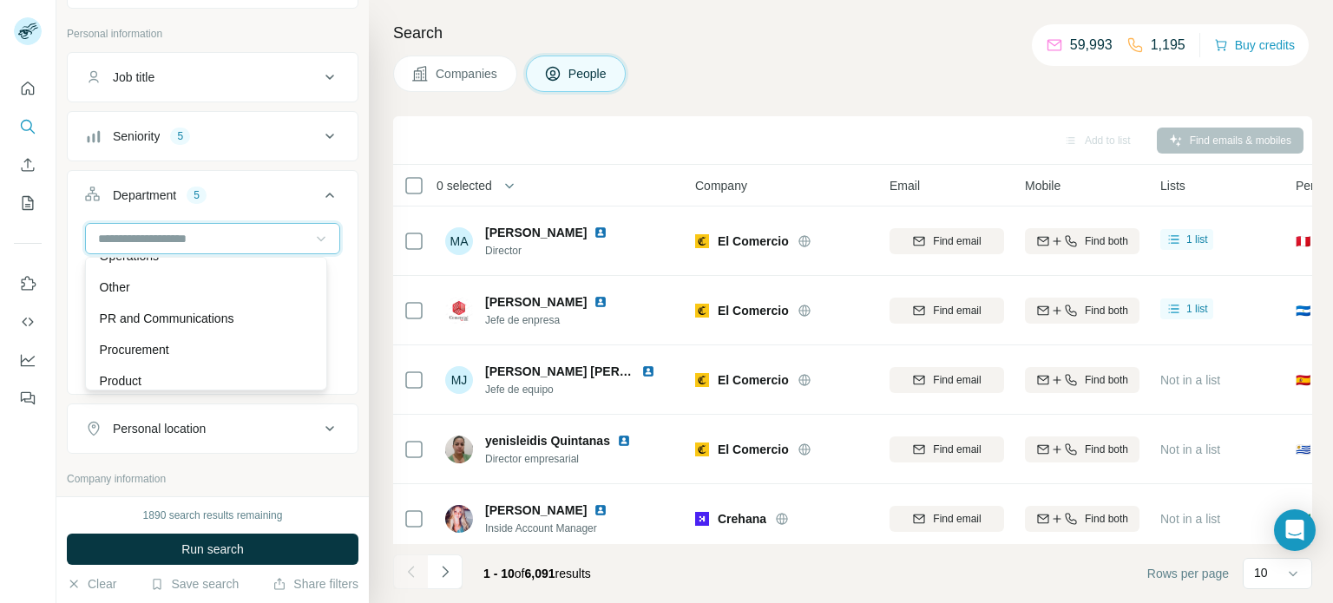
scroll to position [493, 0]
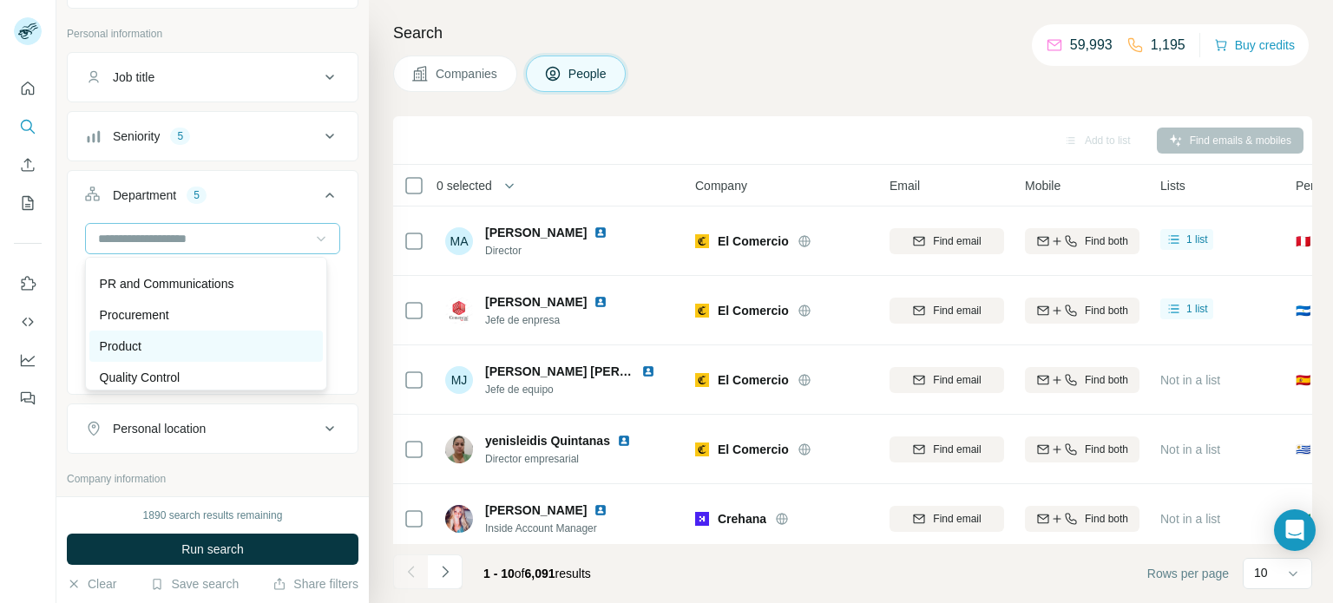
click at [250, 340] on div "Product" at bounding box center [206, 346] width 213 height 17
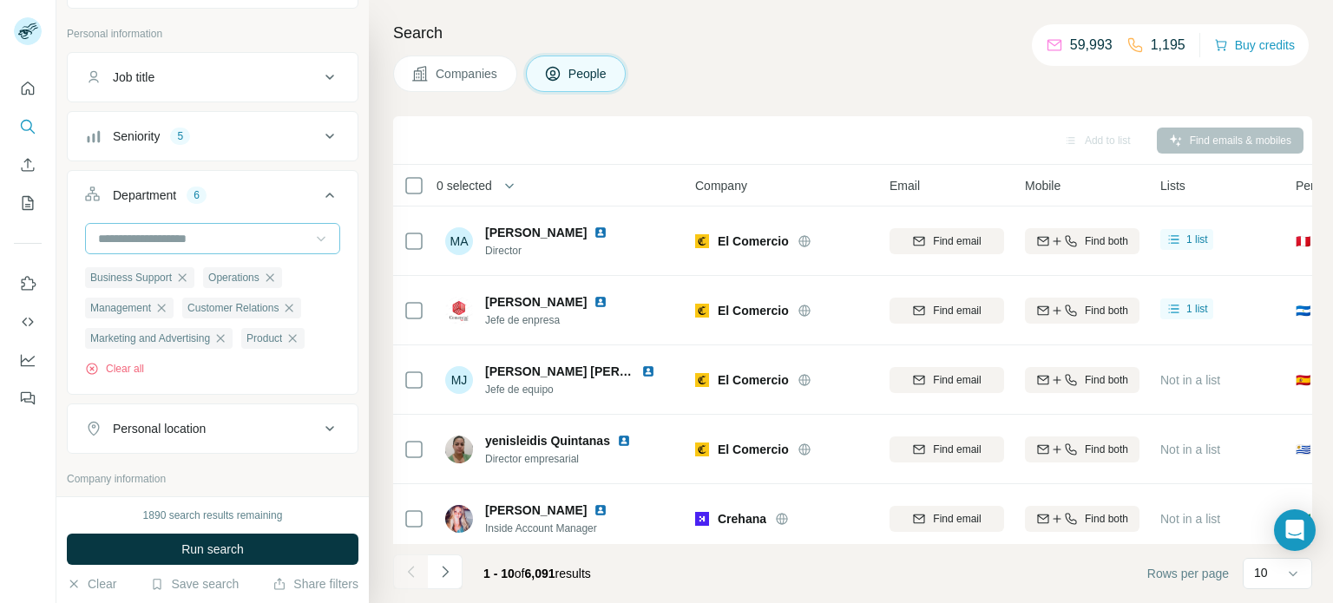
click at [312, 243] on icon at bounding box center [320, 238] width 17 height 17
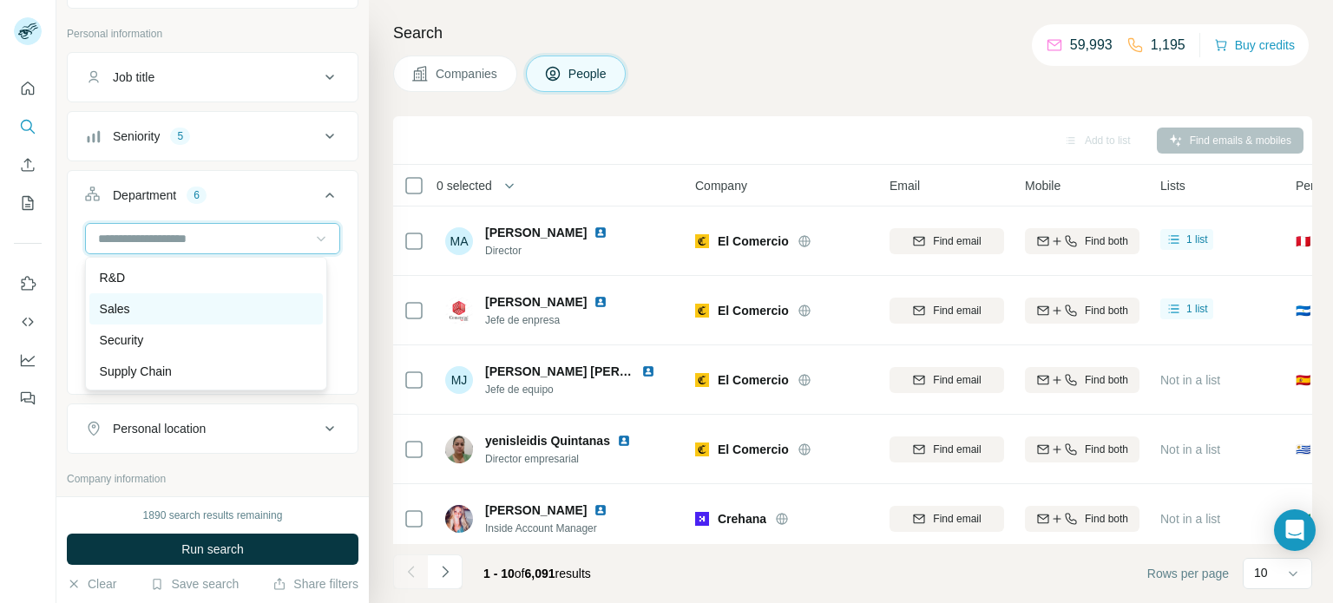
scroll to position [625, 0]
click at [334, 239] on div "Business Support Operations Management Customer Relations Marketing and Adverti…" at bounding box center [213, 306] width 290 height 167
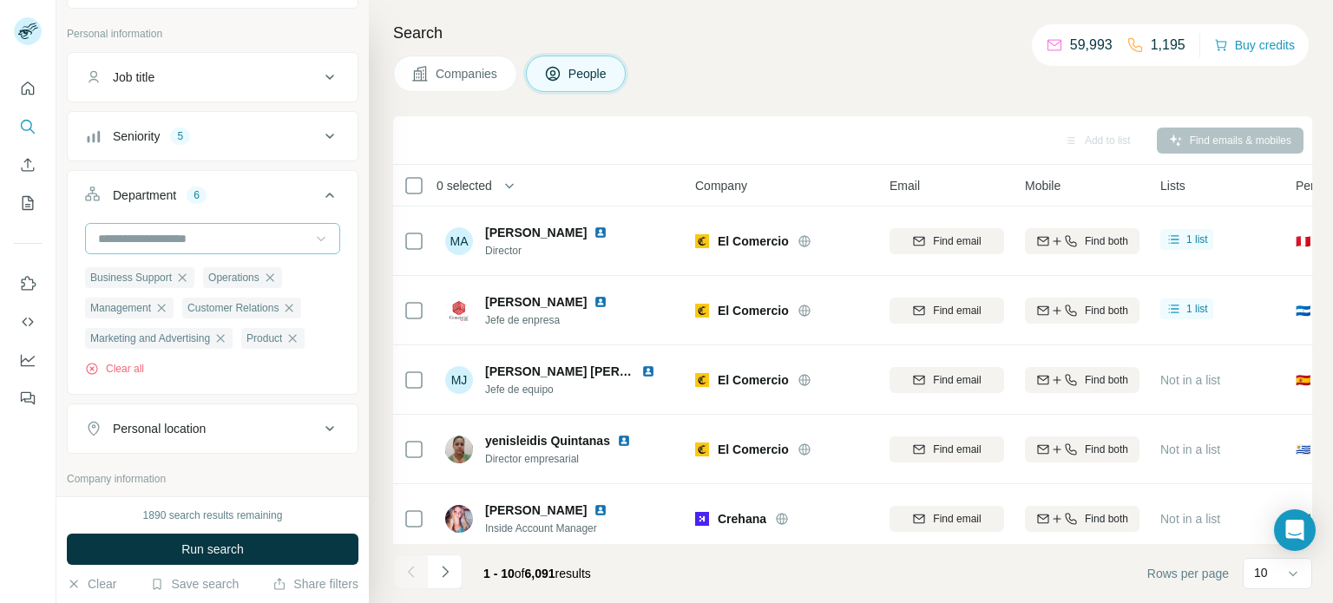
click at [205, 550] on span "Run search" at bounding box center [212, 549] width 62 height 17
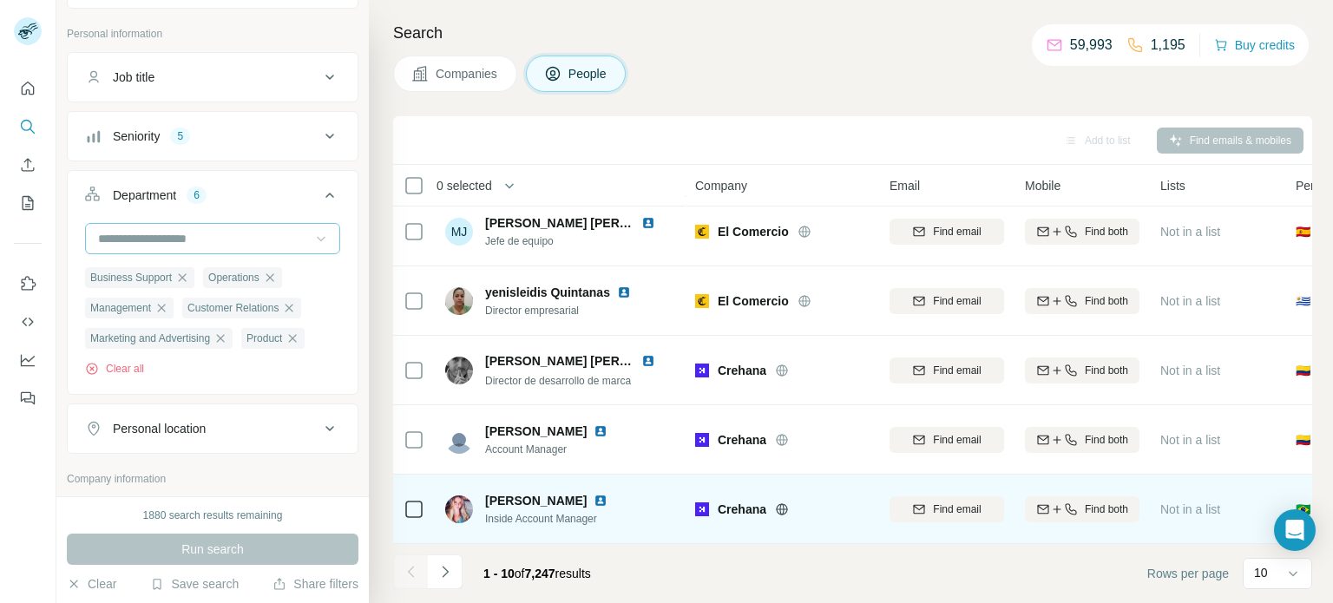
scroll to position [364, 0]
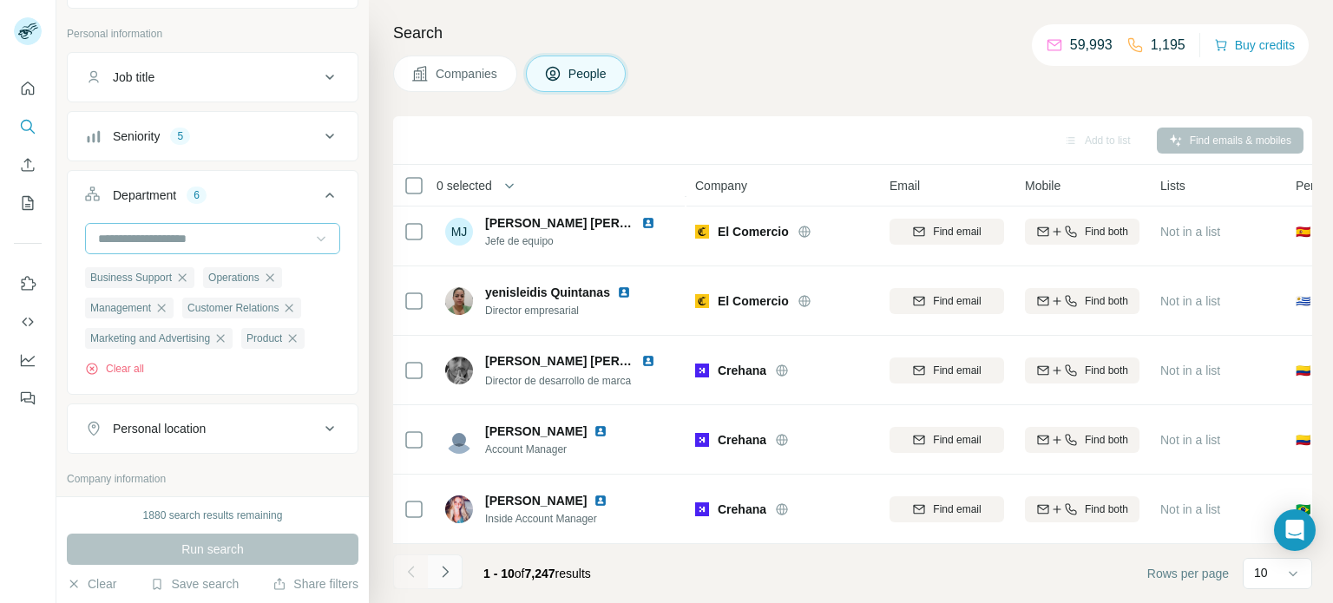
click at [446, 575] on icon "Navigate to next page" at bounding box center [445, 571] width 17 height 17
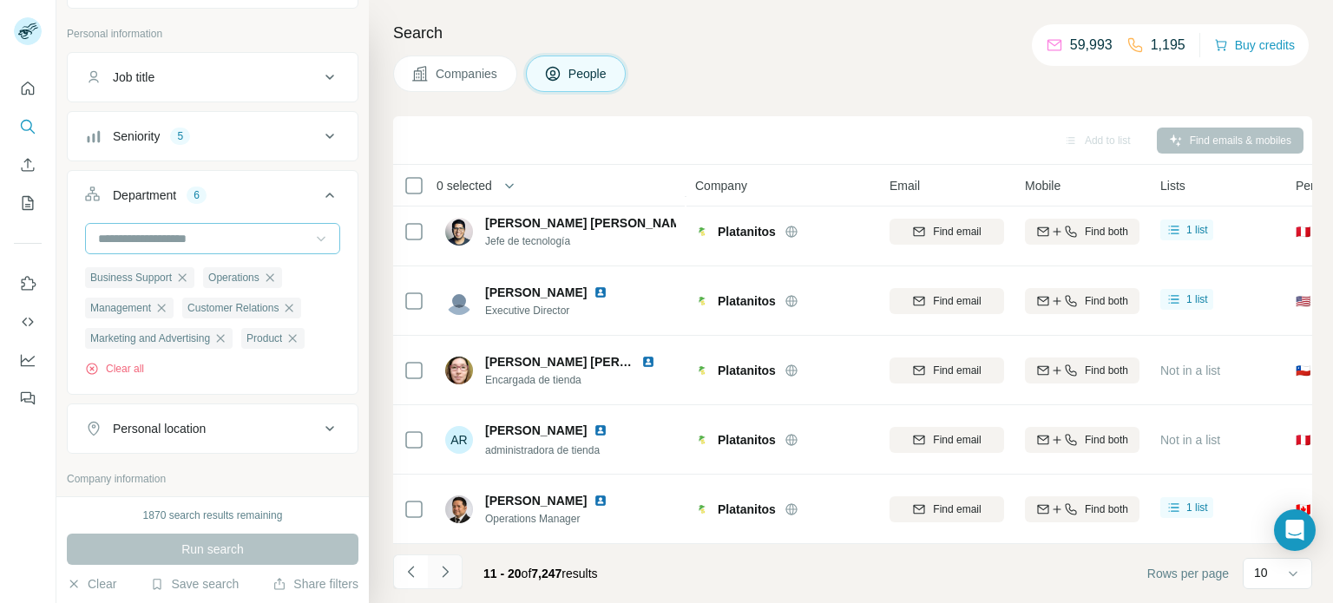
click at [446, 575] on icon "Navigate to next page" at bounding box center [445, 571] width 17 height 17
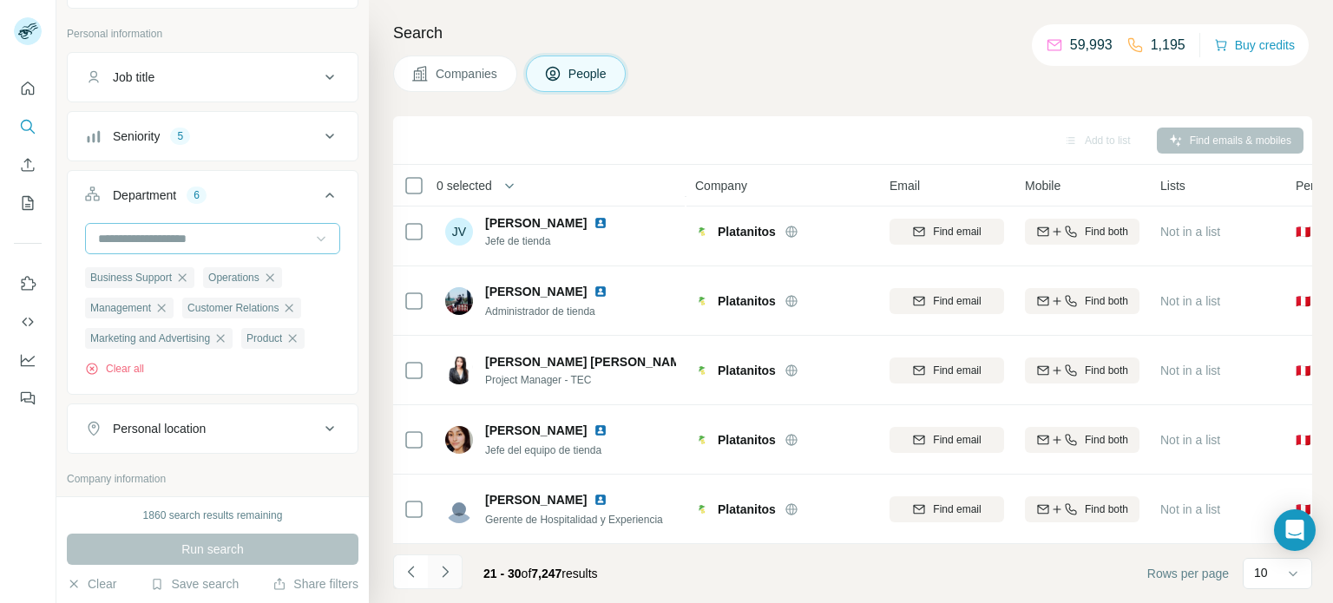
click at [446, 575] on icon "Navigate to next page" at bounding box center [445, 571] width 17 height 17
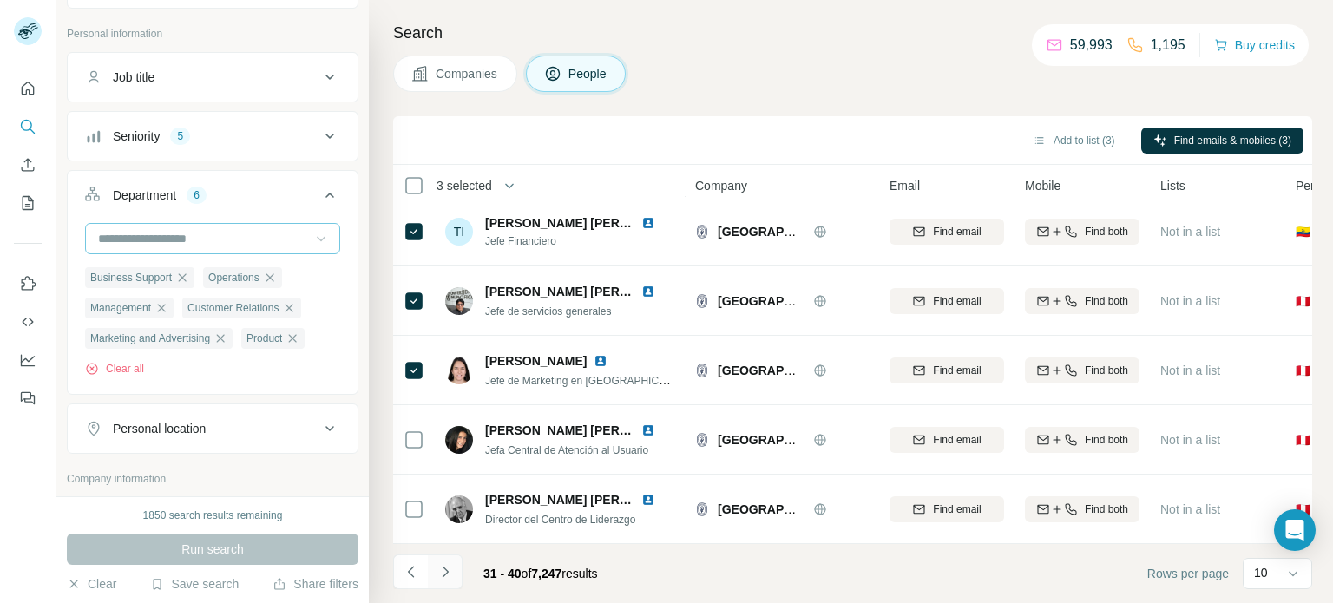
click at [446, 572] on icon "Navigate to next page" at bounding box center [445, 571] width 17 height 17
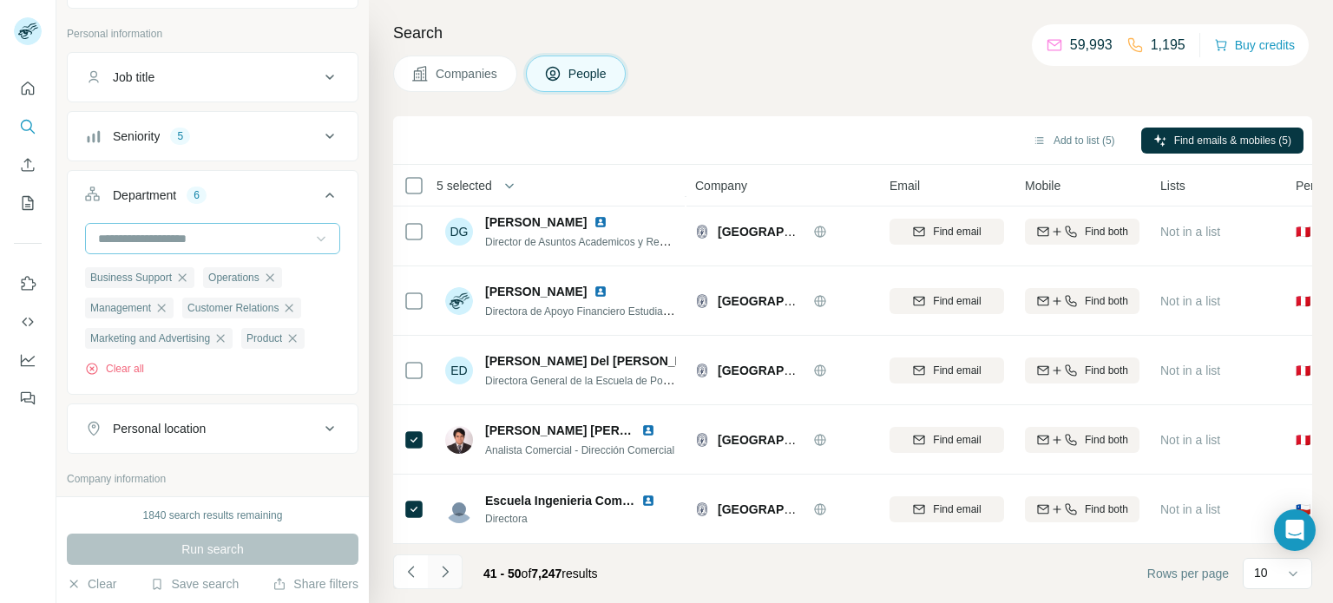
click at [445, 573] on icon "Navigate to next page" at bounding box center [445, 571] width 6 height 11
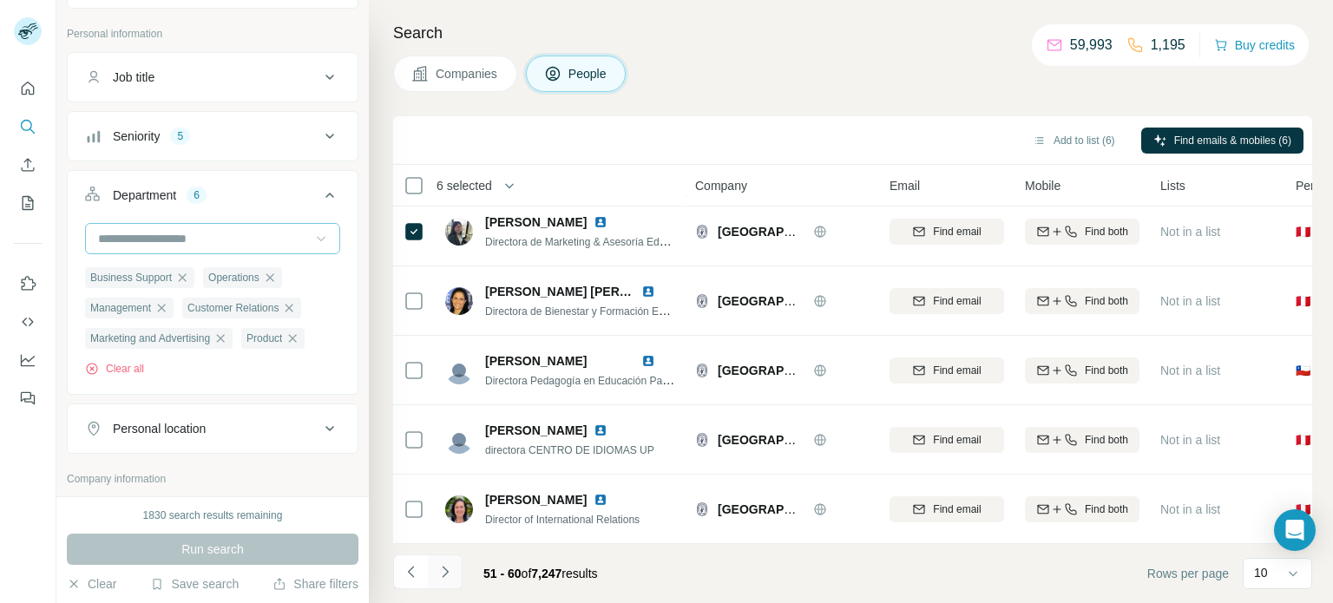
click at [444, 572] on icon "Navigate to next page" at bounding box center [445, 571] width 17 height 17
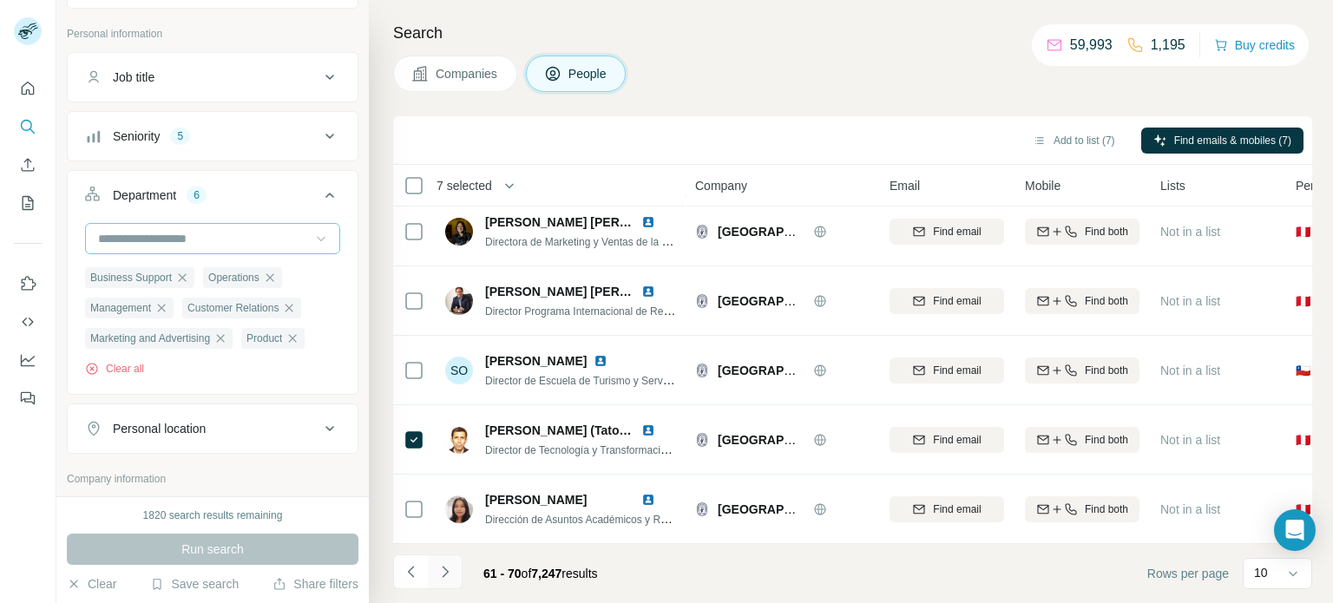
click at [450, 575] on icon "Navigate to next page" at bounding box center [445, 571] width 17 height 17
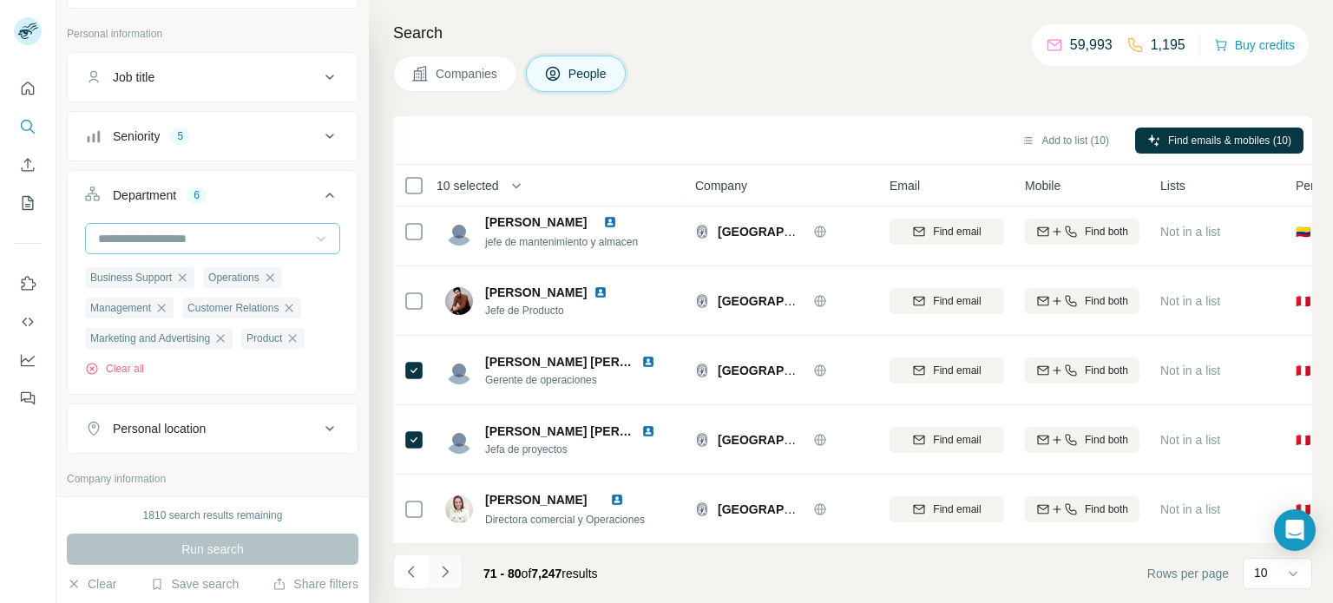
click at [450, 572] on icon "Navigate to next page" at bounding box center [445, 571] width 17 height 17
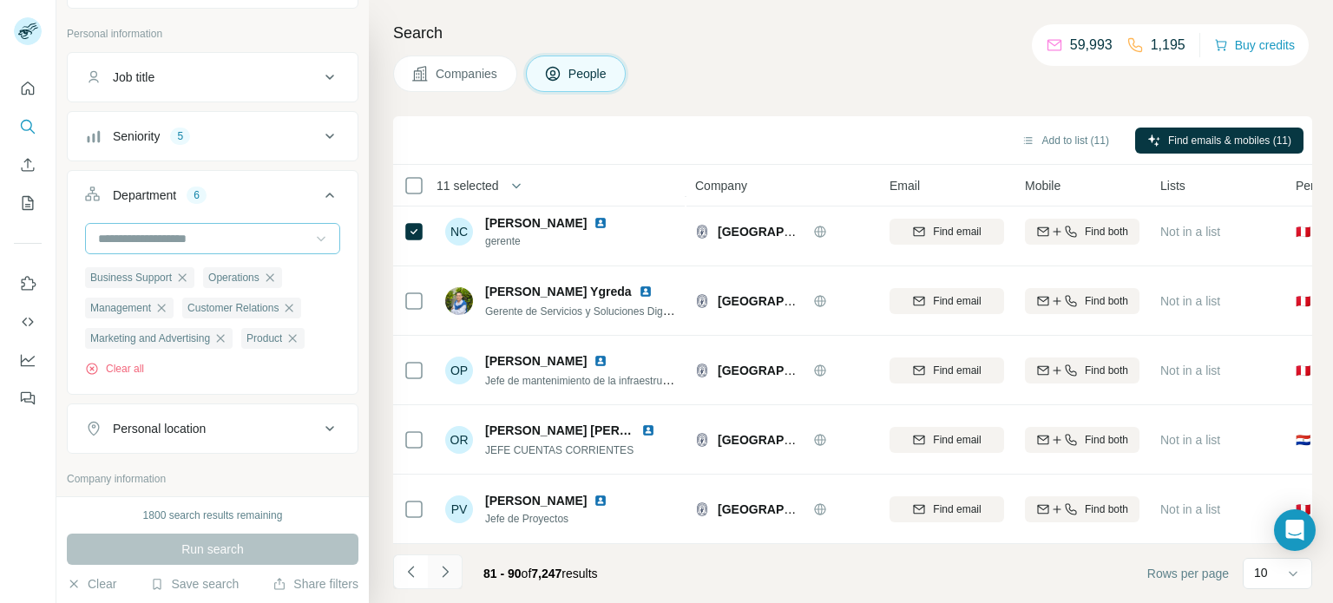
click at [449, 568] on icon "Navigate to next page" at bounding box center [445, 571] width 17 height 17
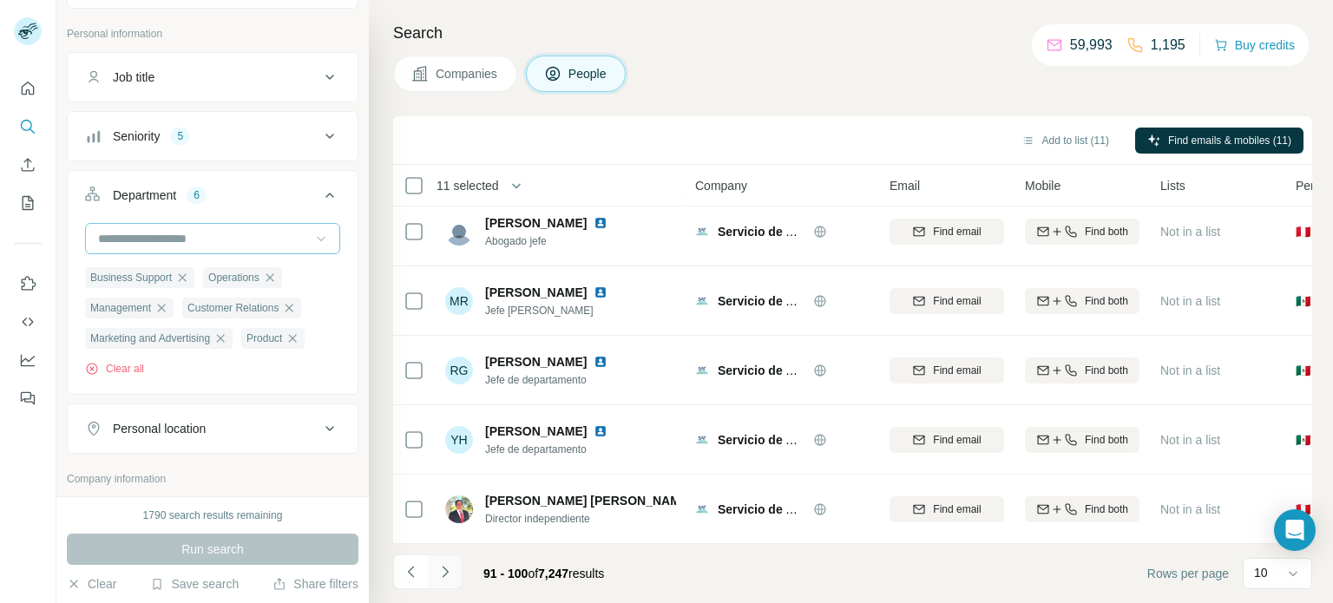
click at [444, 569] on icon "Navigate to next page" at bounding box center [445, 571] width 17 height 17
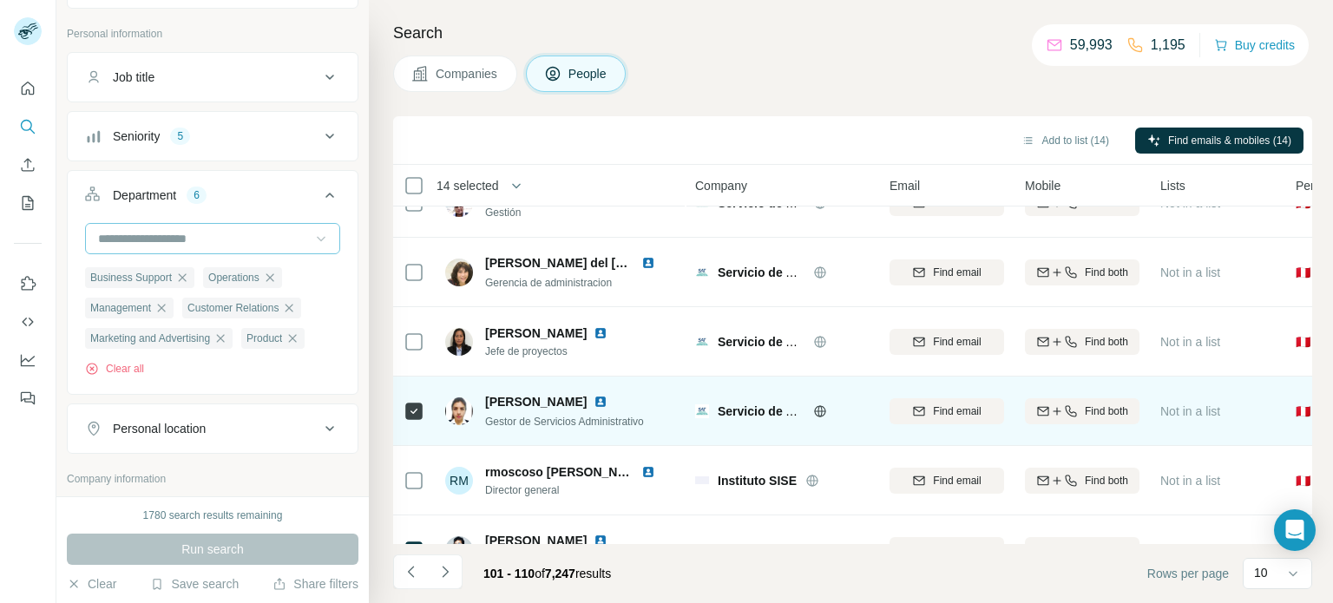
scroll to position [0, 0]
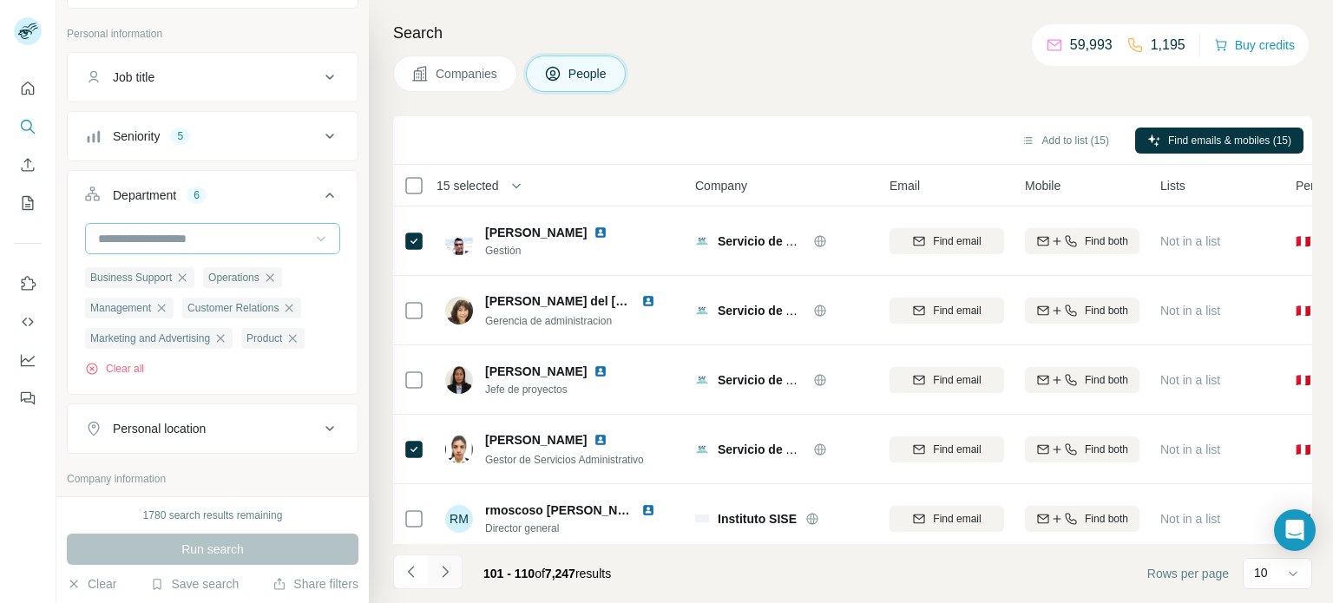
click at [452, 567] on icon "Navigate to next page" at bounding box center [445, 571] width 17 height 17
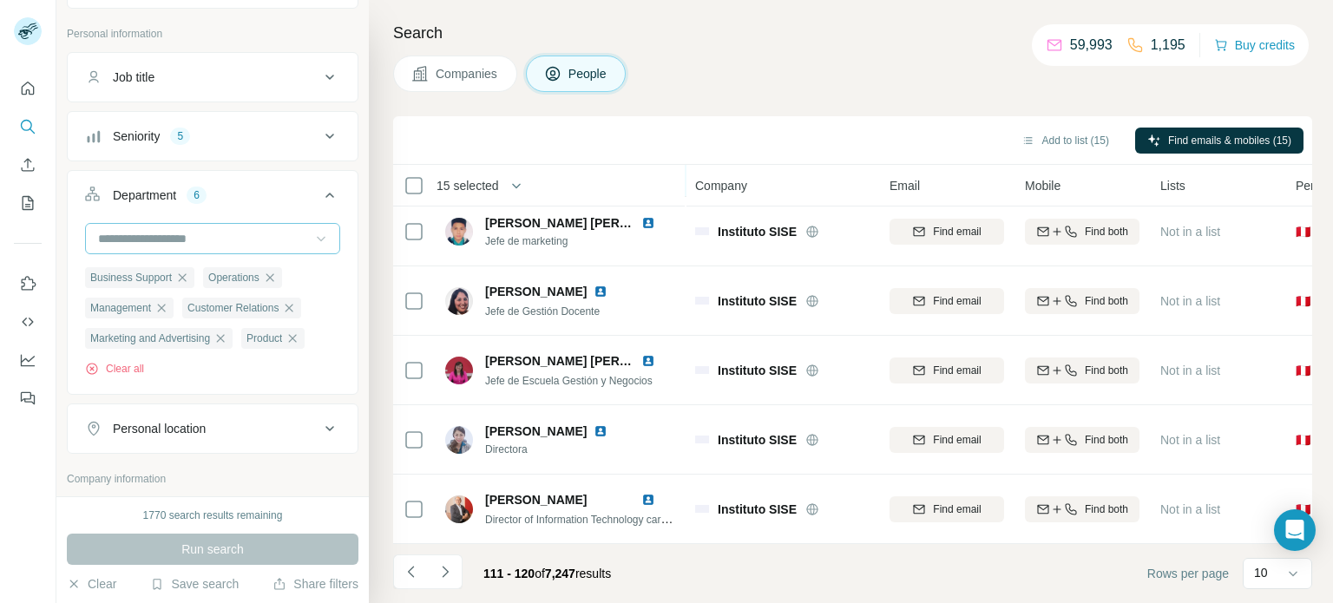
scroll to position [364, 0]
click at [449, 568] on icon "Navigate to next page" at bounding box center [445, 571] width 17 height 17
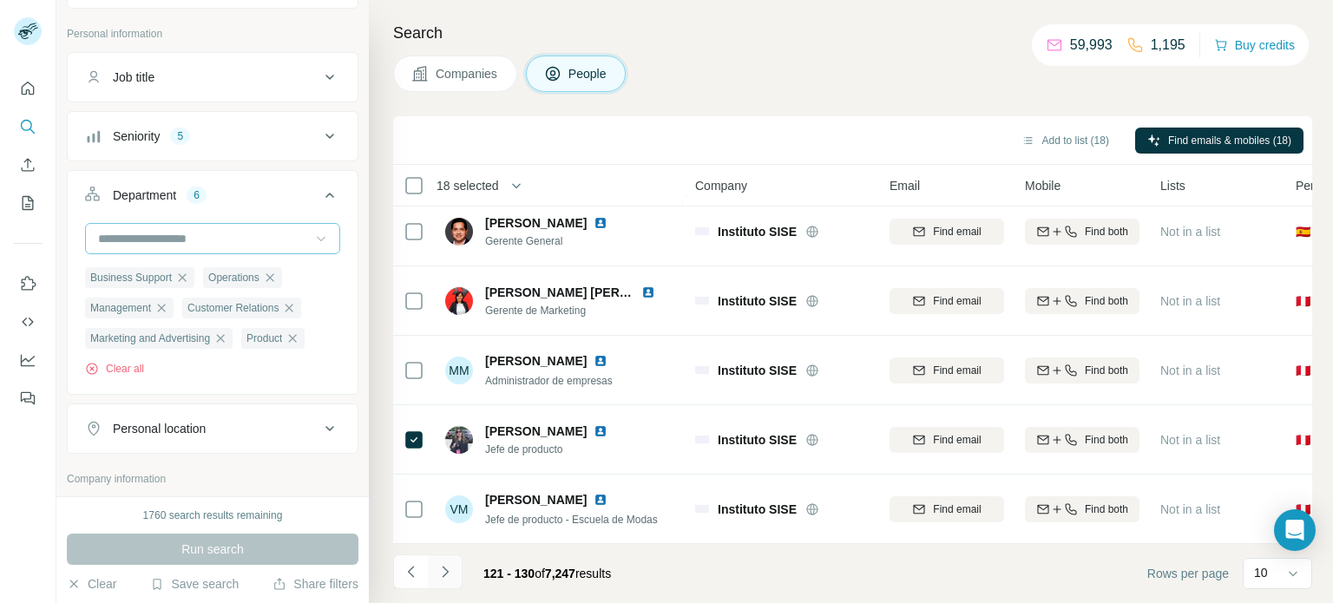
click at [448, 568] on icon "Navigate to next page" at bounding box center [445, 571] width 17 height 17
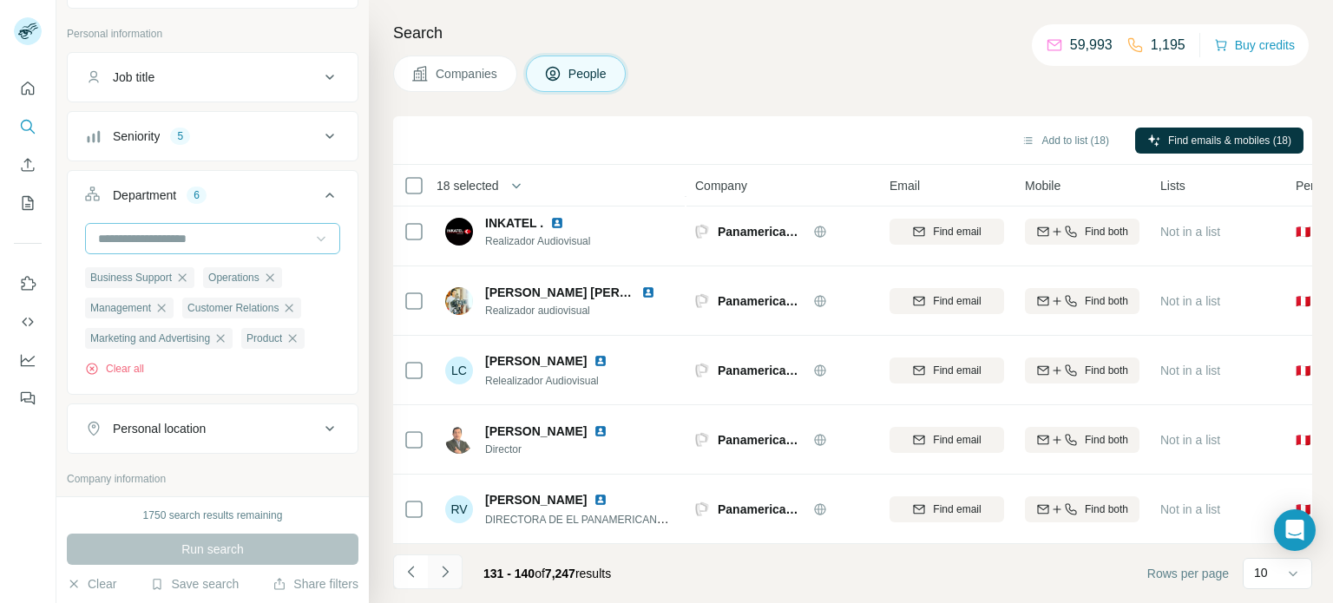
click at [444, 572] on icon "Navigate to next page" at bounding box center [445, 571] width 17 height 17
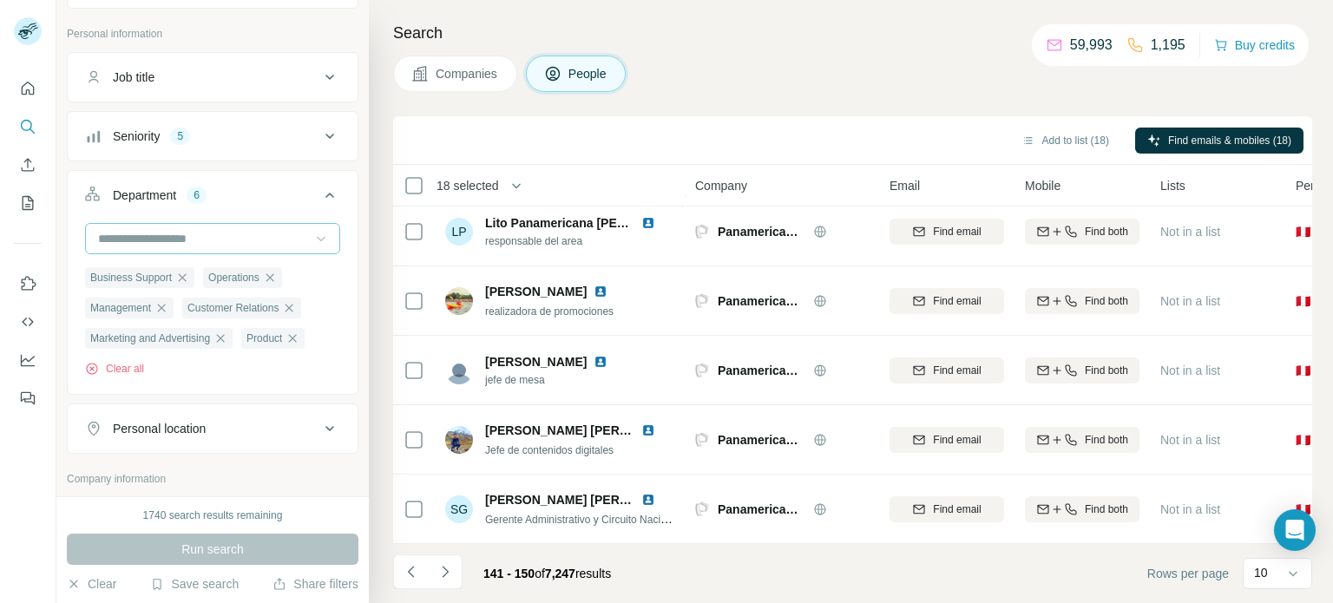
click at [443, 571] on icon "Navigate to next page" at bounding box center [445, 571] width 17 height 17
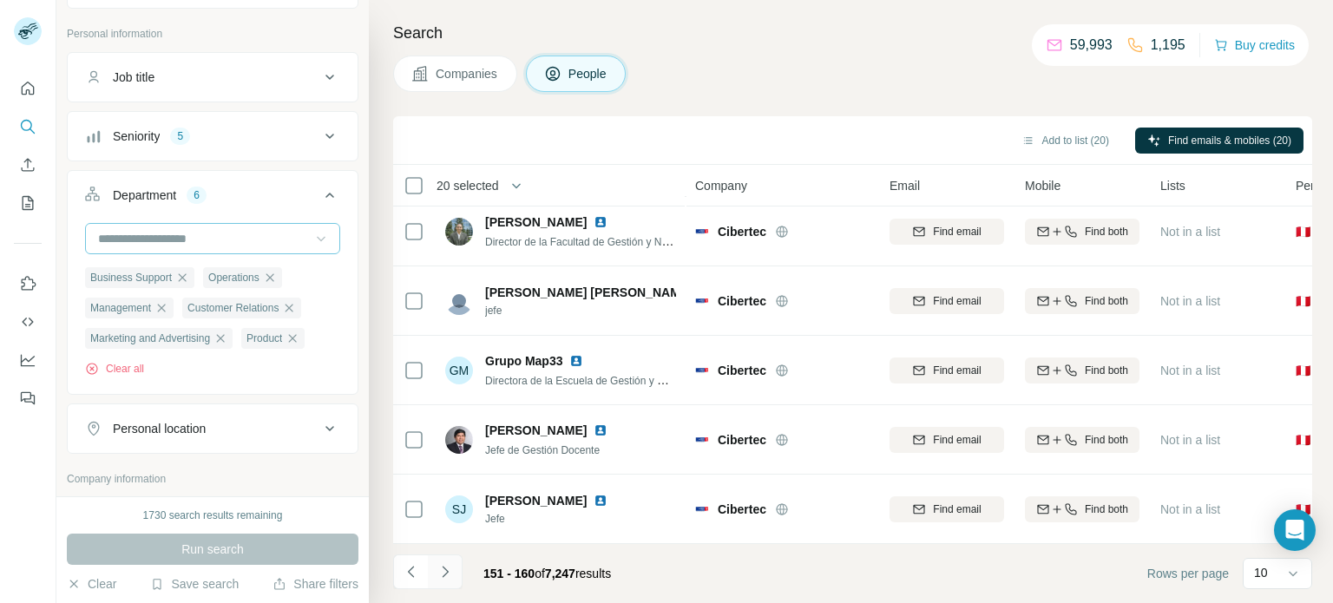
click at [451, 568] on icon "Navigate to next page" at bounding box center [445, 571] width 17 height 17
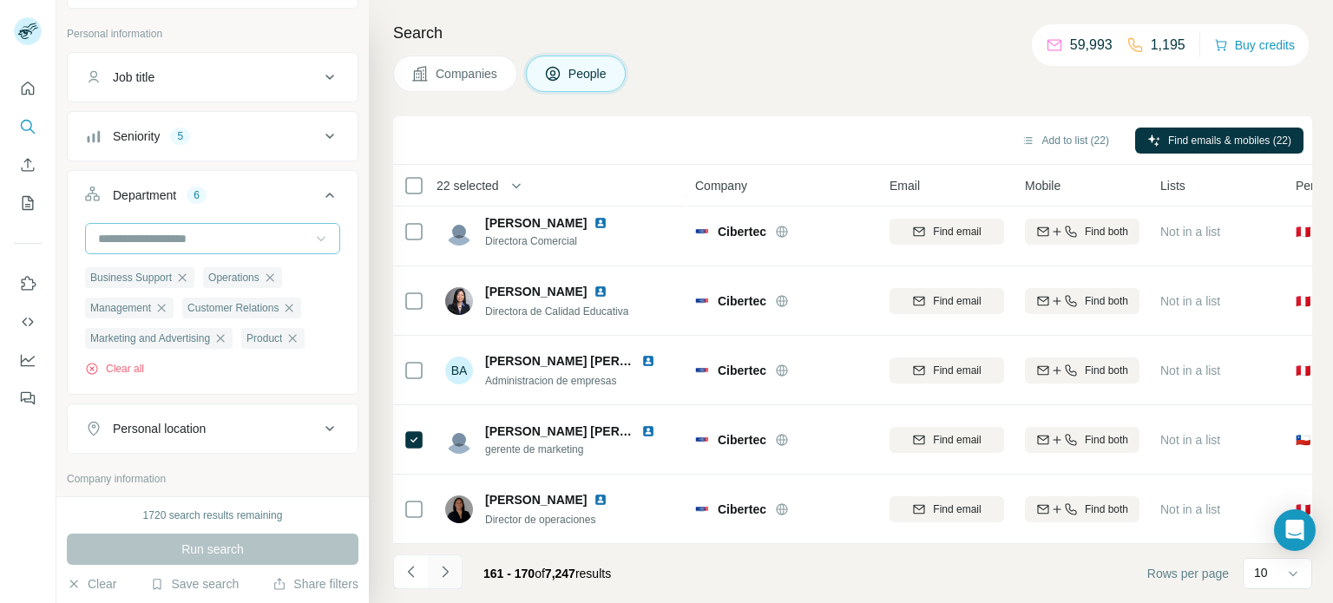
click at [446, 566] on icon "Navigate to next page" at bounding box center [445, 571] width 17 height 17
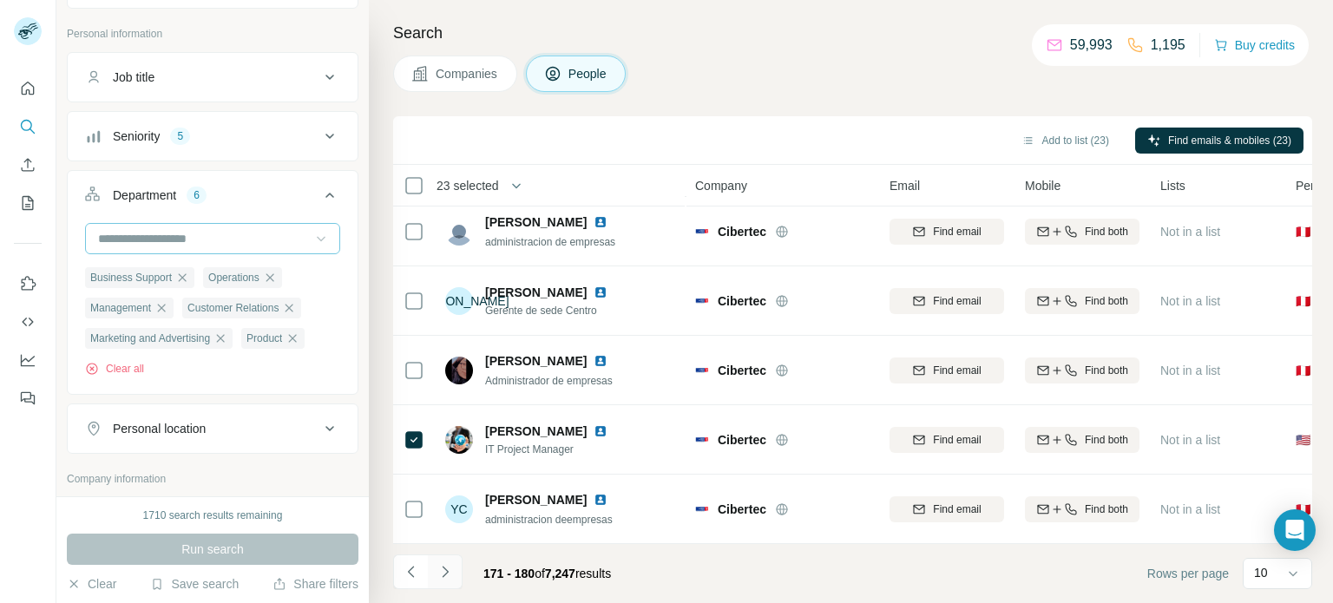
click at [444, 568] on icon "Navigate to next page" at bounding box center [445, 571] width 17 height 17
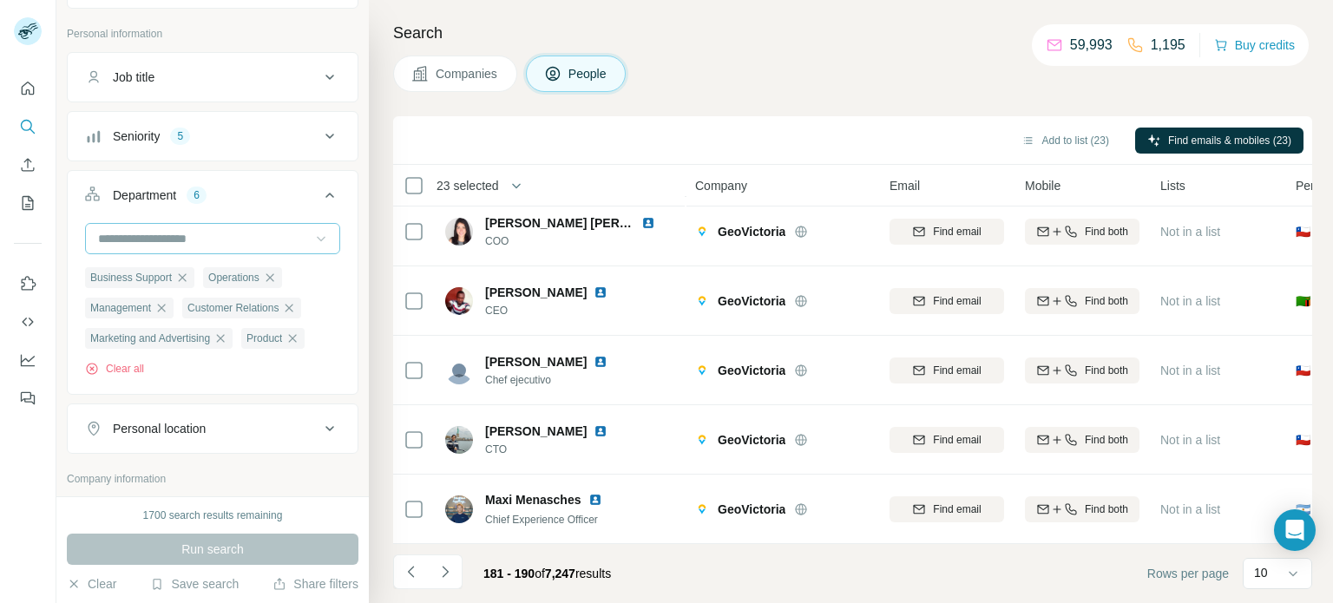
click at [248, 245] on input at bounding box center [203, 238] width 214 height 19
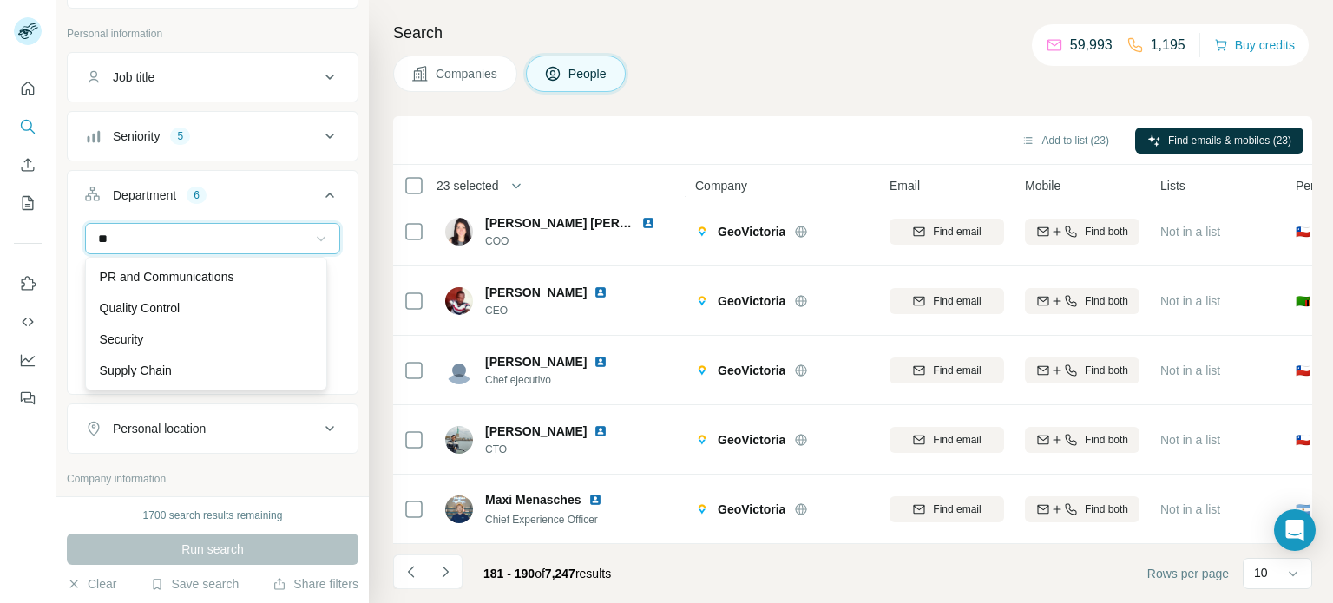
scroll to position [0, 0]
type input "*"
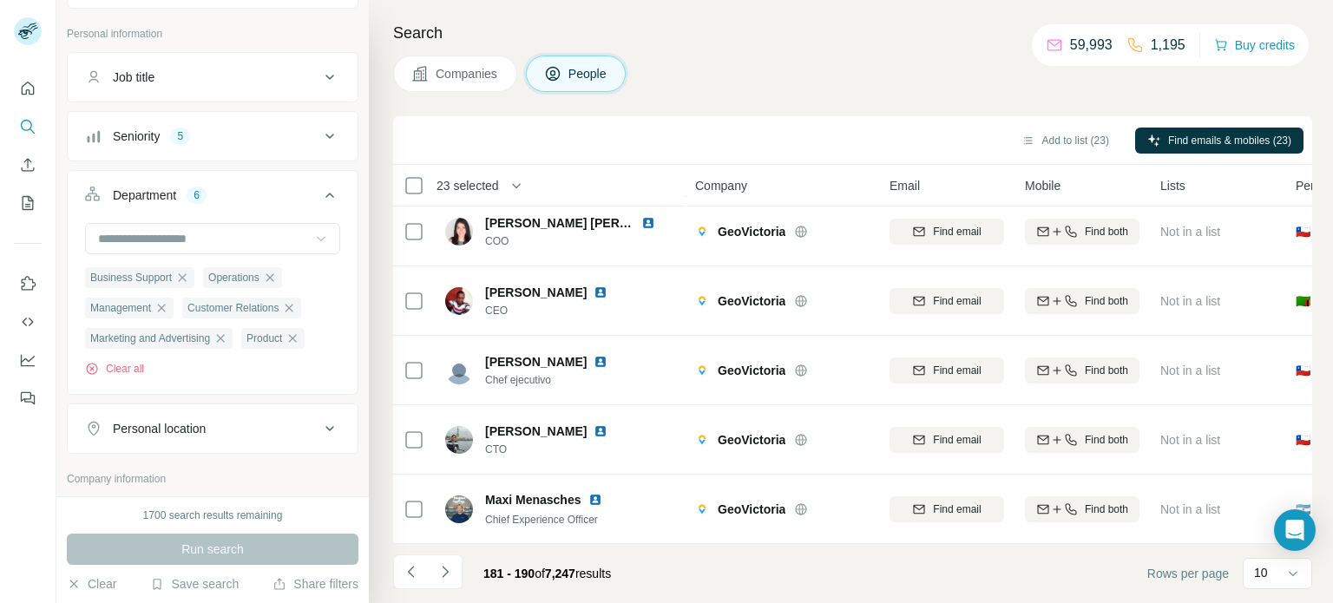
click at [339, 240] on div "Business Support Operations Management Customer Relations Marketing and Adverti…" at bounding box center [213, 306] width 290 height 167
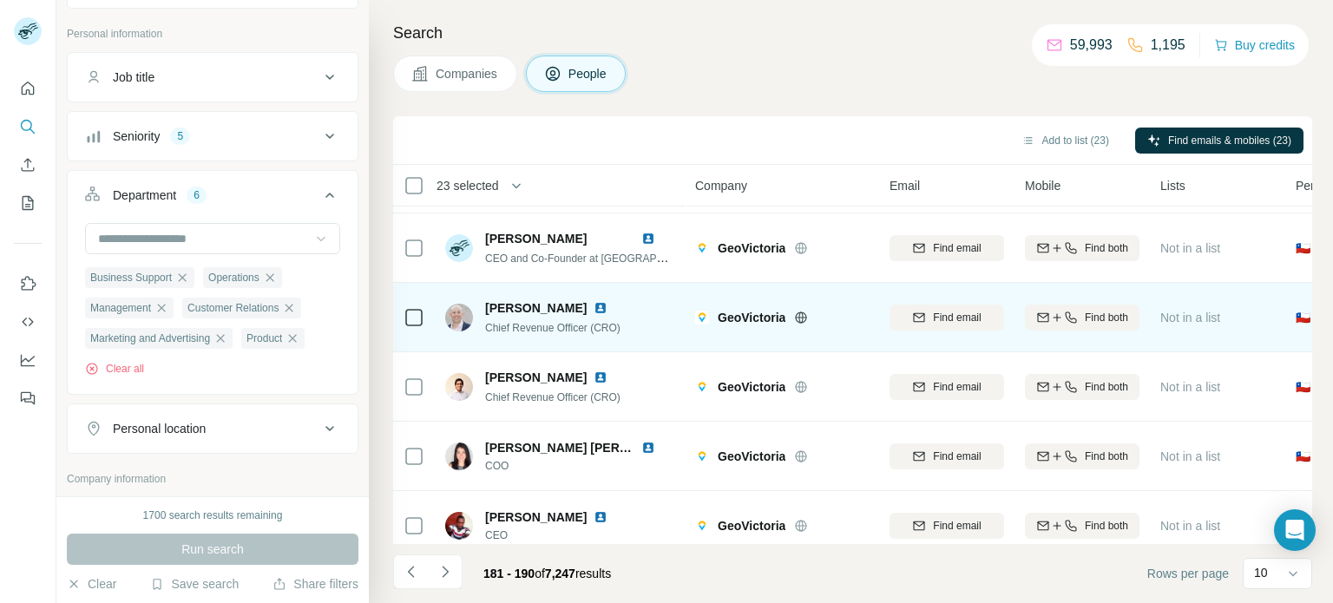
scroll to position [364, 0]
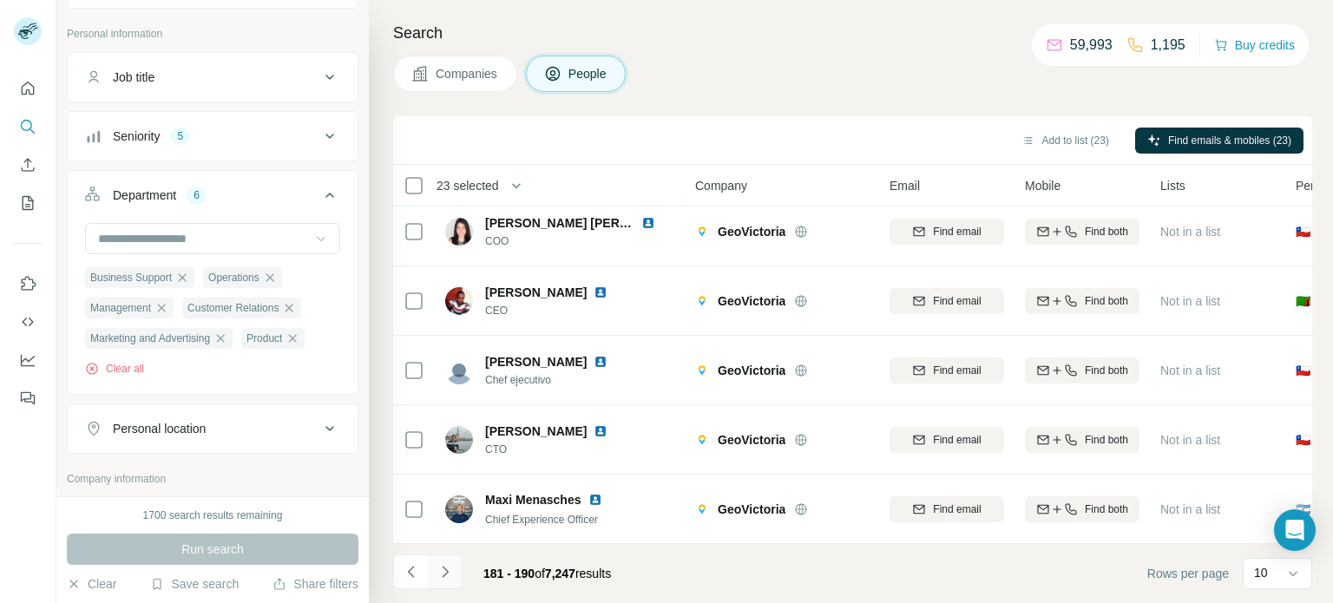
click at [446, 572] on icon "Navigate to next page" at bounding box center [445, 571] width 17 height 17
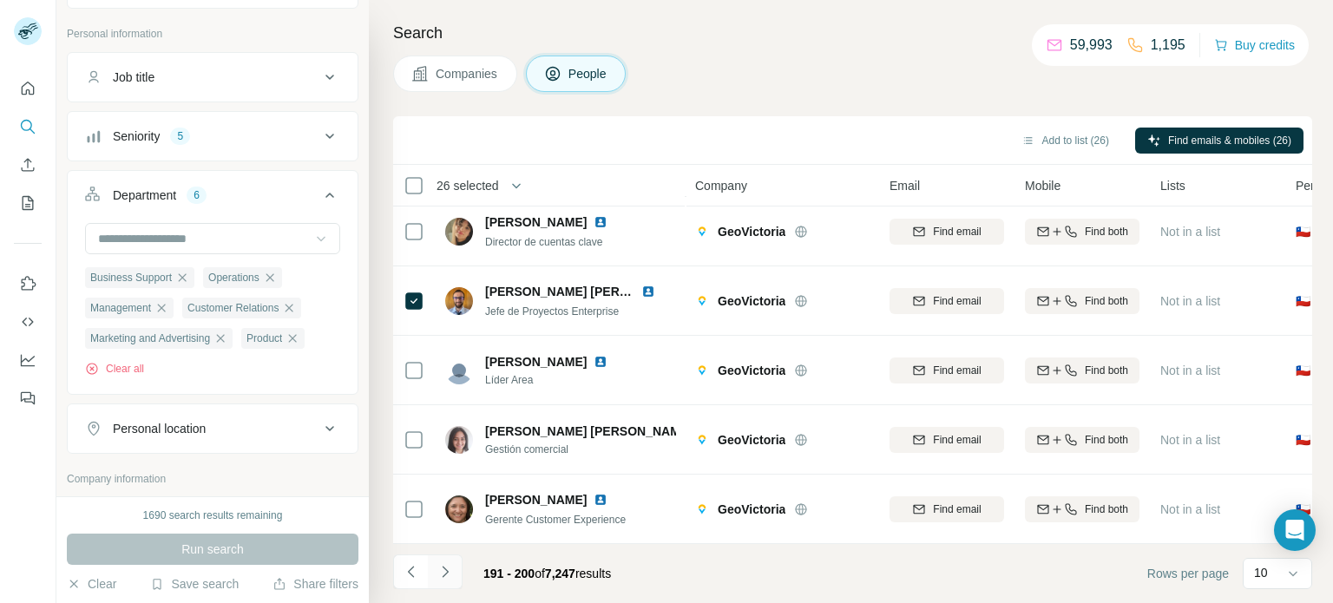
click at [441, 575] on icon "Navigate to next page" at bounding box center [445, 571] width 17 height 17
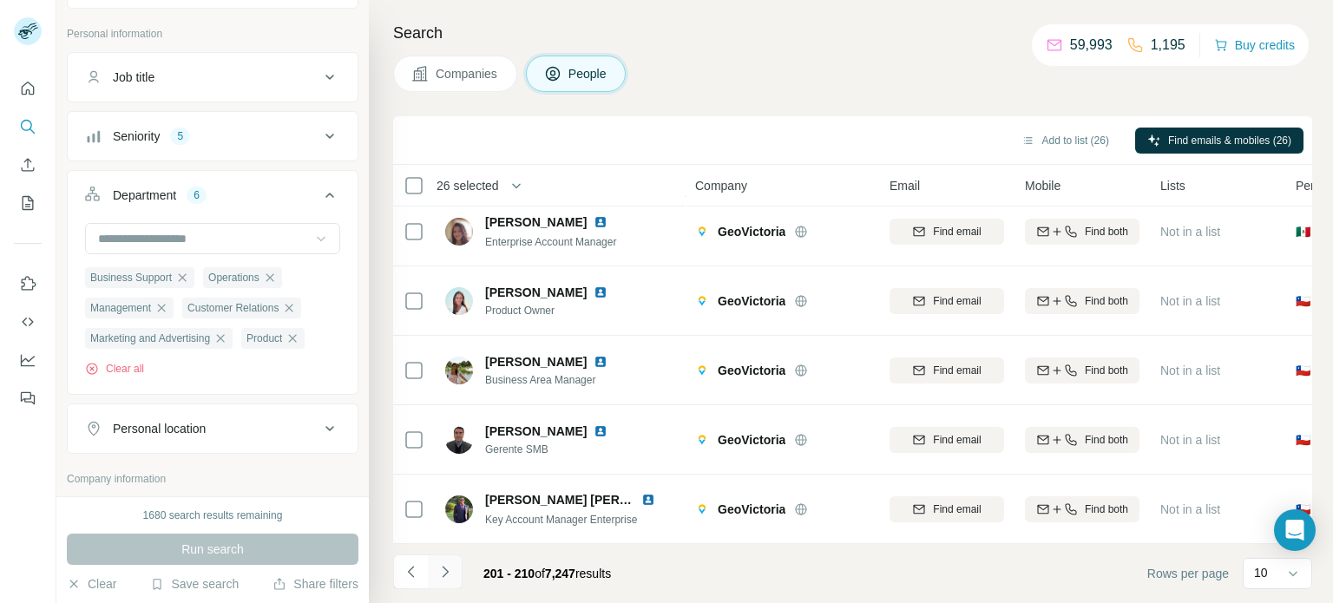
click at [442, 573] on icon "Navigate to next page" at bounding box center [445, 571] width 17 height 17
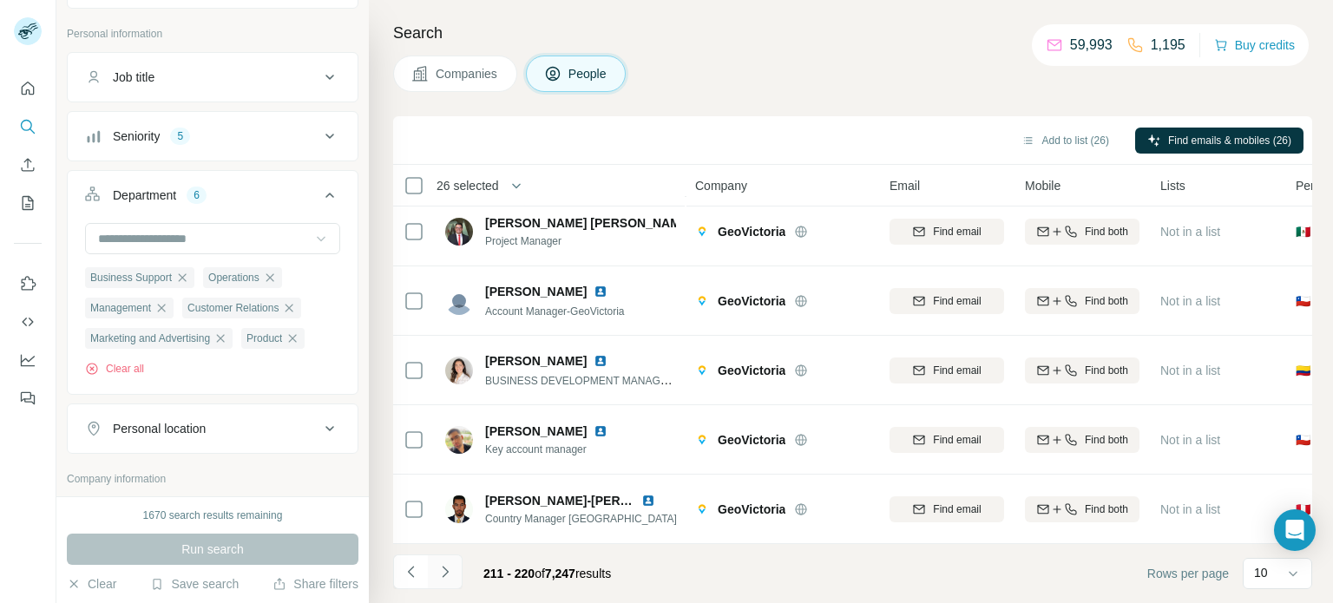
click at [443, 575] on icon "Navigate to next page" at bounding box center [445, 571] width 17 height 17
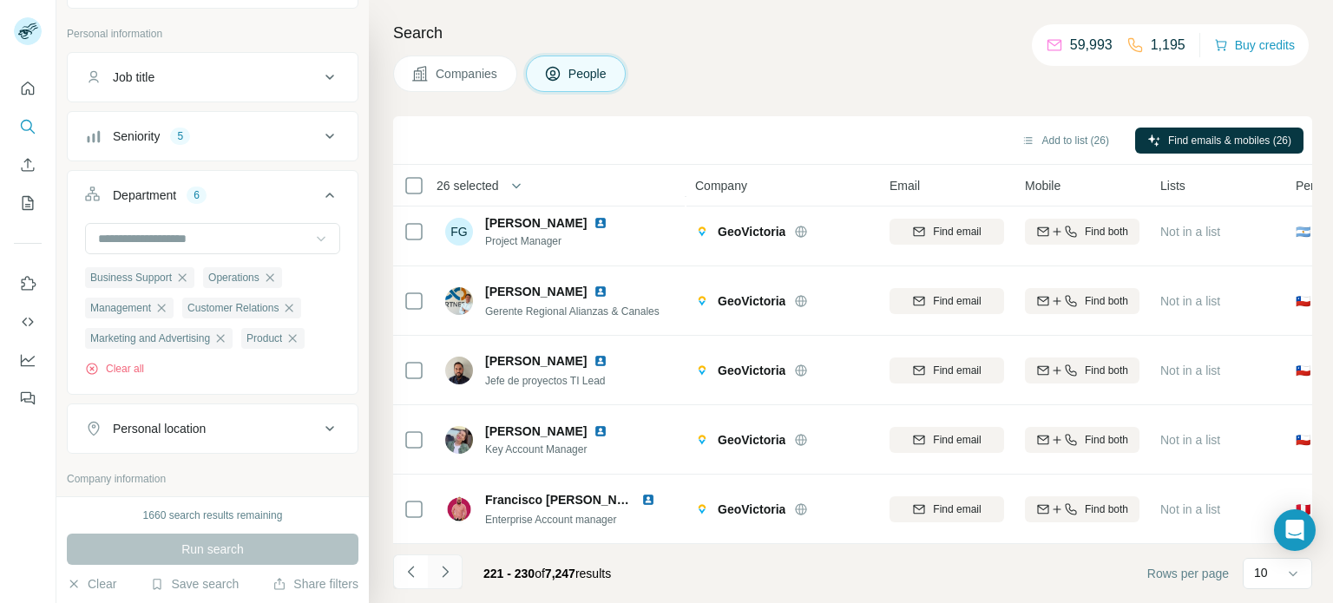
click at [443, 577] on icon "Navigate to next page" at bounding box center [445, 571] width 17 height 17
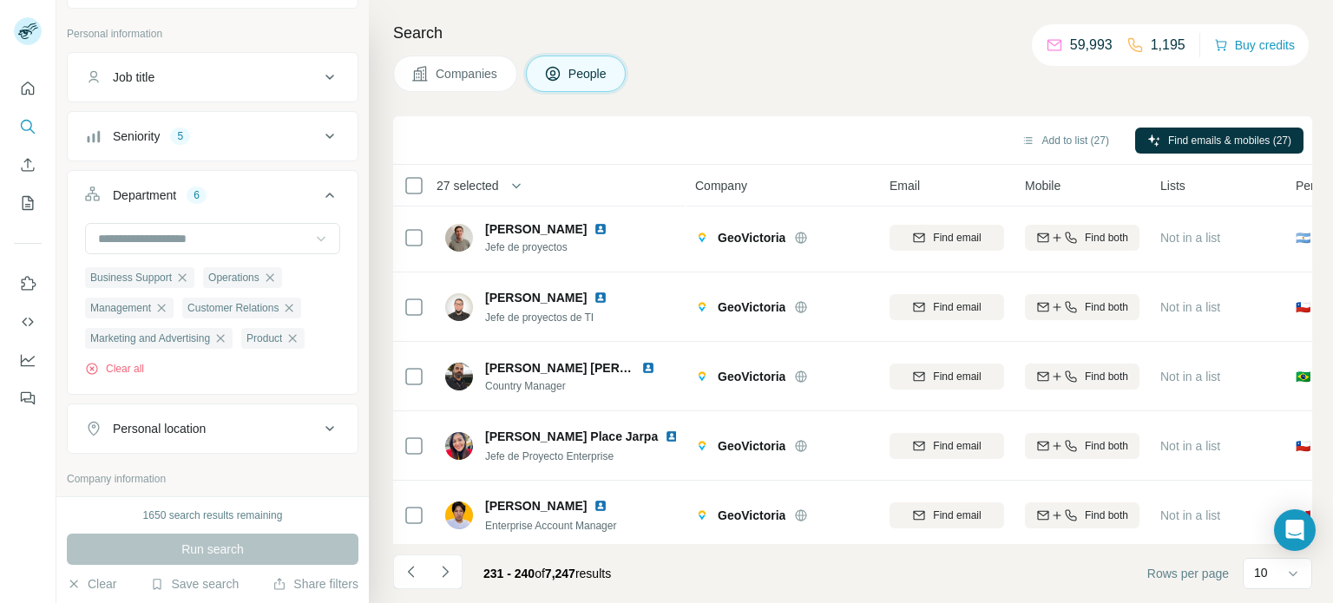
scroll to position [0, 0]
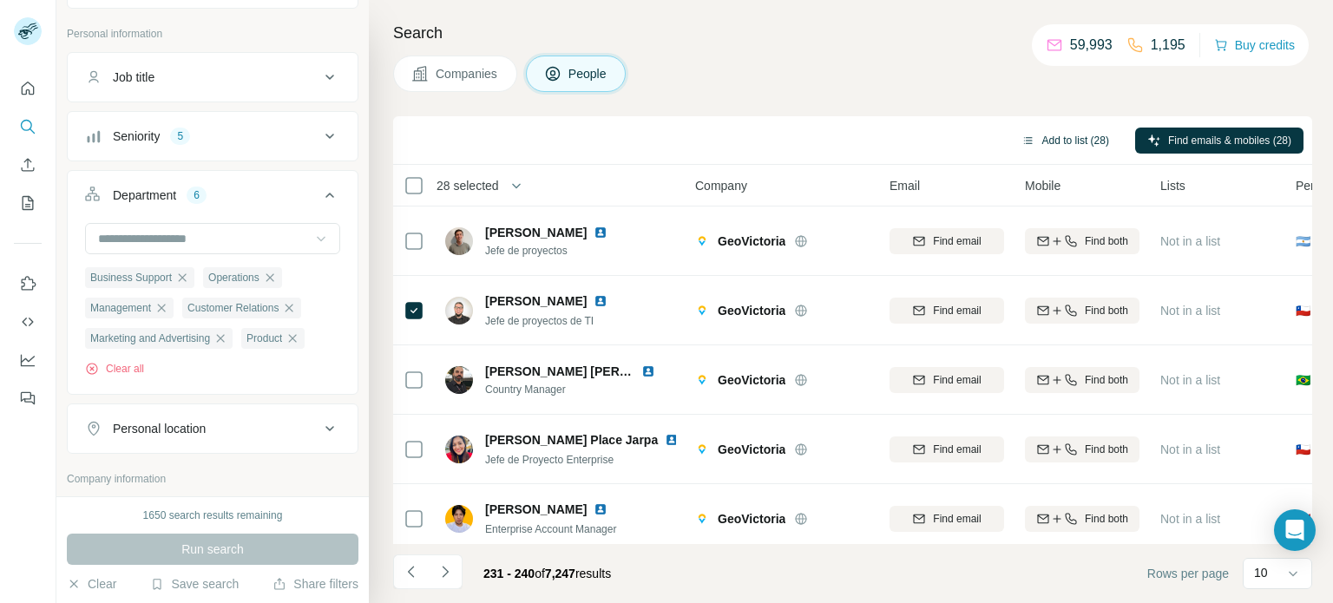
click at [1070, 141] on button "Add to list (28)" at bounding box center [1065, 141] width 112 height 26
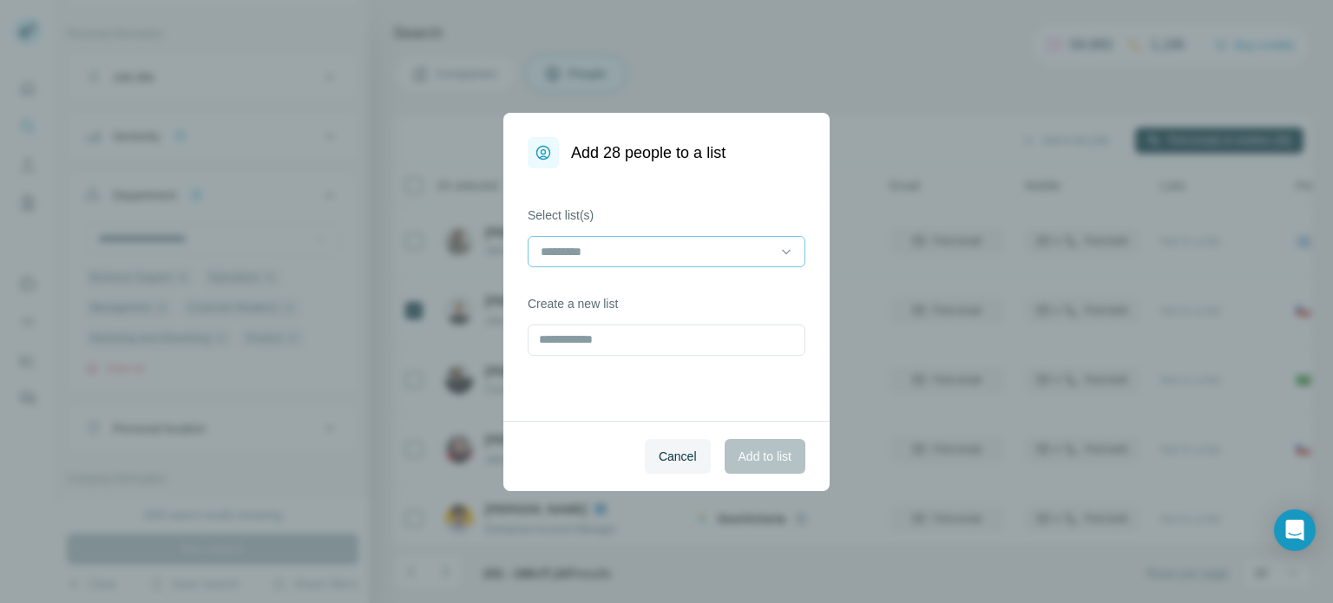
click at [634, 253] on input at bounding box center [656, 251] width 234 height 19
click at [615, 289] on p "CHEESSE WINE [GEOGRAPHIC_DATA]" at bounding box center [653, 290] width 223 height 17
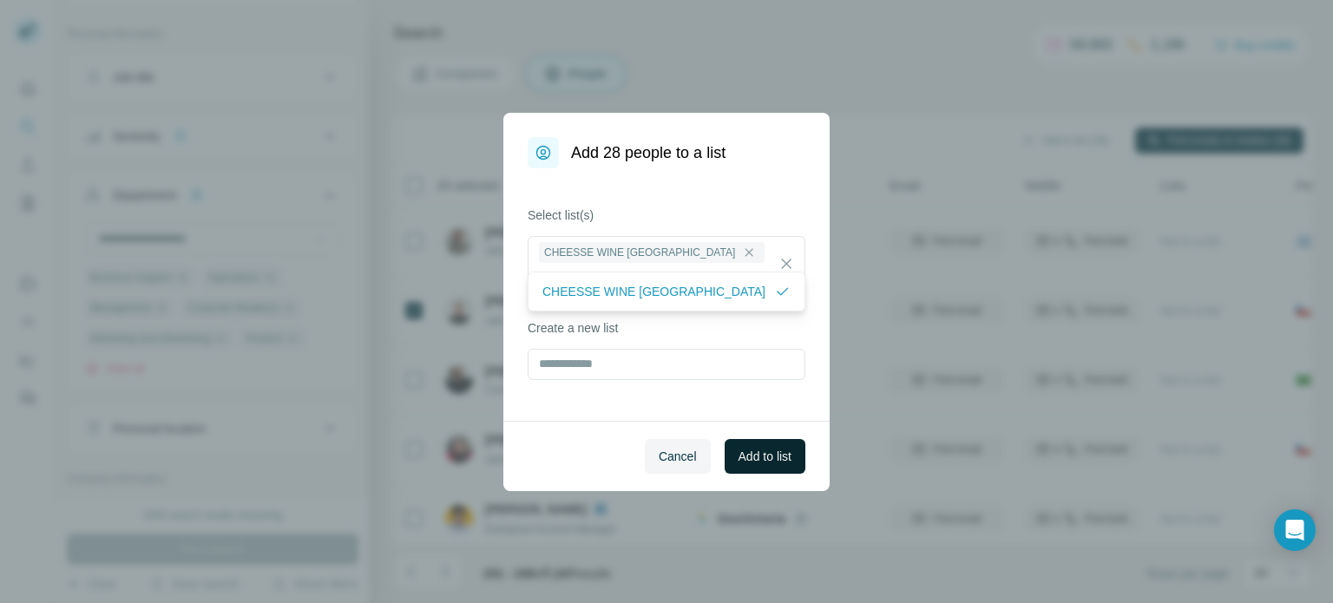
click at [746, 451] on span "Add to list" at bounding box center [765, 456] width 53 height 17
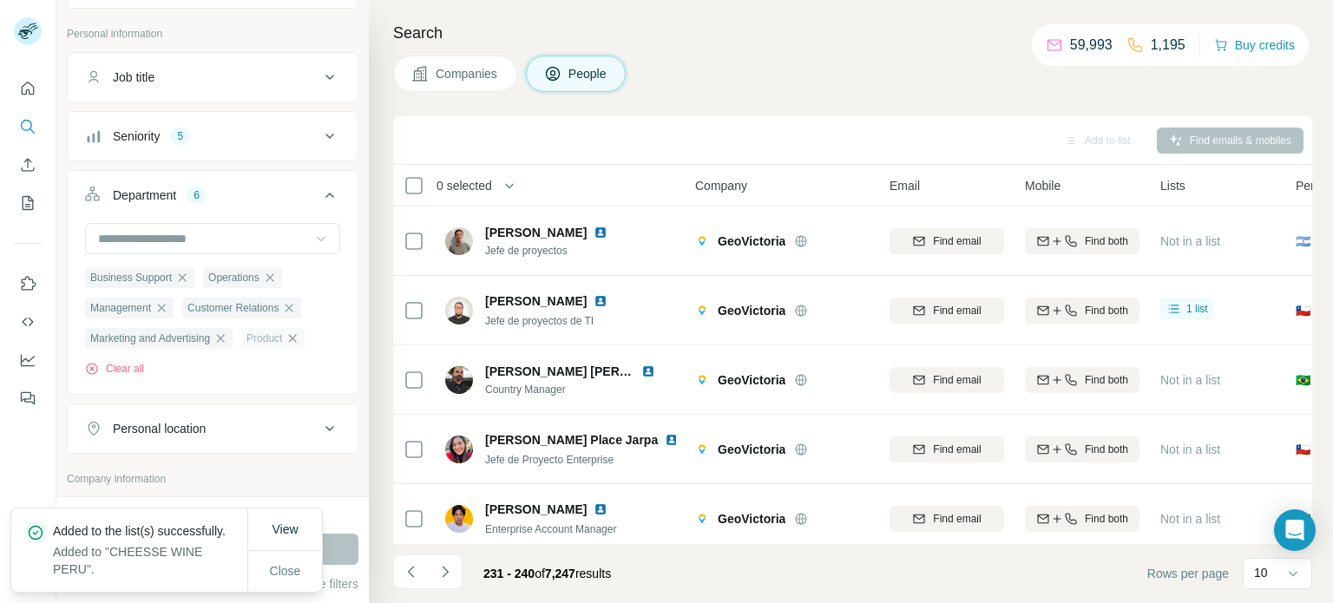
click at [291, 340] on icon "button" at bounding box center [293, 338] width 8 height 8
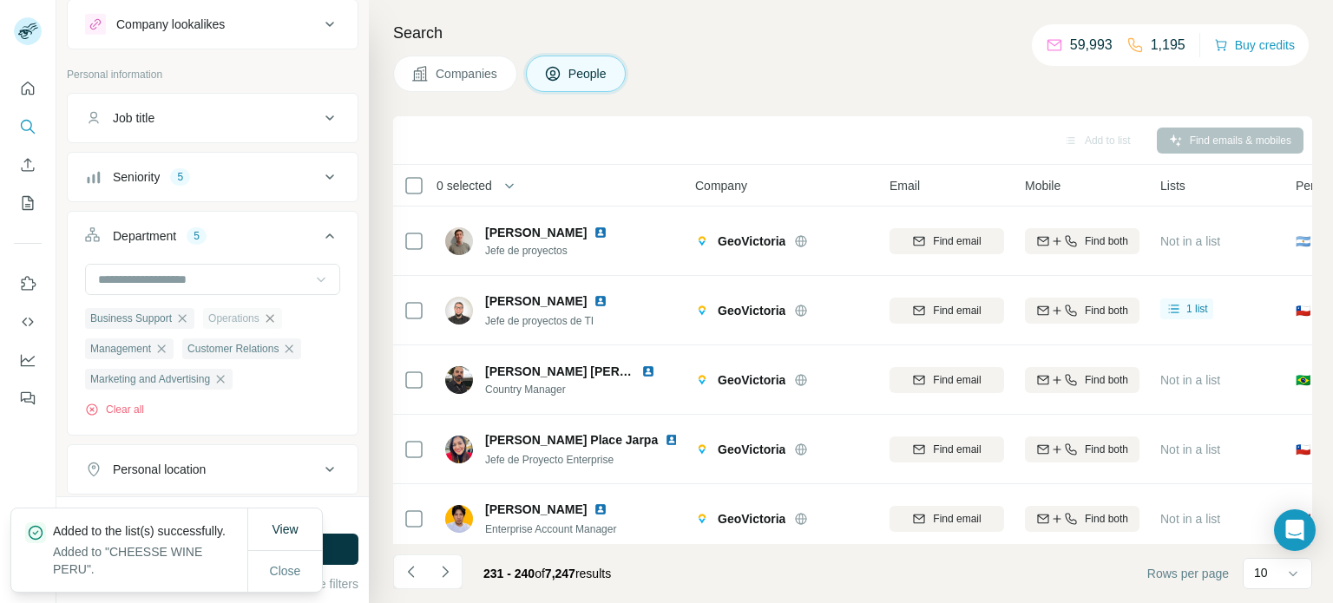
scroll to position [87, 0]
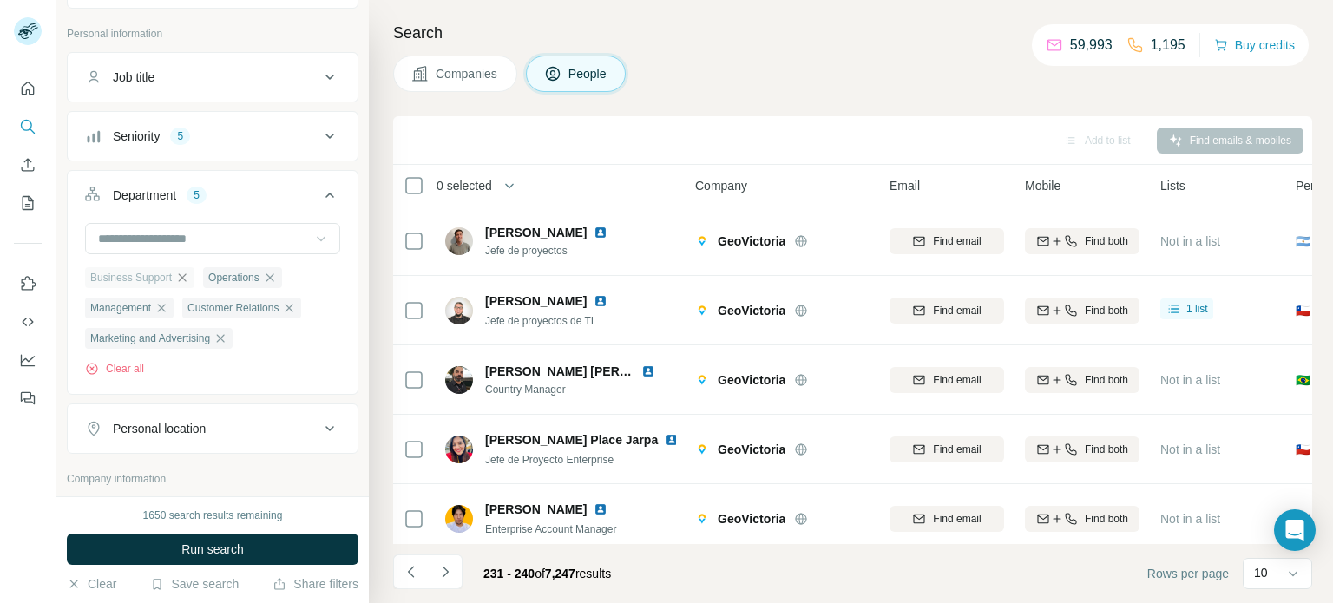
click at [181, 279] on icon "button" at bounding box center [182, 278] width 14 height 14
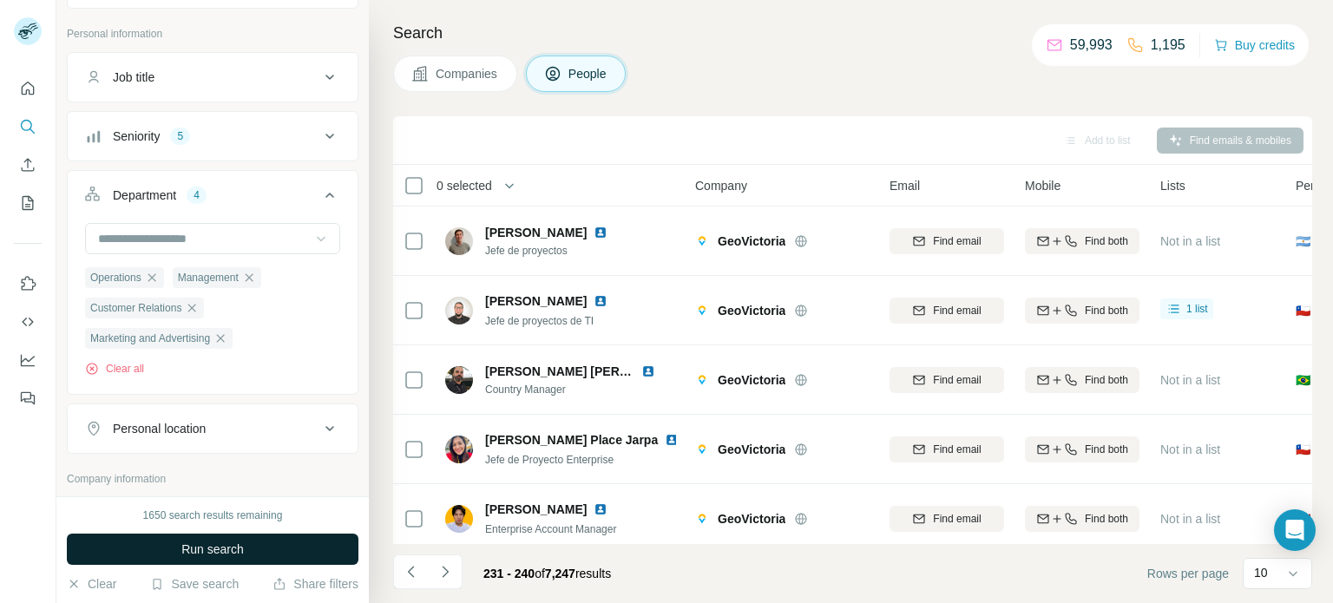
click at [227, 551] on span "Run search" at bounding box center [212, 549] width 62 height 17
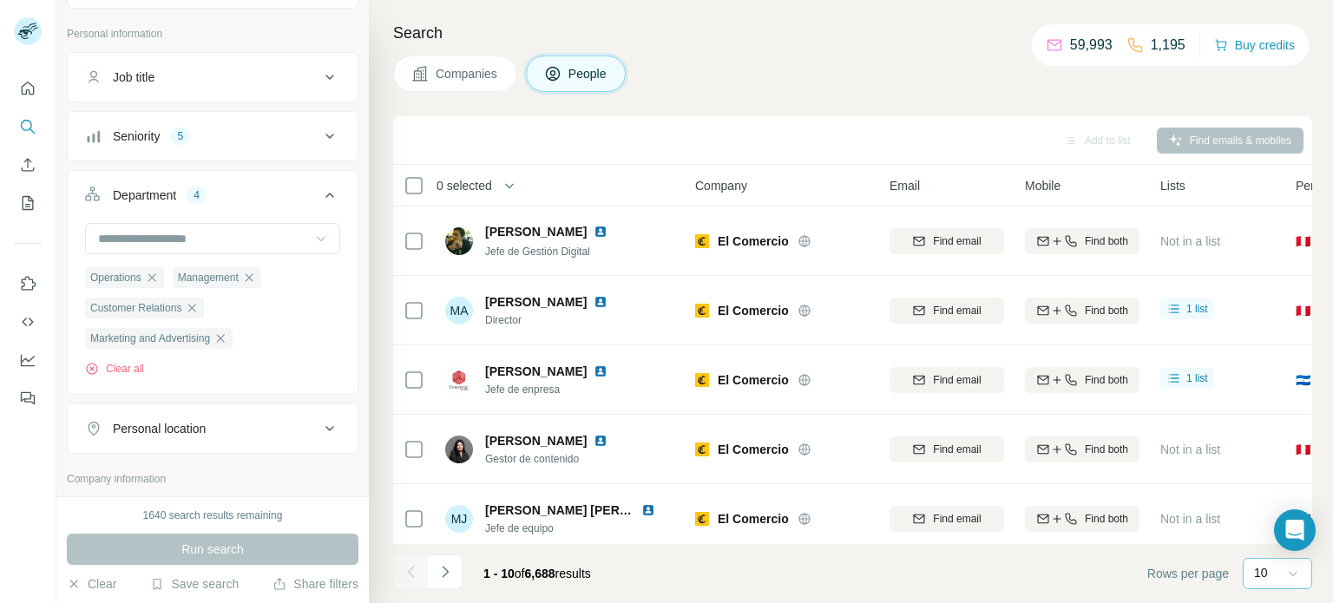
click at [1287, 575] on icon at bounding box center [1292, 573] width 17 height 17
click at [1264, 450] on div "60" at bounding box center [1277, 440] width 61 height 31
click at [450, 575] on icon "Navigate to next page" at bounding box center [445, 571] width 17 height 17
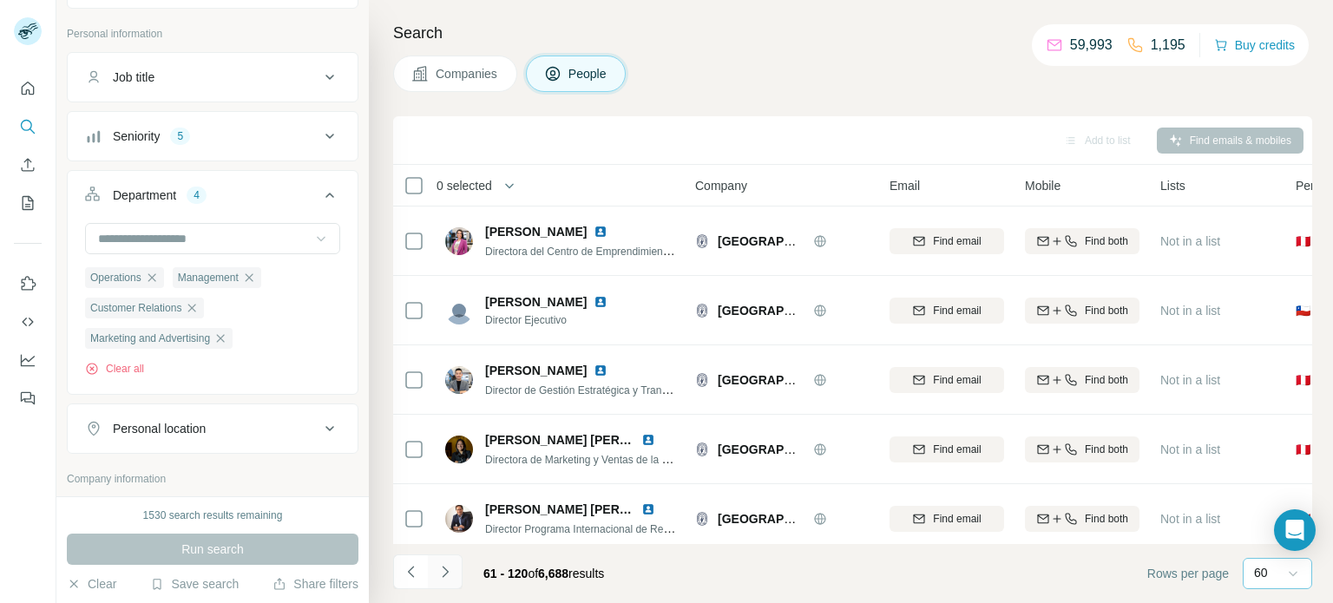
click at [444, 573] on icon "Navigate to next page" at bounding box center [445, 571] width 17 height 17
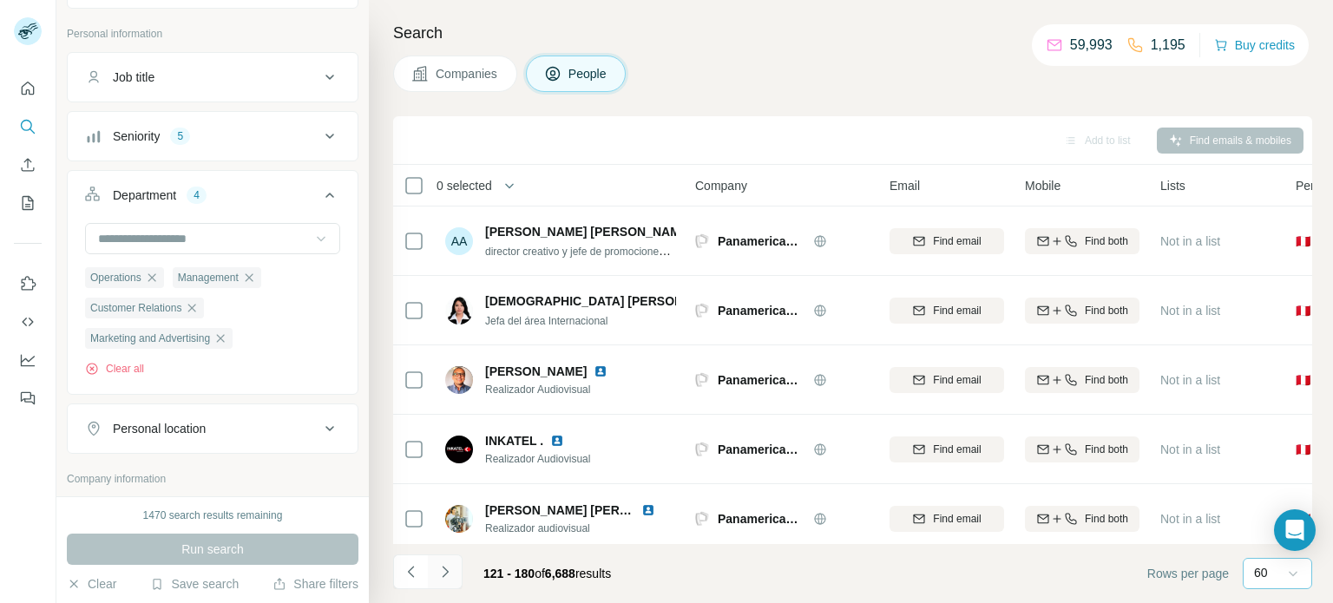
click at [444, 573] on icon "Navigate to next page" at bounding box center [445, 571] width 17 height 17
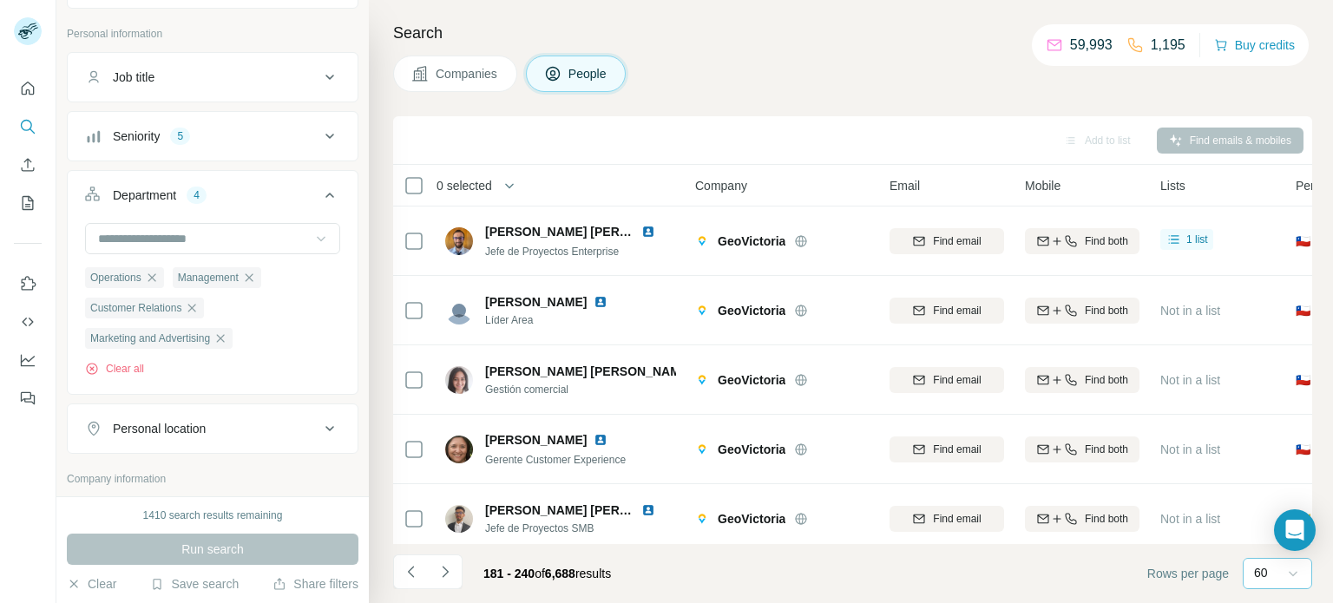
click at [444, 572] on icon "Navigate to next page" at bounding box center [445, 571] width 17 height 17
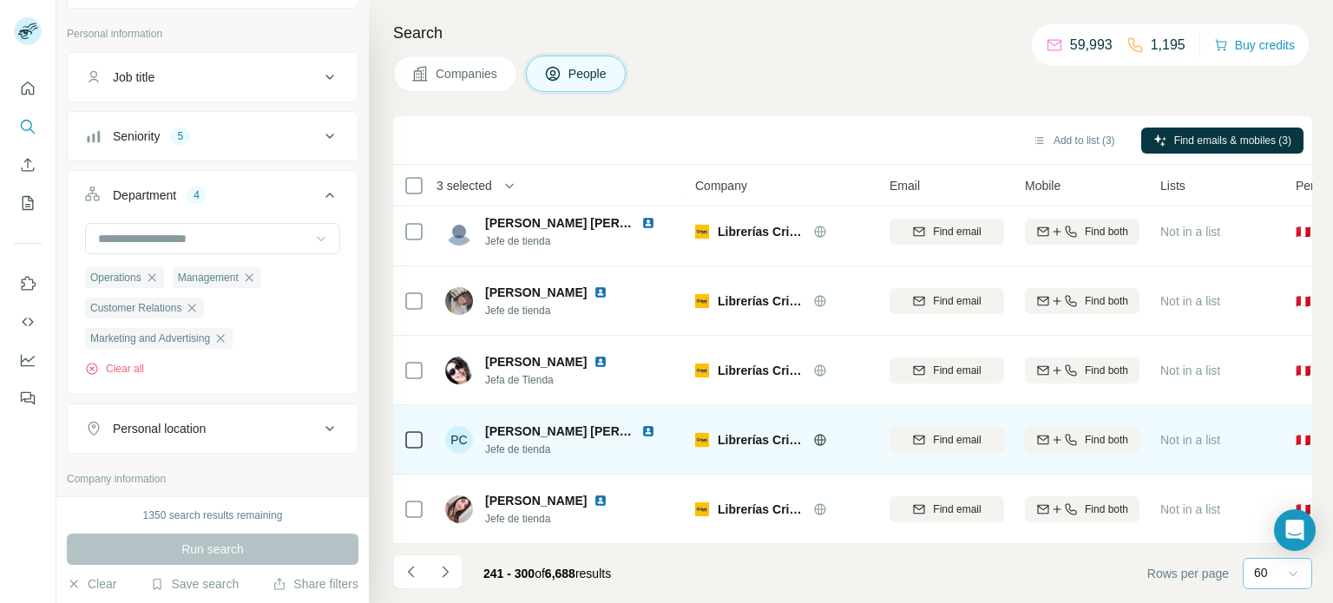
scroll to position [3836, 0]
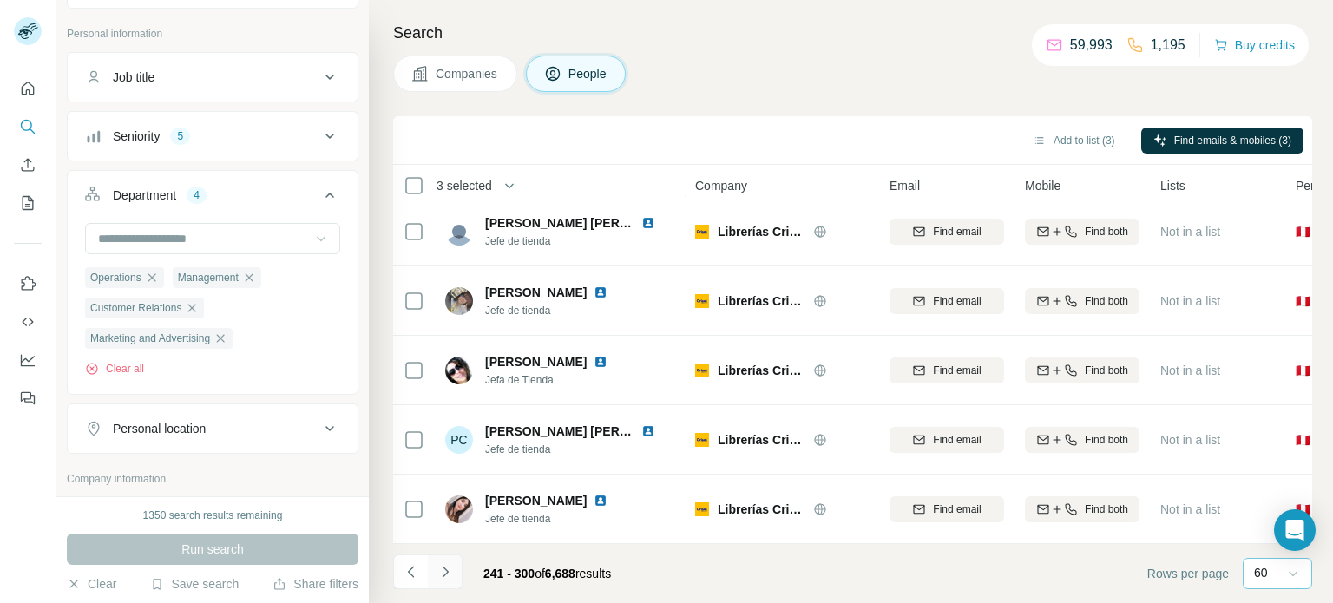
click at [448, 568] on icon "Navigate to next page" at bounding box center [445, 571] width 17 height 17
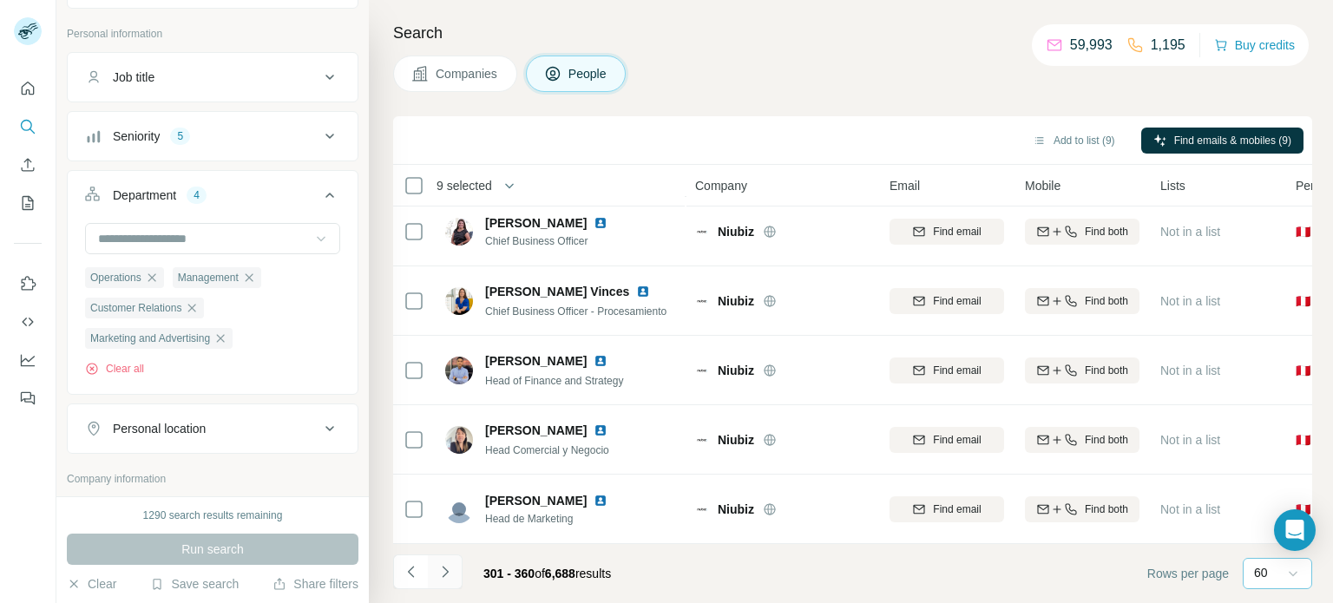
click at [450, 572] on icon "Navigate to next page" at bounding box center [445, 571] width 17 height 17
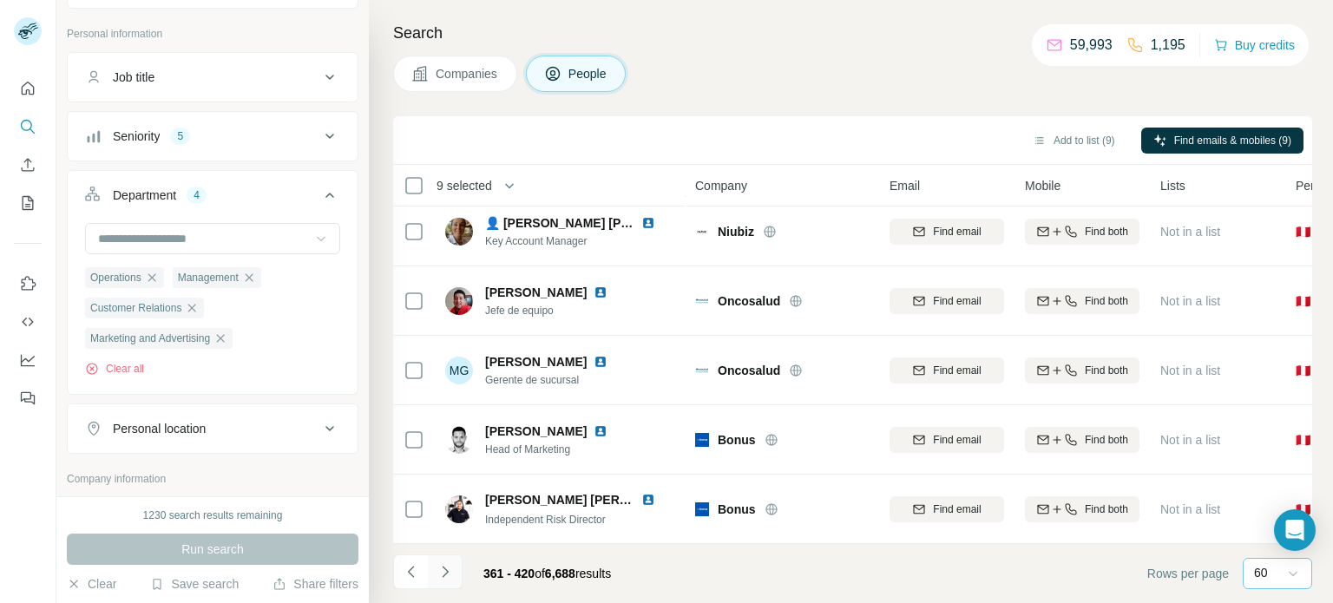
click at [450, 568] on icon "Navigate to next page" at bounding box center [445, 571] width 17 height 17
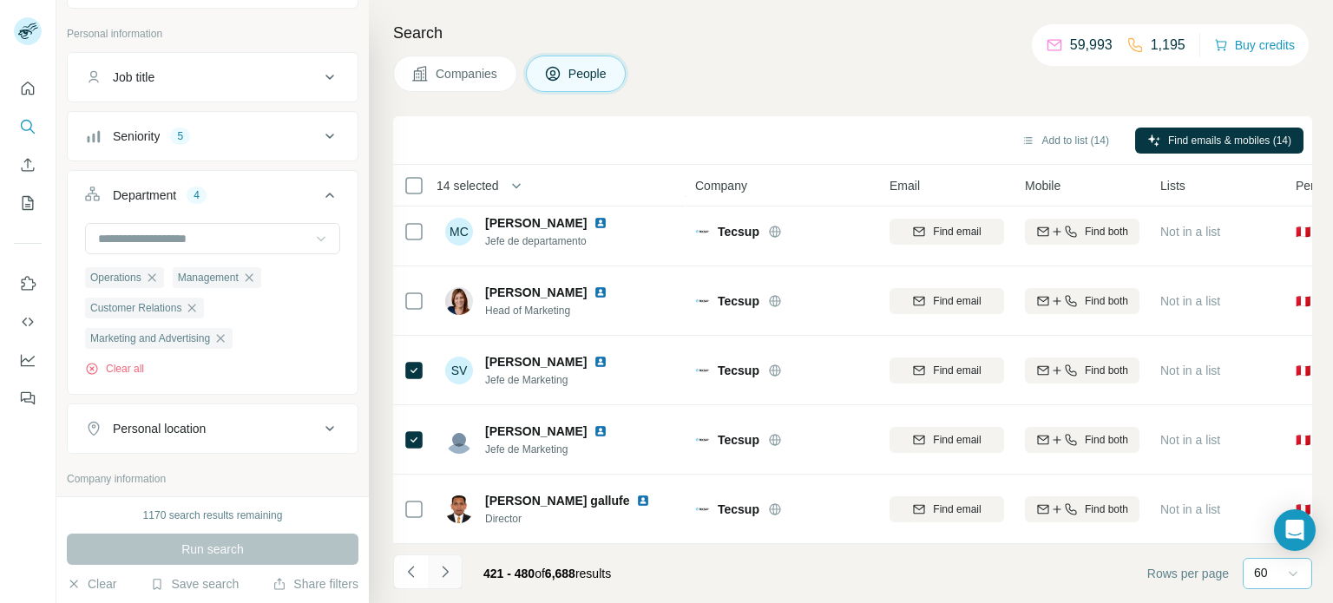
click at [441, 573] on icon "Navigate to next page" at bounding box center [445, 571] width 17 height 17
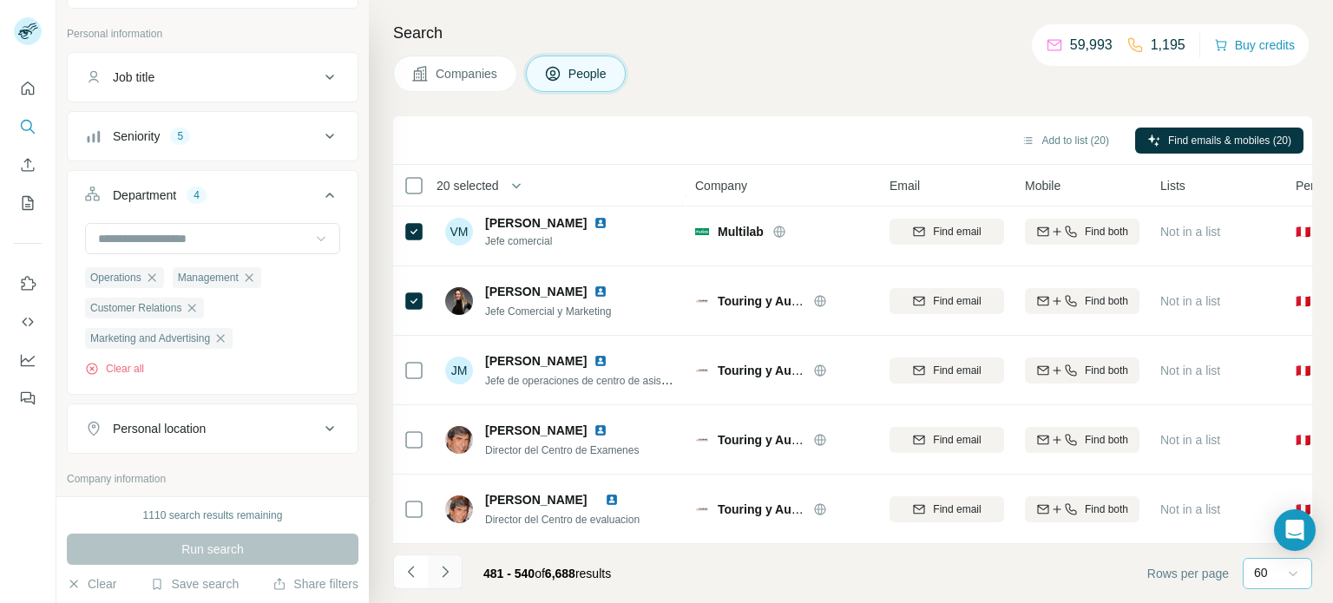
click at [446, 572] on icon "Navigate to next page" at bounding box center [445, 571] width 6 height 11
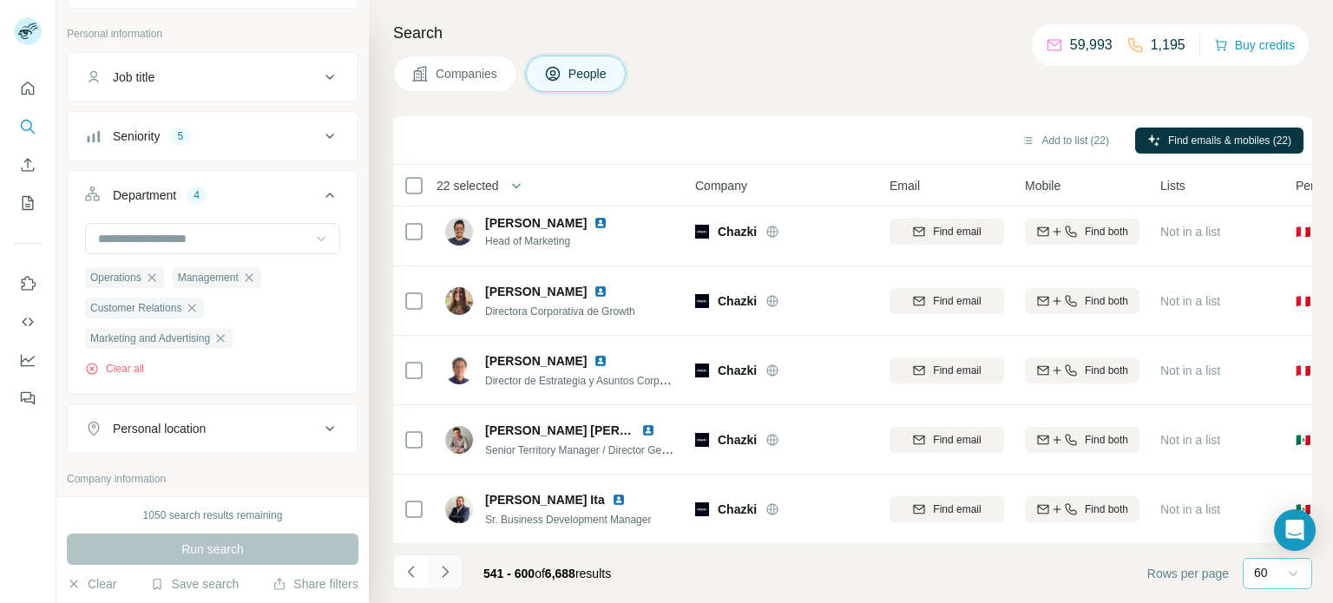
click at [450, 574] on icon "Navigate to next page" at bounding box center [445, 571] width 17 height 17
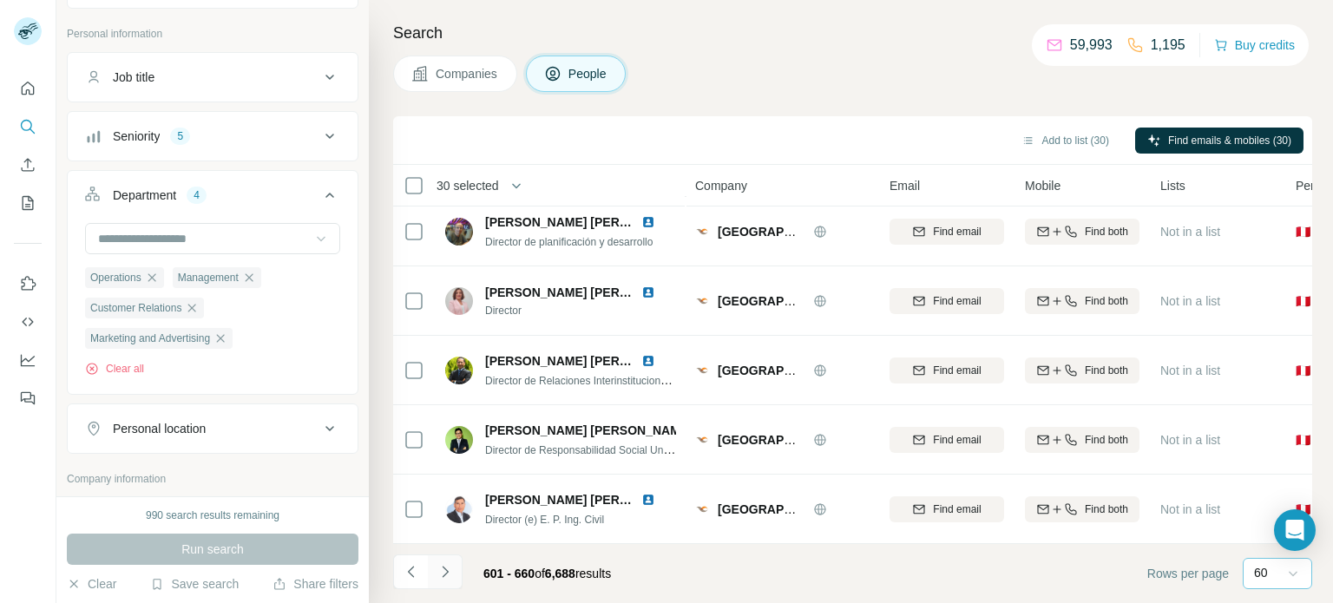
click at [447, 574] on icon "Navigate to next page" at bounding box center [445, 571] width 17 height 17
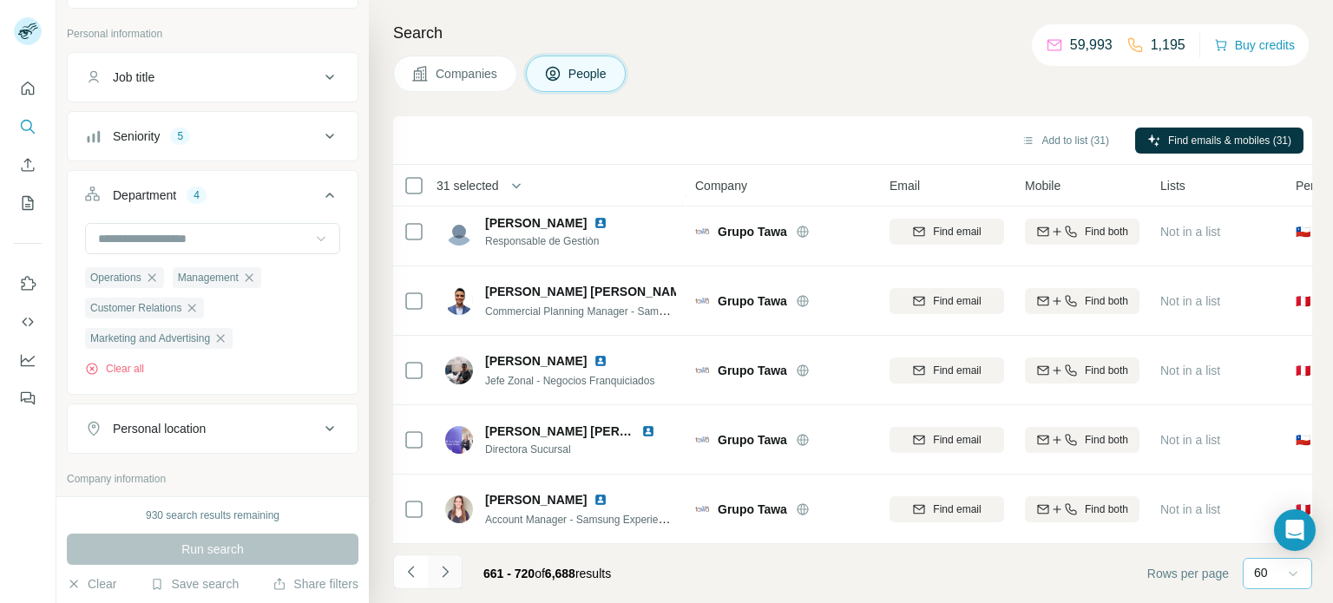
click at [450, 572] on icon "Navigate to next page" at bounding box center [445, 571] width 17 height 17
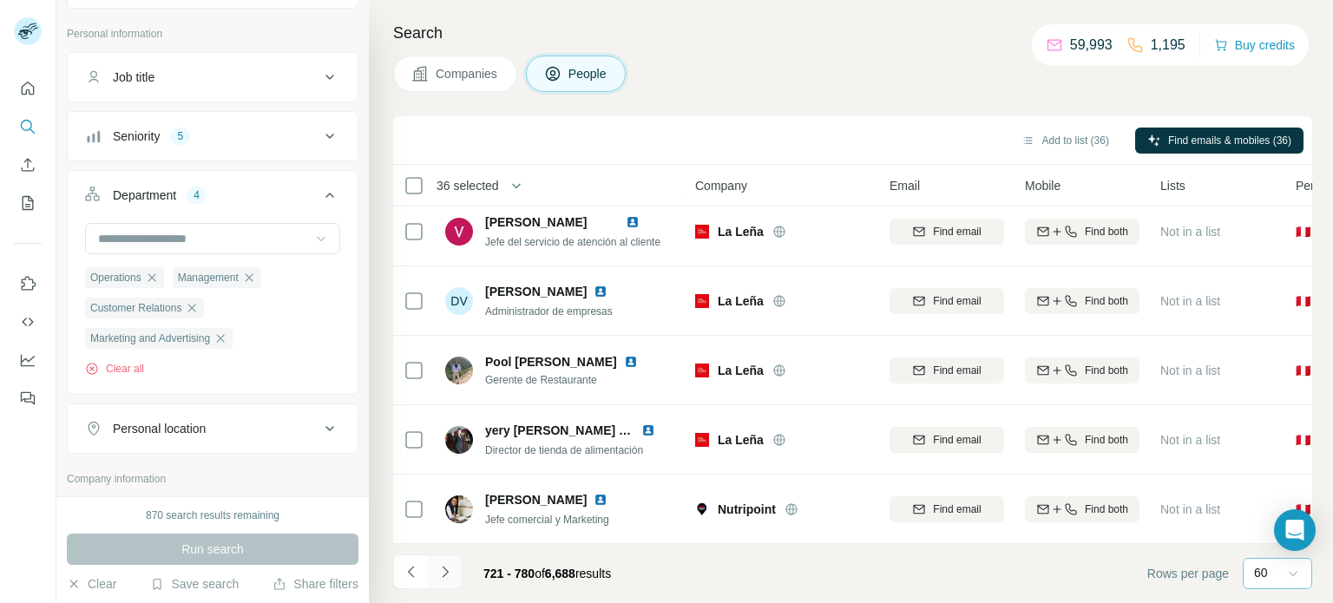
click at [437, 574] on icon "Navigate to next page" at bounding box center [445, 571] width 17 height 17
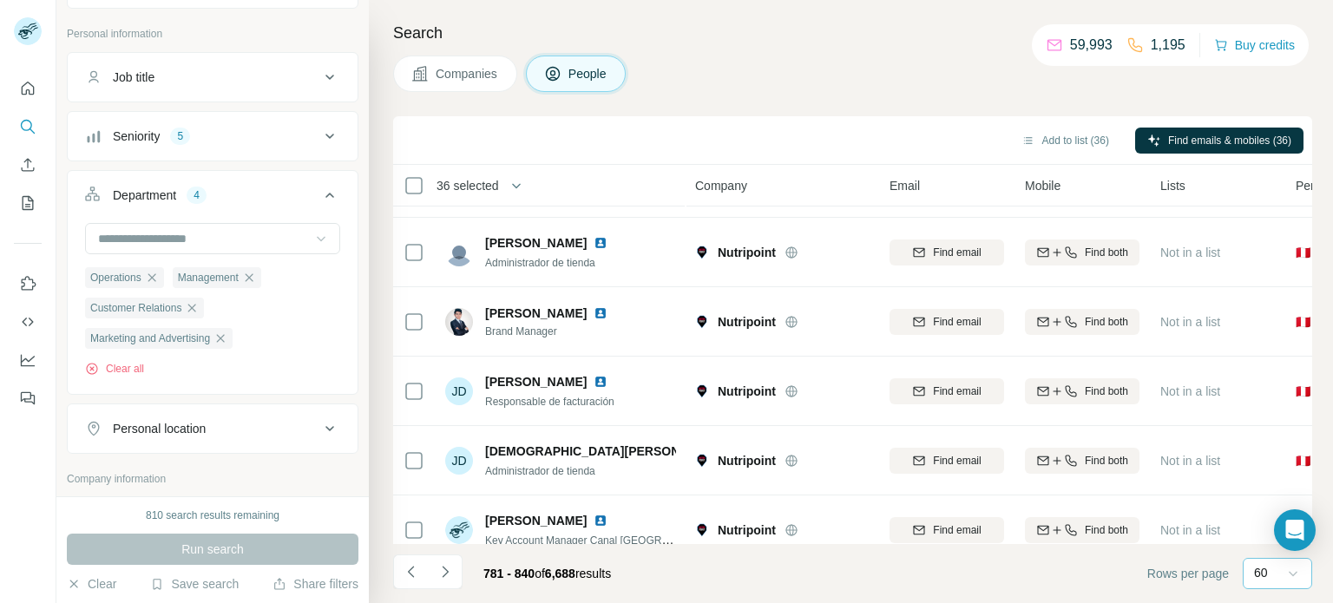
scroll to position [0, 0]
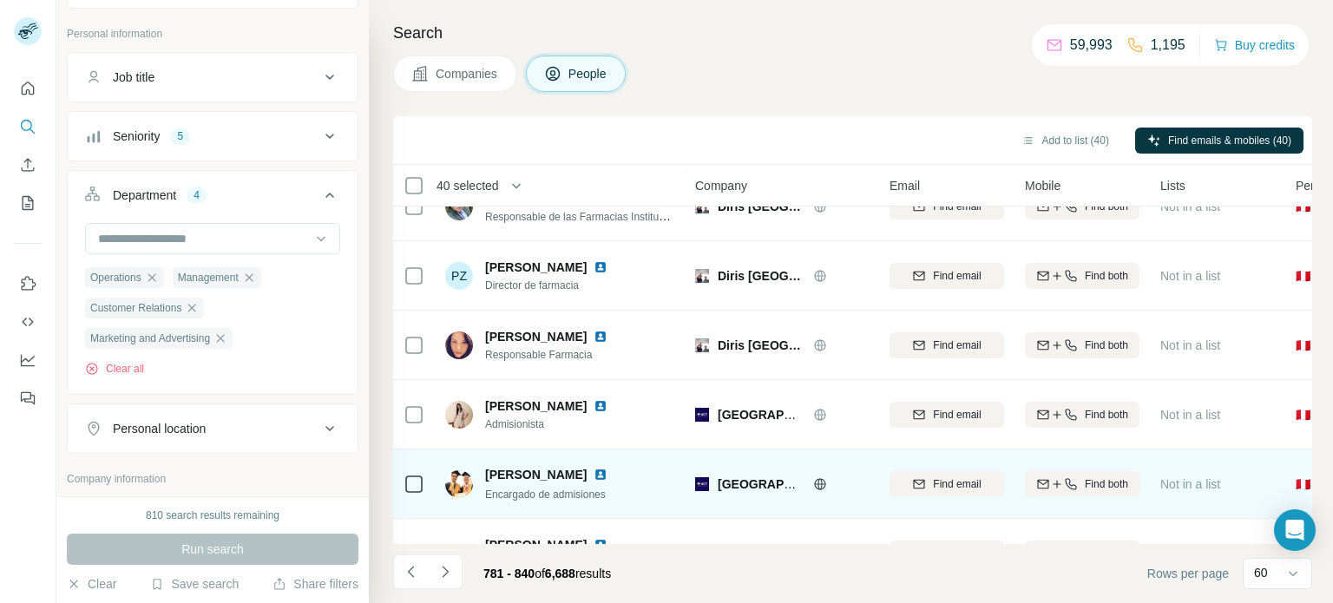
scroll to position [3836, 0]
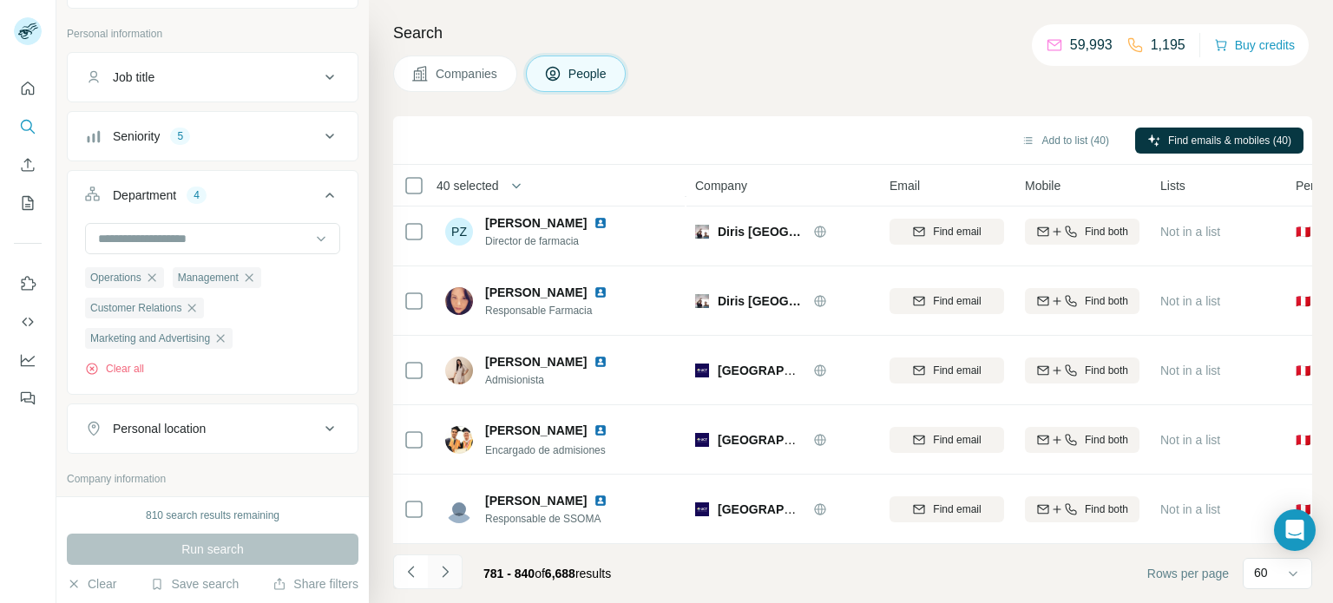
click at [446, 572] on icon "Navigate to next page" at bounding box center [445, 571] width 6 height 11
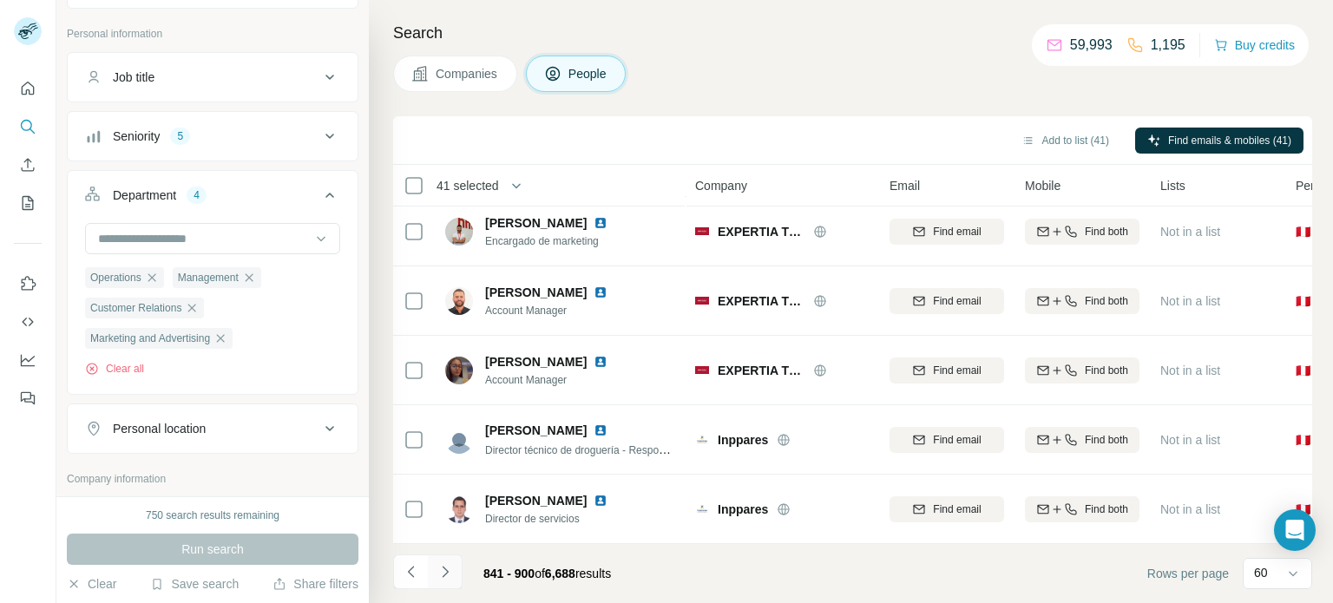
click at [450, 575] on icon "Navigate to next page" at bounding box center [445, 571] width 17 height 17
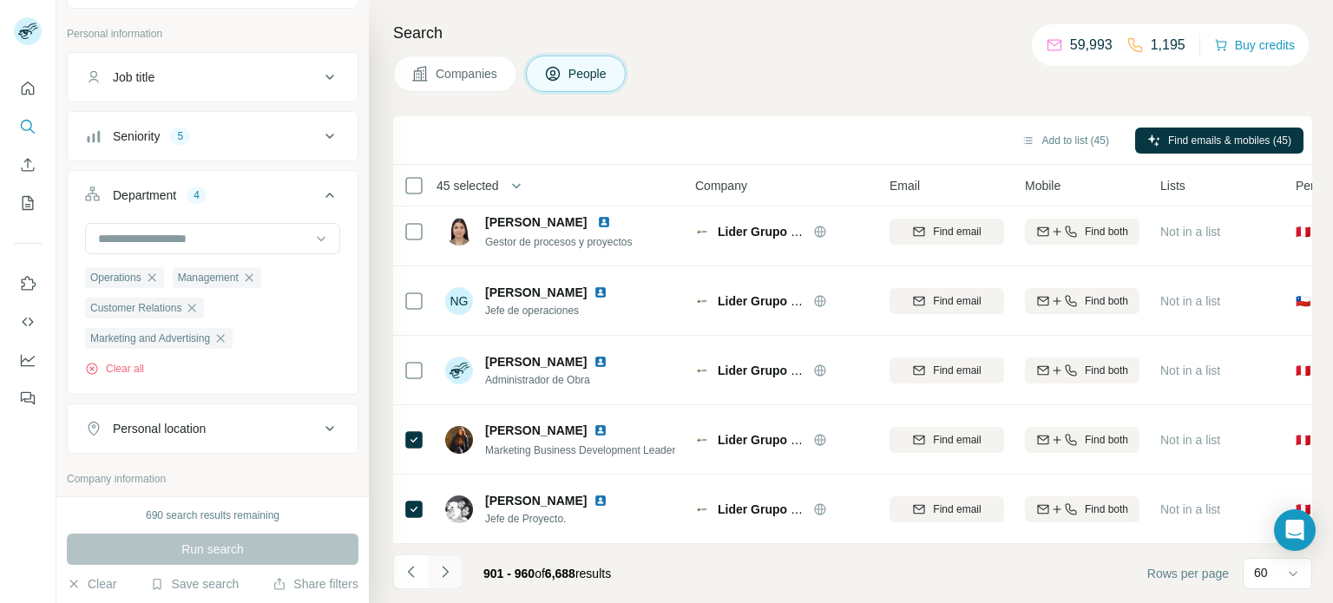
click at [449, 575] on icon "Navigate to next page" at bounding box center [445, 571] width 17 height 17
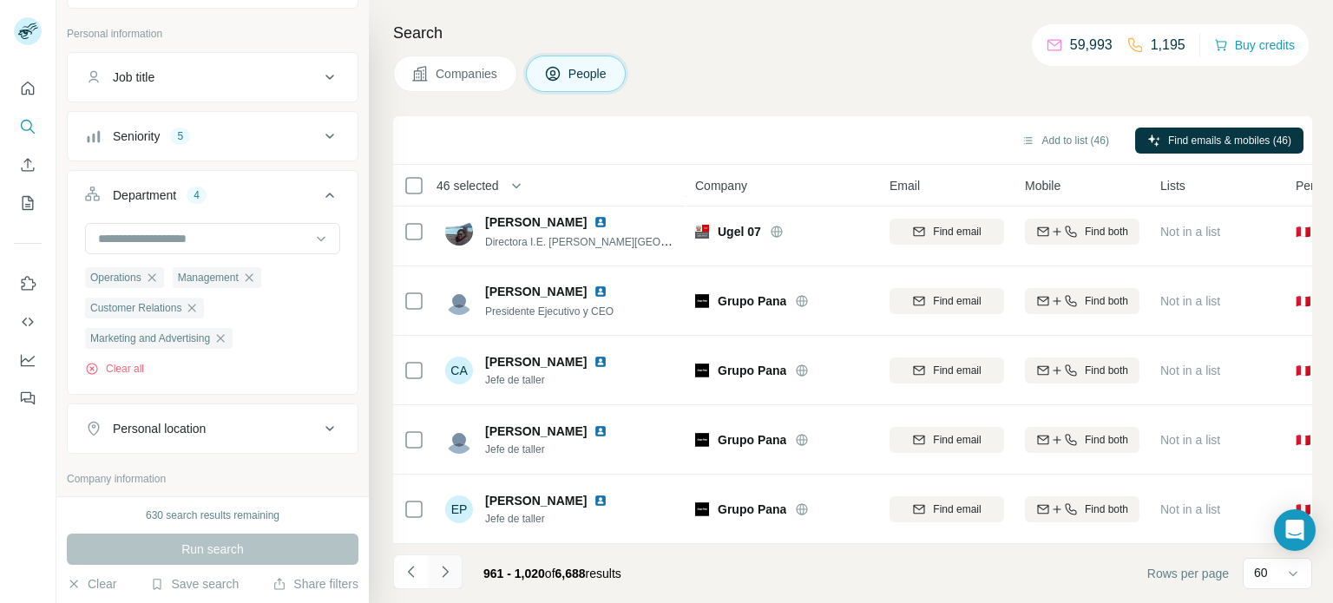
click at [441, 580] on icon "Navigate to next page" at bounding box center [445, 571] width 17 height 17
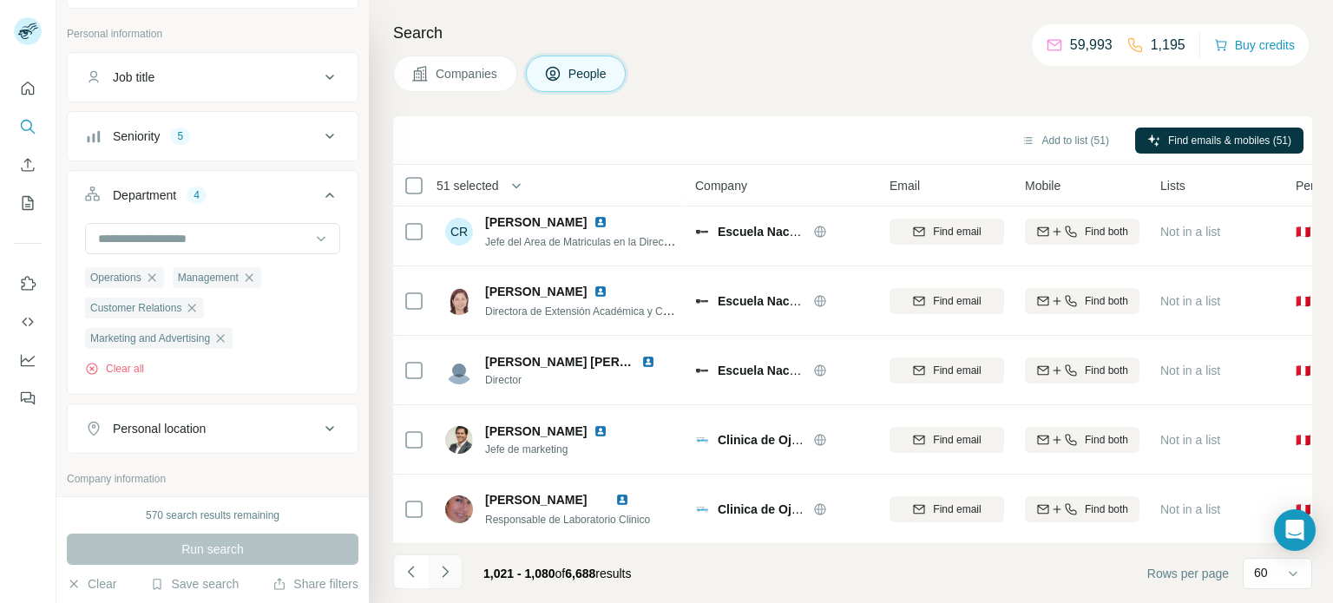
click at [441, 570] on icon "Navigate to next page" at bounding box center [445, 571] width 17 height 17
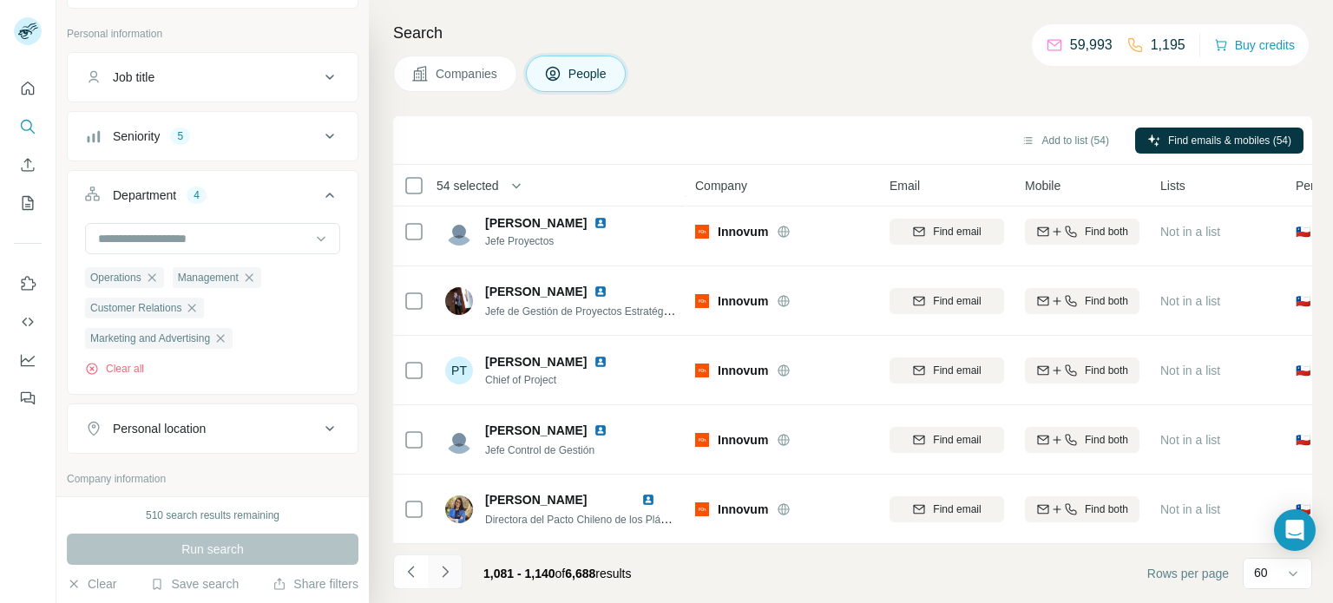
click at [442, 572] on icon "Navigate to next page" at bounding box center [445, 571] width 17 height 17
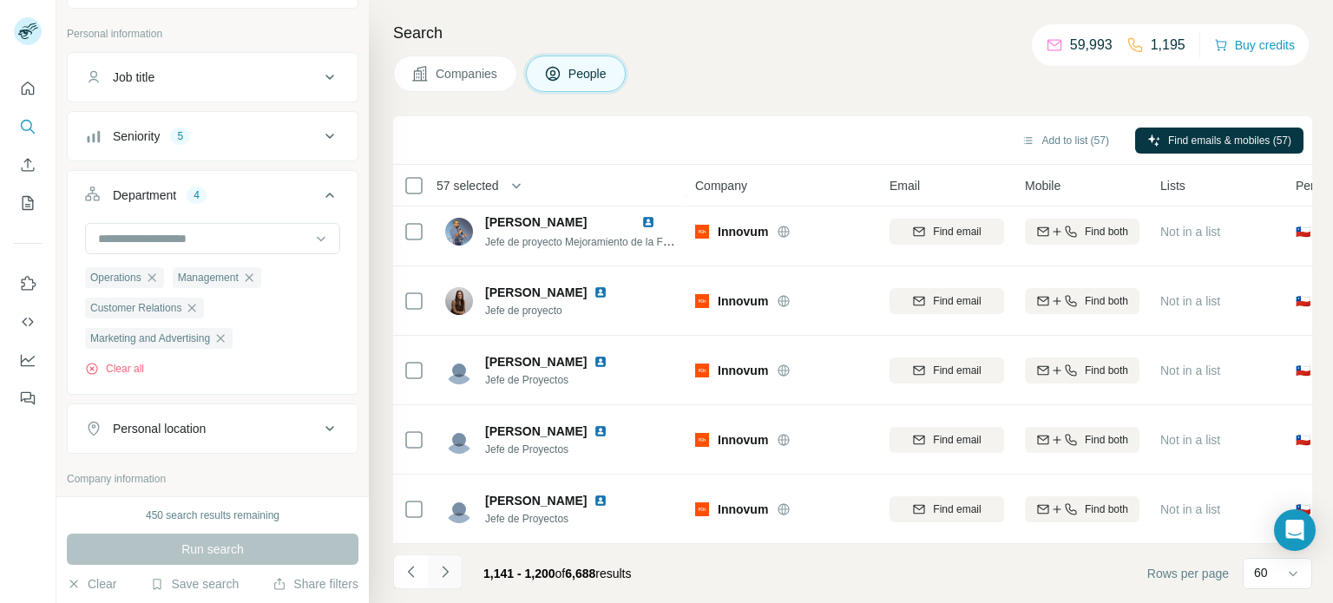
click at [443, 575] on icon "Navigate to next page" at bounding box center [445, 571] width 17 height 17
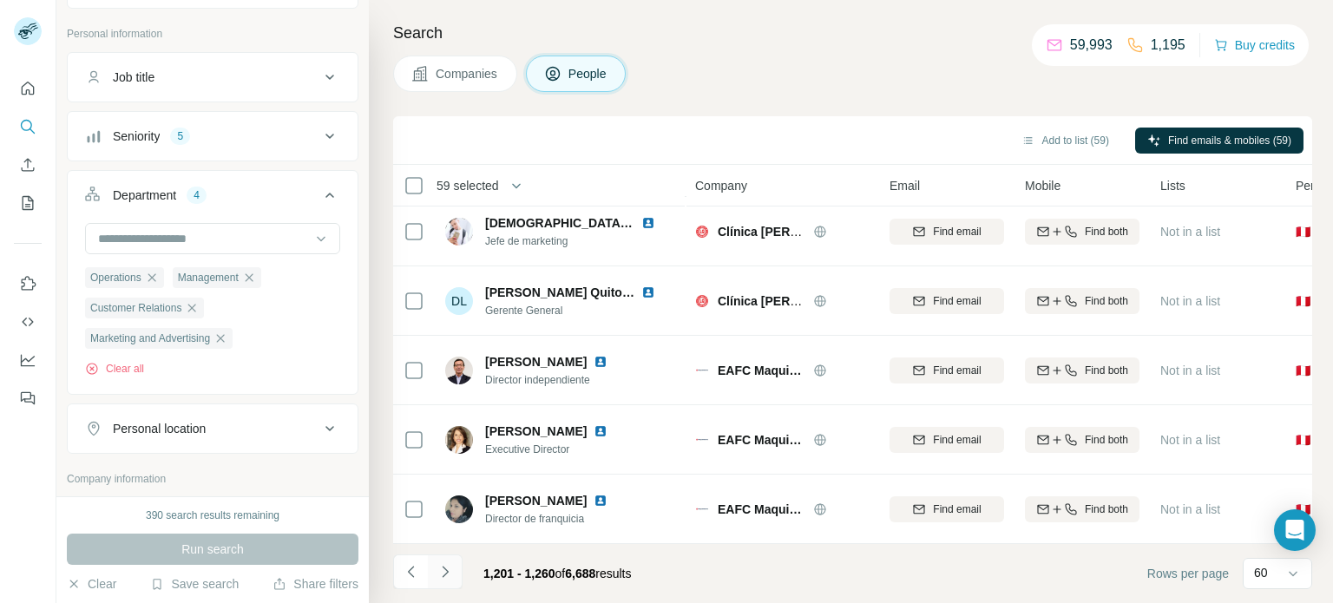
click at [444, 572] on icon "Navigate to next page" at bounding box center [445, 571] width 17 height 17
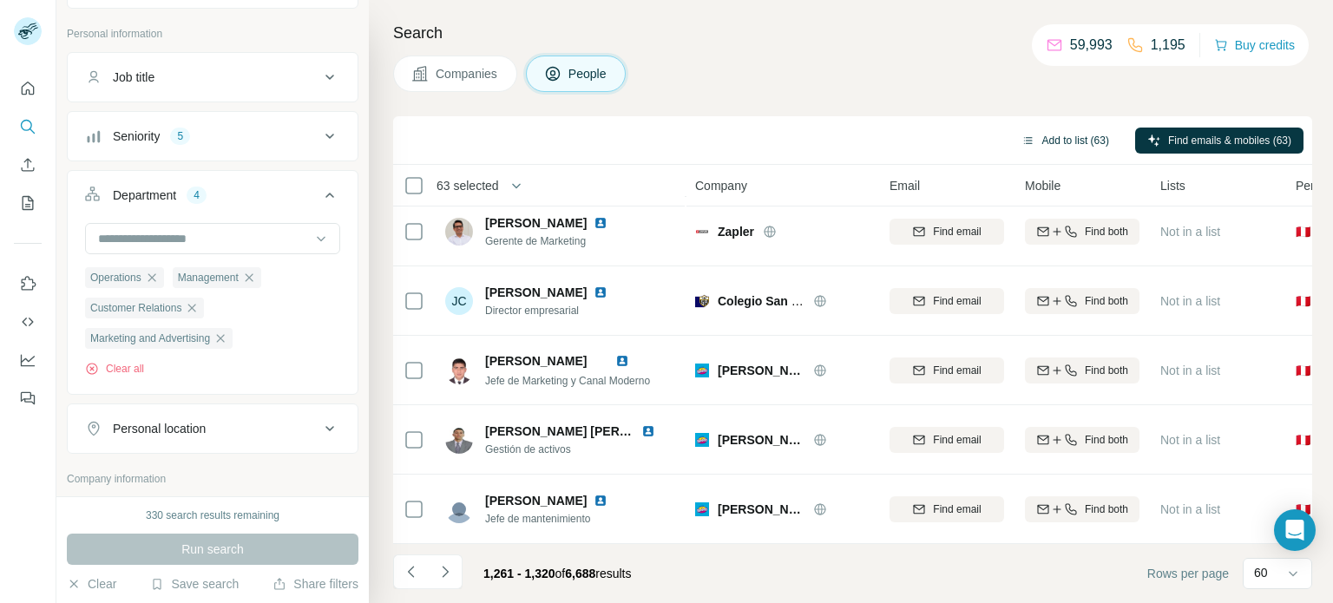
click at [1074, 135] on button "Add to list (63)" at bounding box center [1065, 141] width 112 height 26
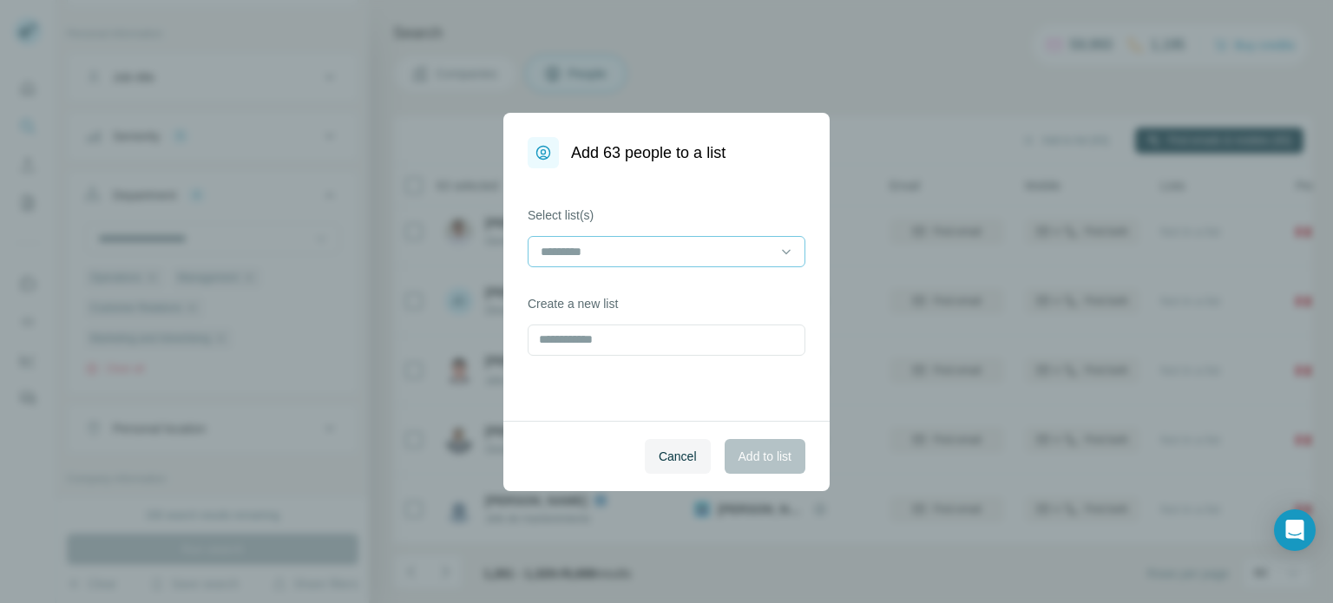
click at [653, 249] on input at bounding box center [656, 251] width 234 height 19
click at [625, 295] on p "CHEESSE WINE [GEOGRAPHIC_DATA]" at bounding box center [653, 290] width 223 height 17
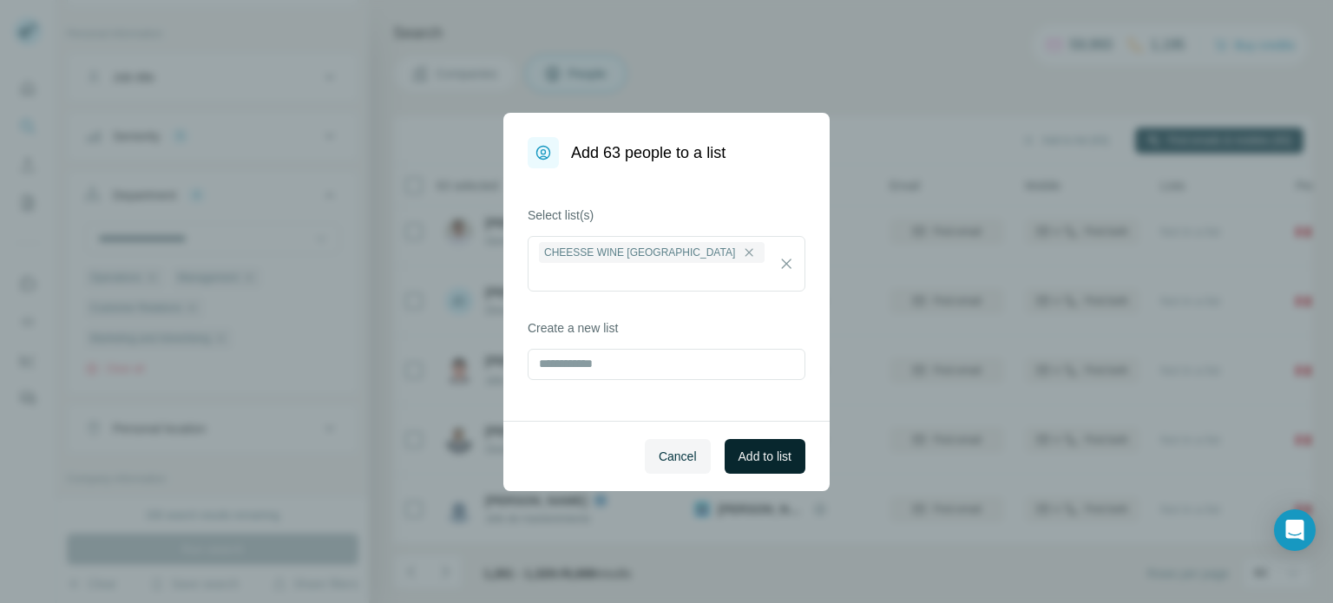
click at [741, 454] on span "Add to list" at bounding box center [765, 456] width 53 height 17
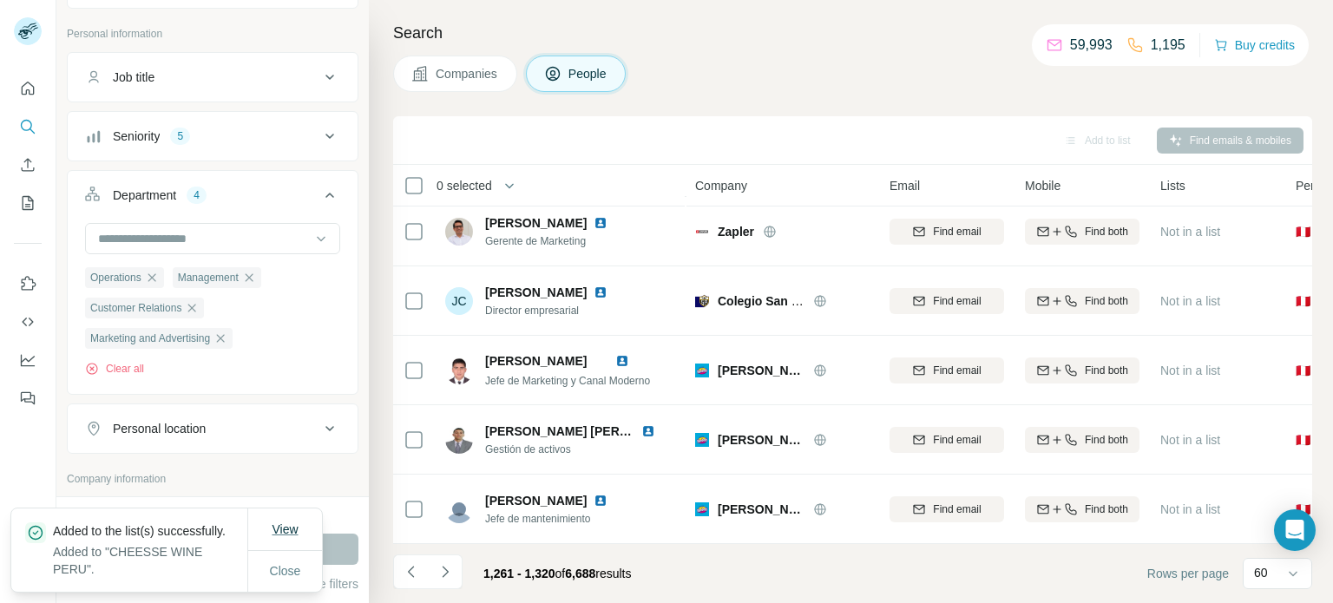
click at [282, 526] on span "View" at bounding box center [285, 529] width 26 height 14
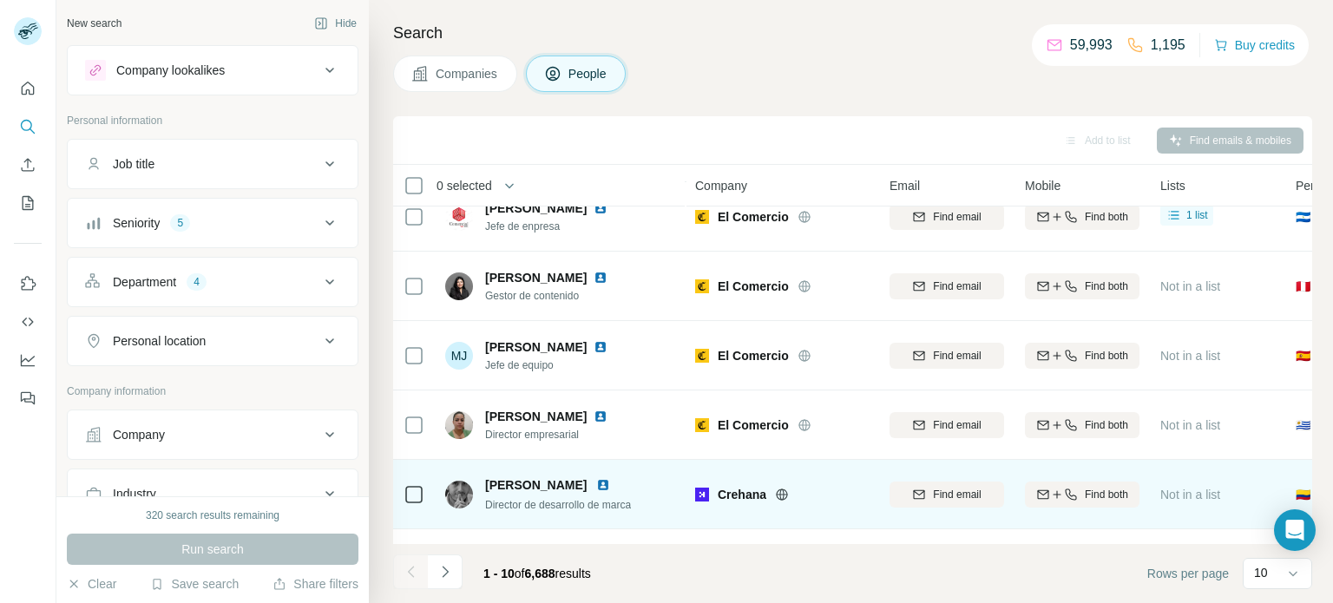
scroll to position [174, 0]
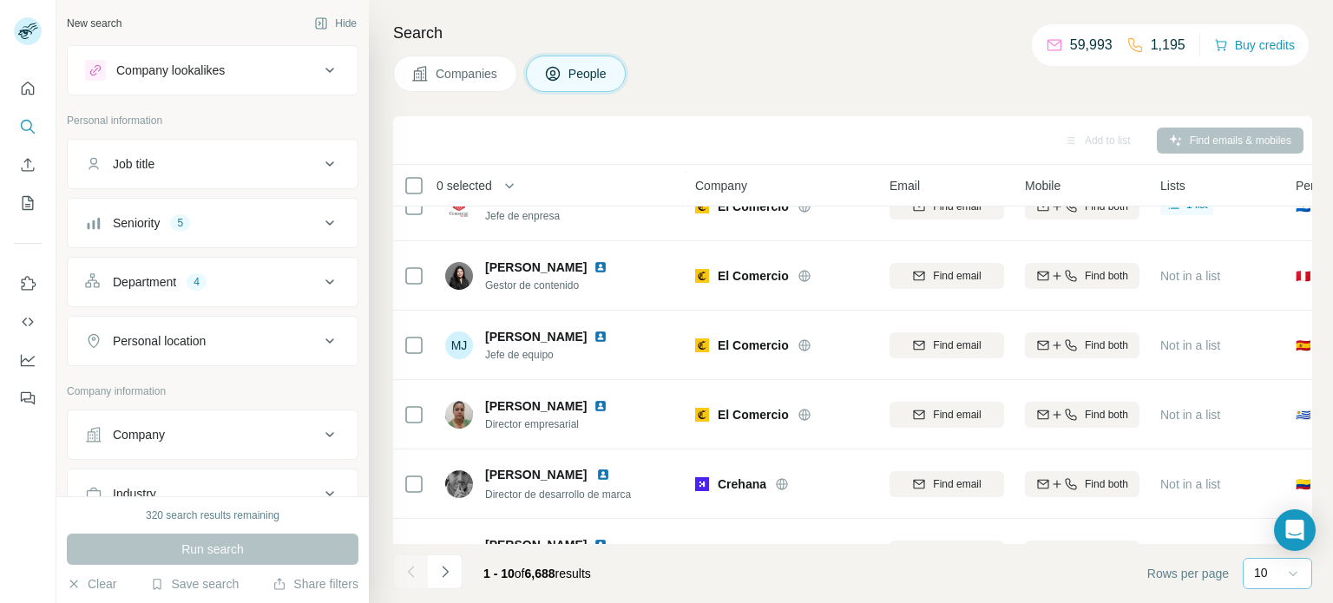
click at [1294, 572] on icon at bounding box center [1292, 573] width 17 height 17
click at [1262, 447] on p "60" at bounding box center [1265, 440] width 14 height 17
click at [448, 572] on icon "Navigate to next page" at bounding box center [445, 571] width 17 height 17
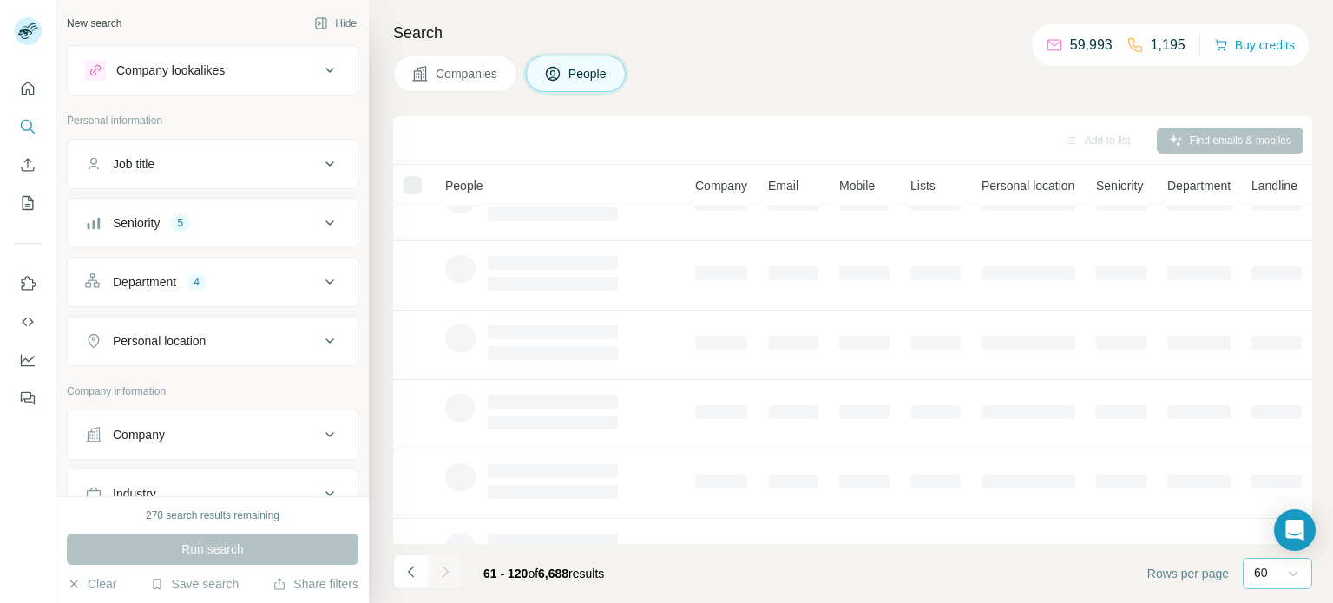
click at [448, 572] on div at bounding box center [445, 572] width 35 height 35
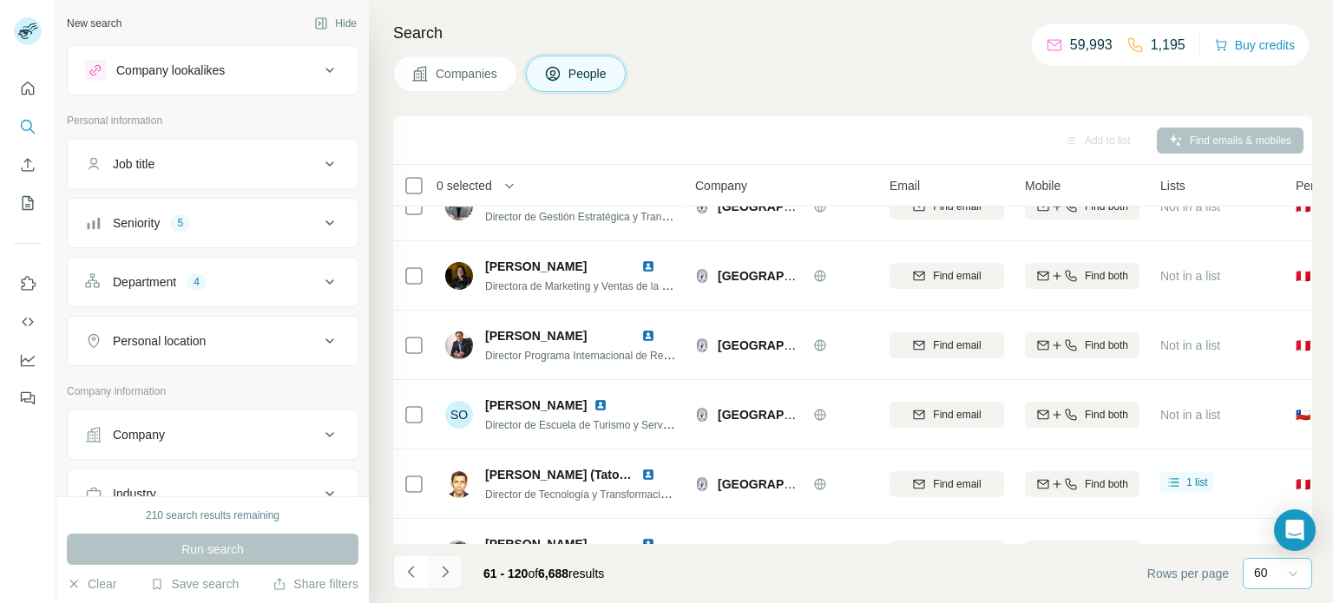
click at [444, 568] on icon "Navigate to next page" at bounding box center [445, 571] width 6 height 11
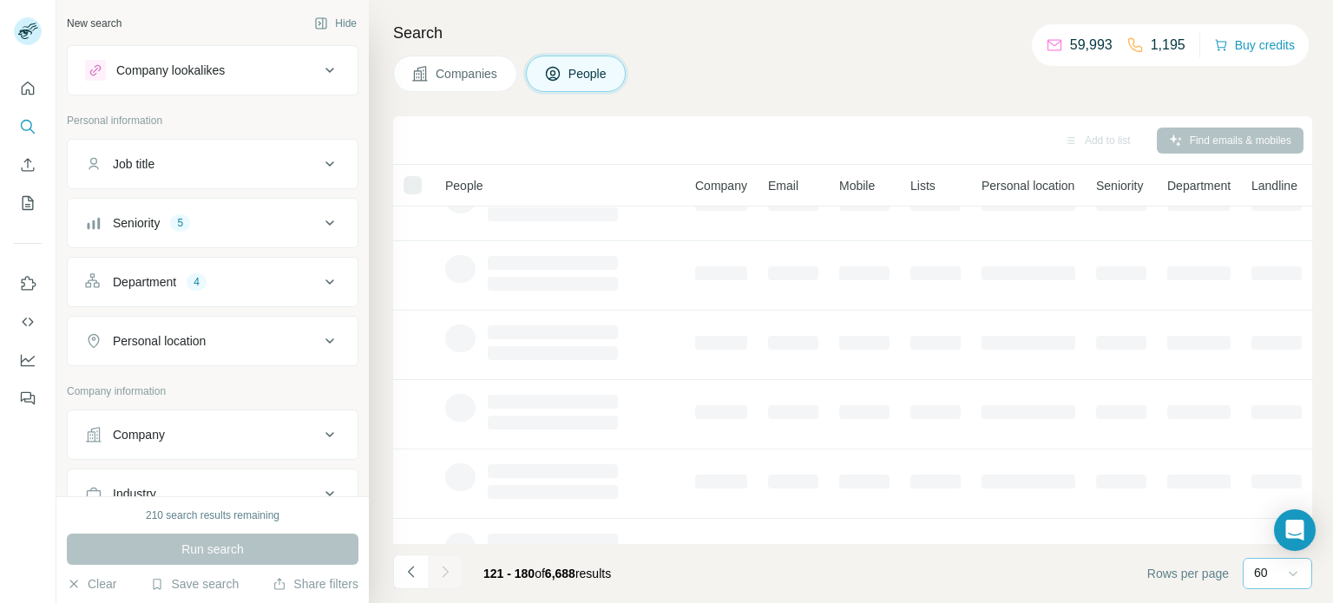
click at [444, 568] on div at bounding box center [445, 572] width 35 height 35
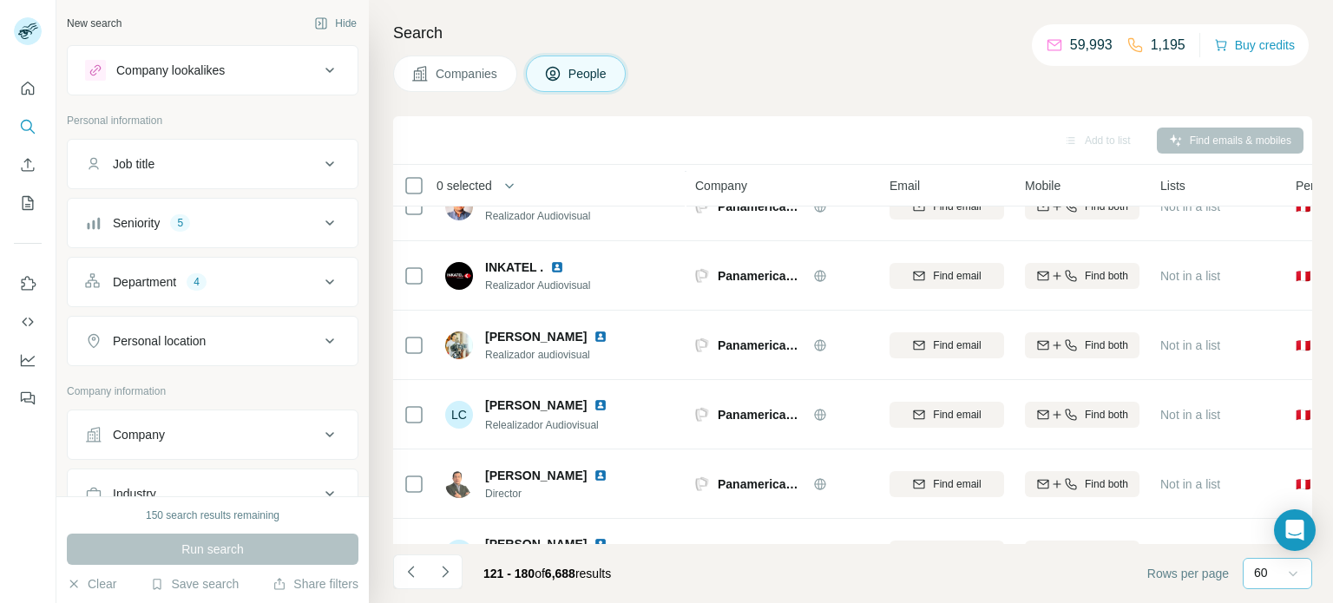
click at [444, 575] on icon "Navigate to next page" at bounding box center [445, 571] width 6 height 11
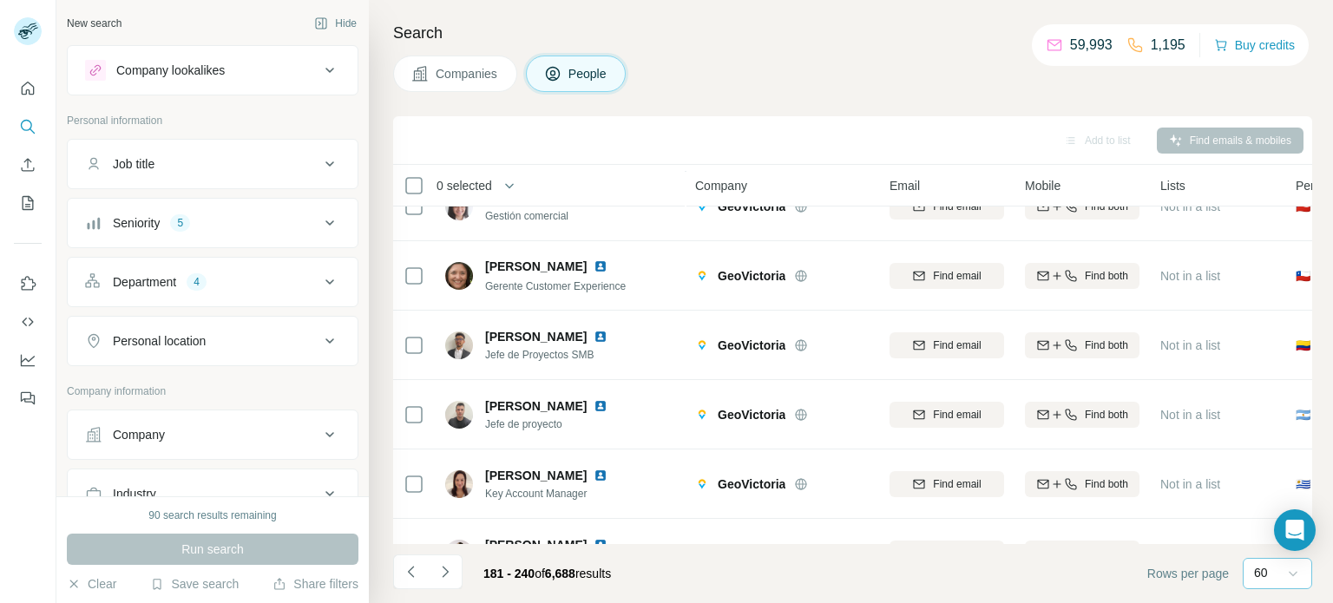
click at [444, 575] on icon "Navigate to next page" at bounding box center [445, 571] width 6 height 11
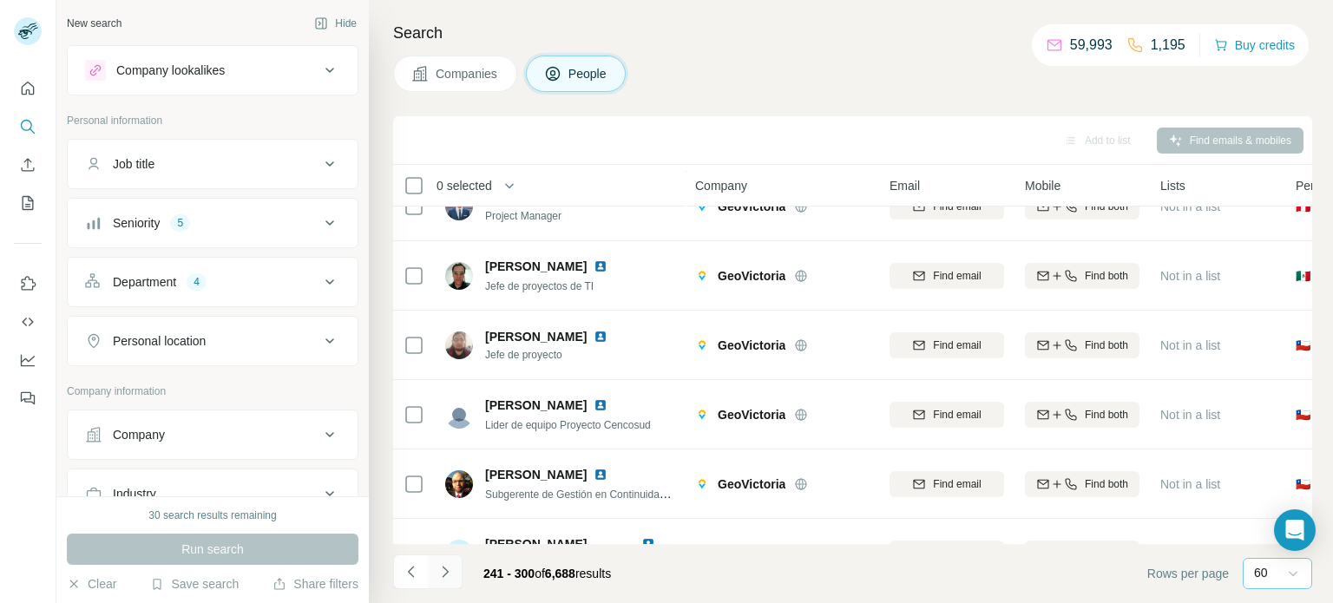
click at [444, 571] on icon "Navigate to next page" at bounding box center [445, 571] width 17 height 17
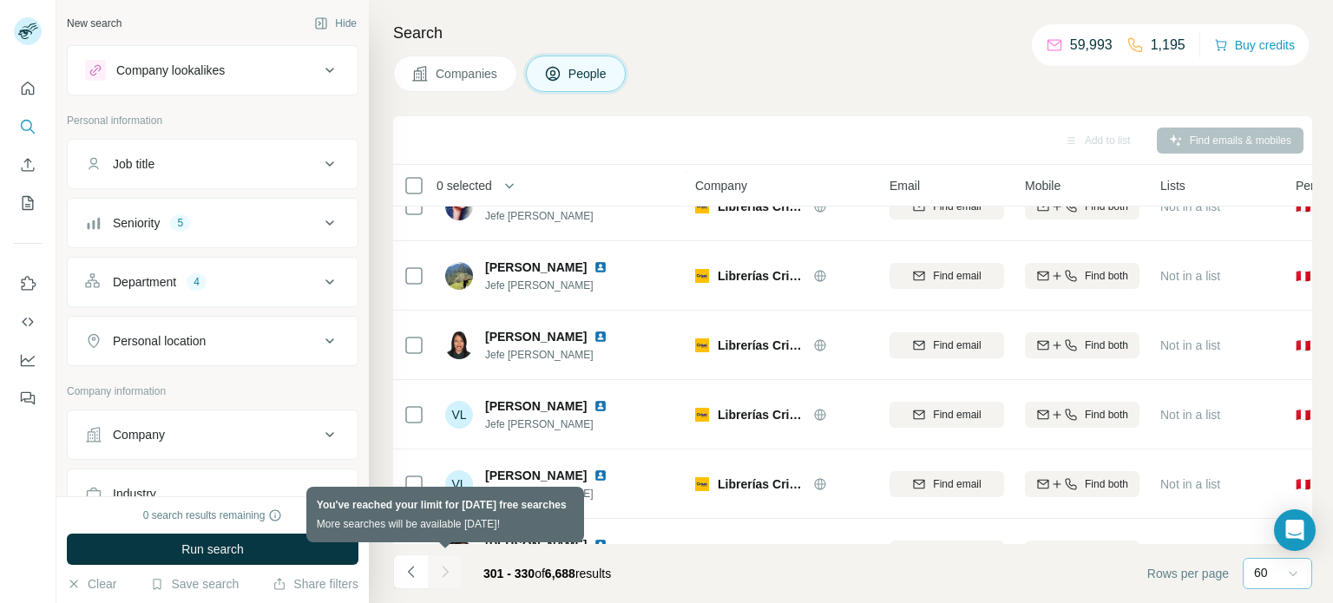
click at [439, 574] on div at bounding box center [445, 572] width 35 height 35
click at [441, 572] on div at bounding box center [445, 572] width 35 height 35
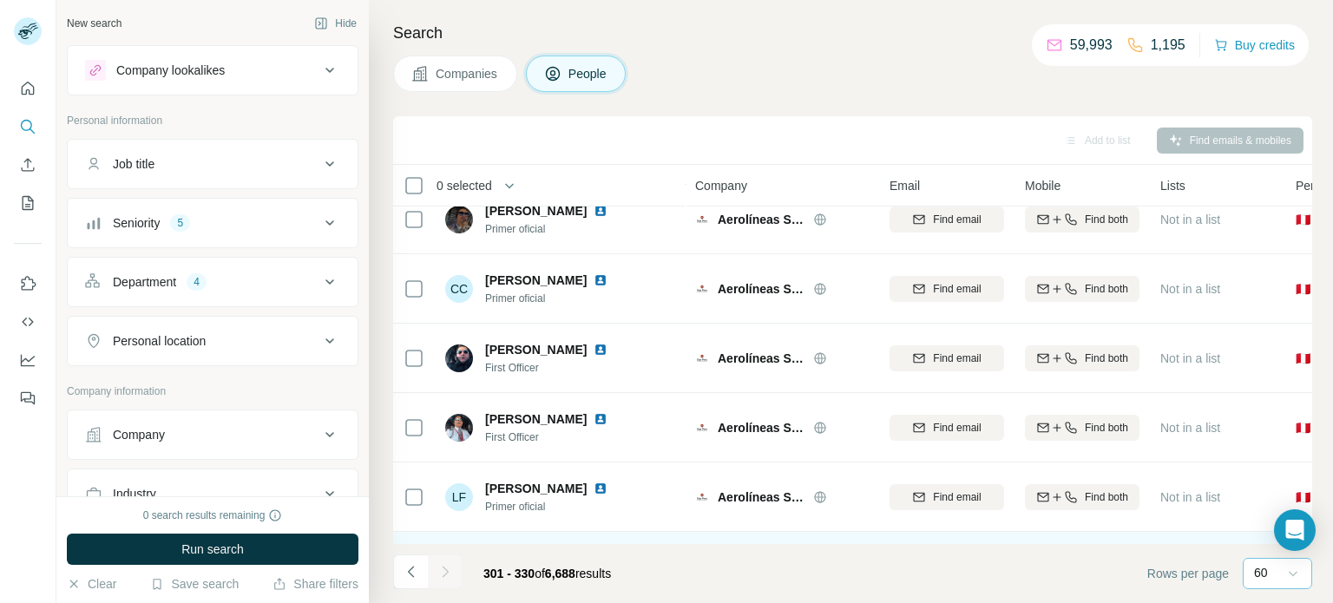
scroll to position [607, 0]
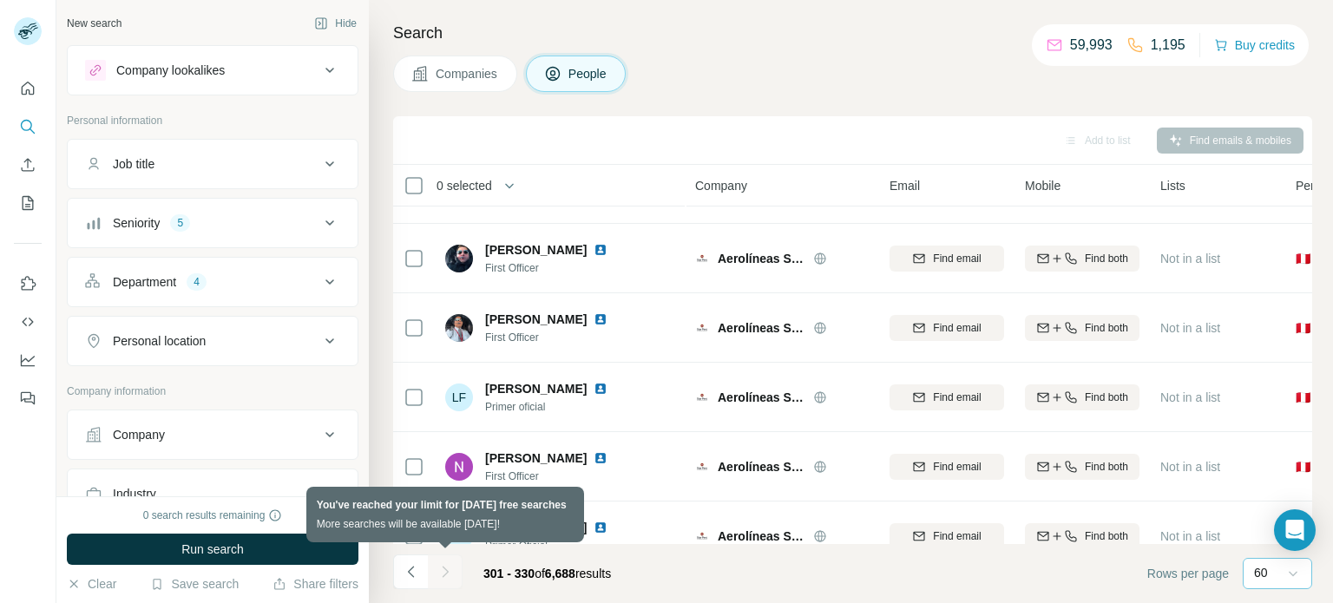
click at [443, 578] on div at bounding box center [445, 572] width 35 height 35
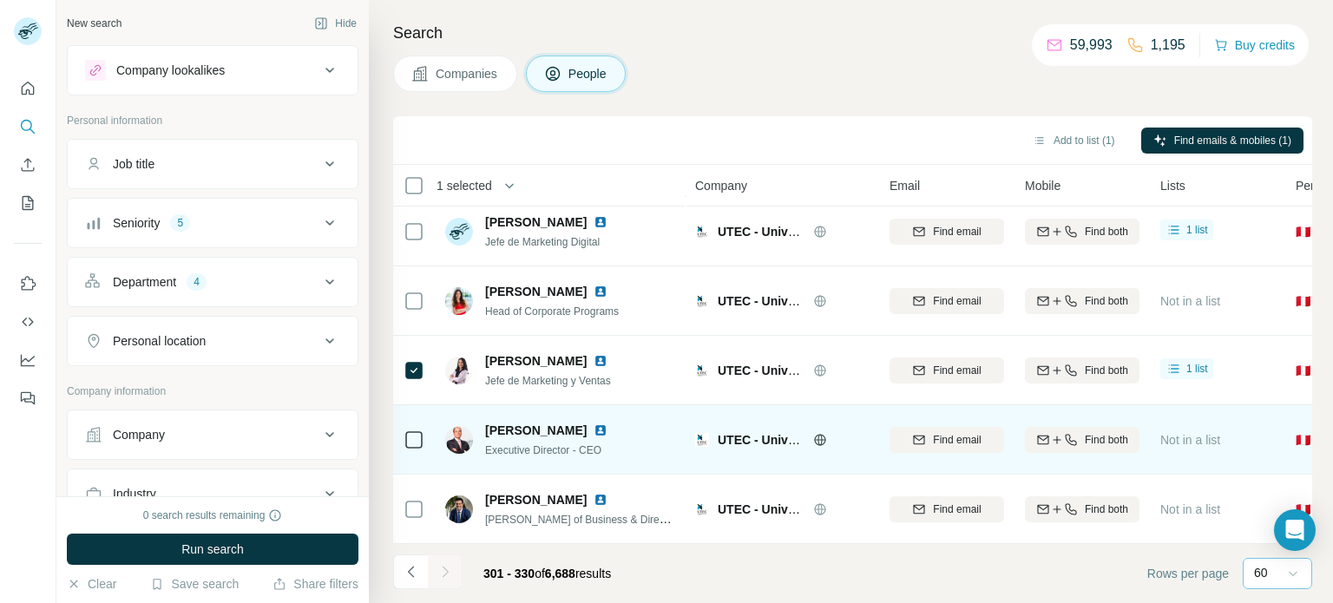
scroll to position [1753, 0]
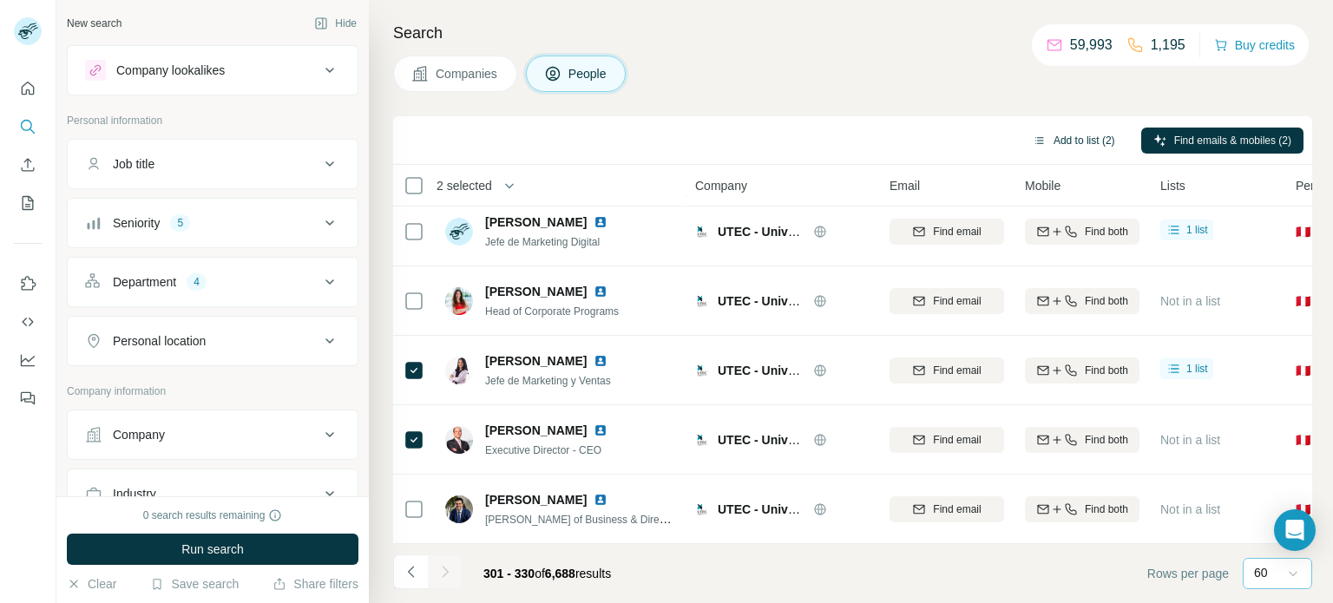
click at [1083, 141] on button "Add to list (2)" at bounding box center [1074, 141] width 107 height 26
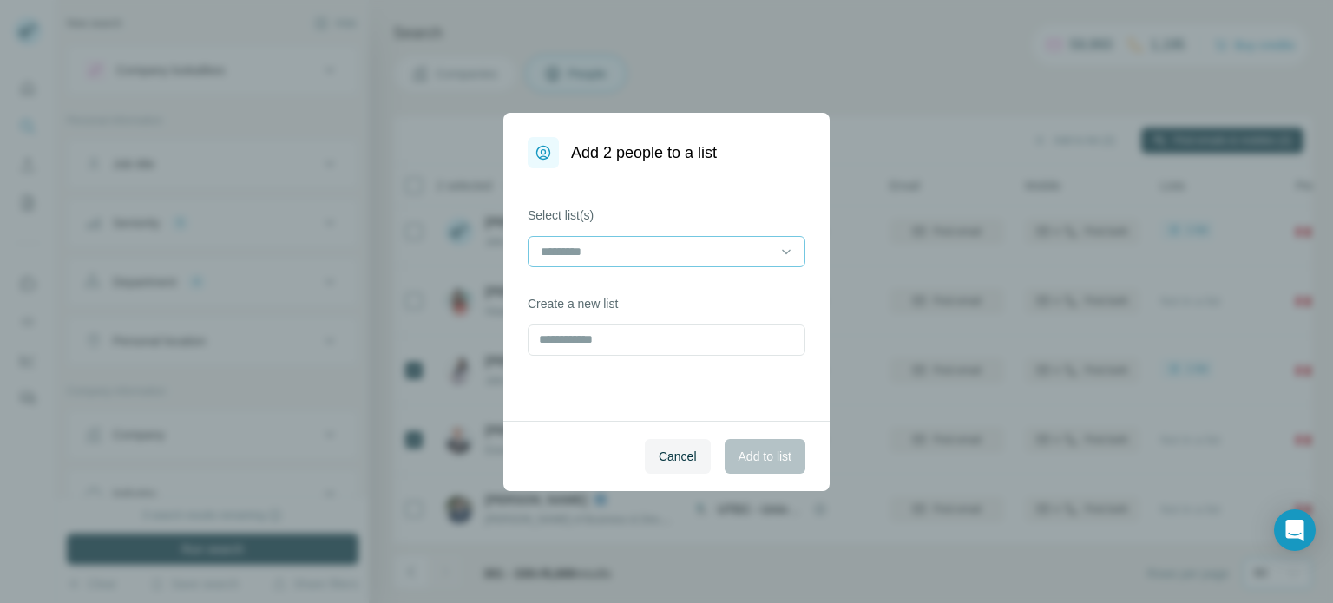
click at [594, 256] on input at bounding box center [656, 251] width 234 height 19
click at [576, 292] on p "CHEESSE WINE [GEOGRAPHIC_DATA]" at bounding box center [653, 290] width 223 height 17
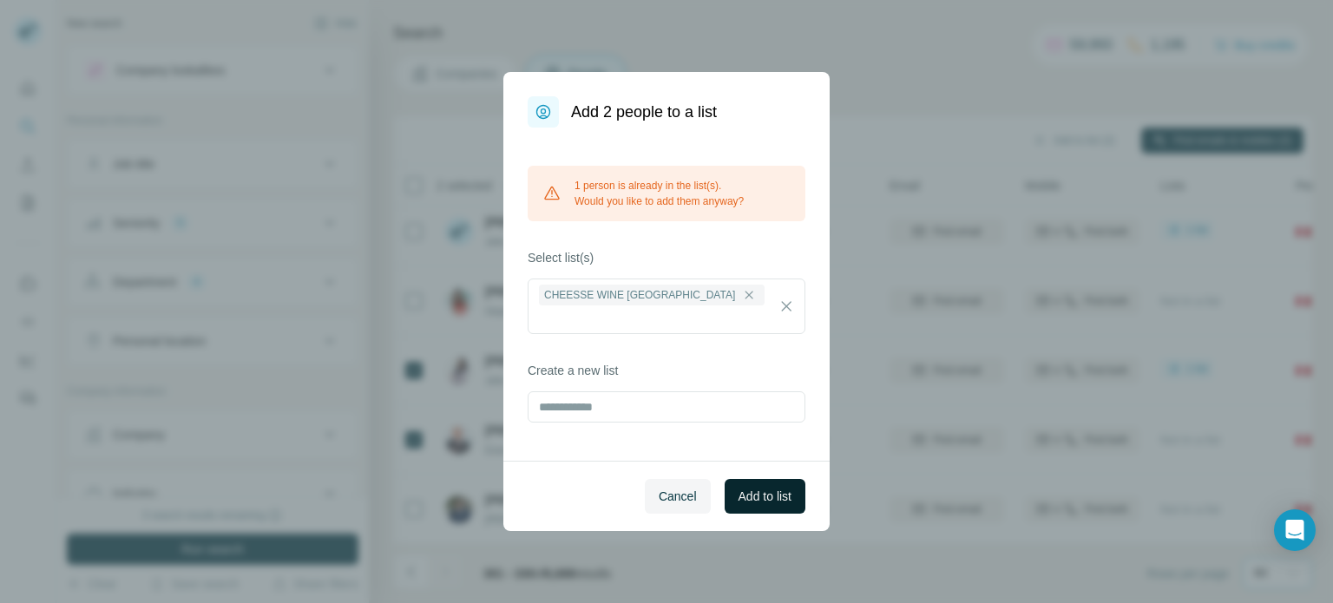
click at [746, 488] on span "Add to list" at bounding box center [765, 496] width 53 height 17
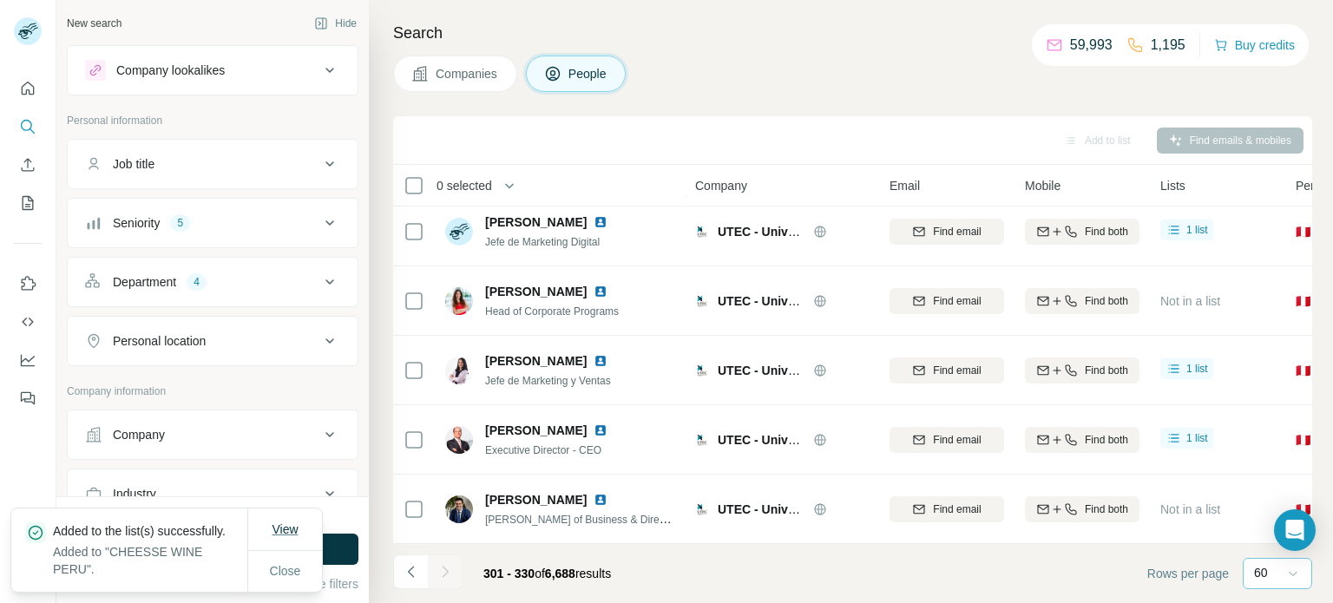
click at [284, 524] on span "View" at bounding box center [285, 529] width 26 height 14
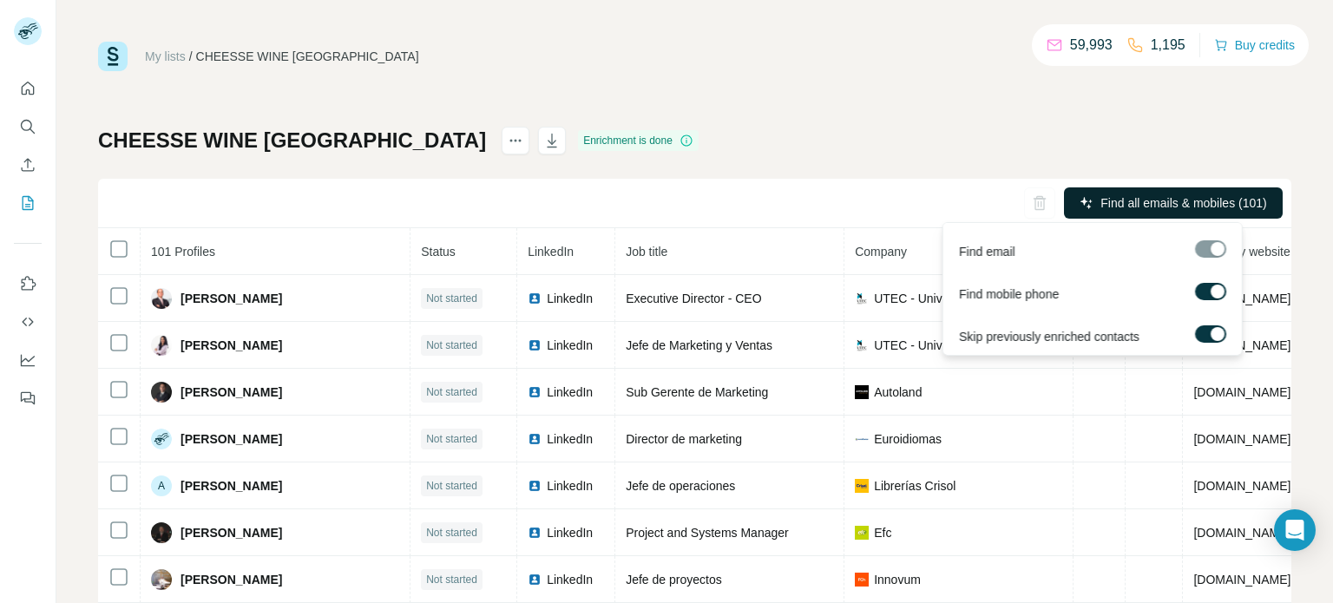
click at [1111, 197] on span "Find all emails & mobiles (101)" at bounding box center [1183, 202] width 166 height 17
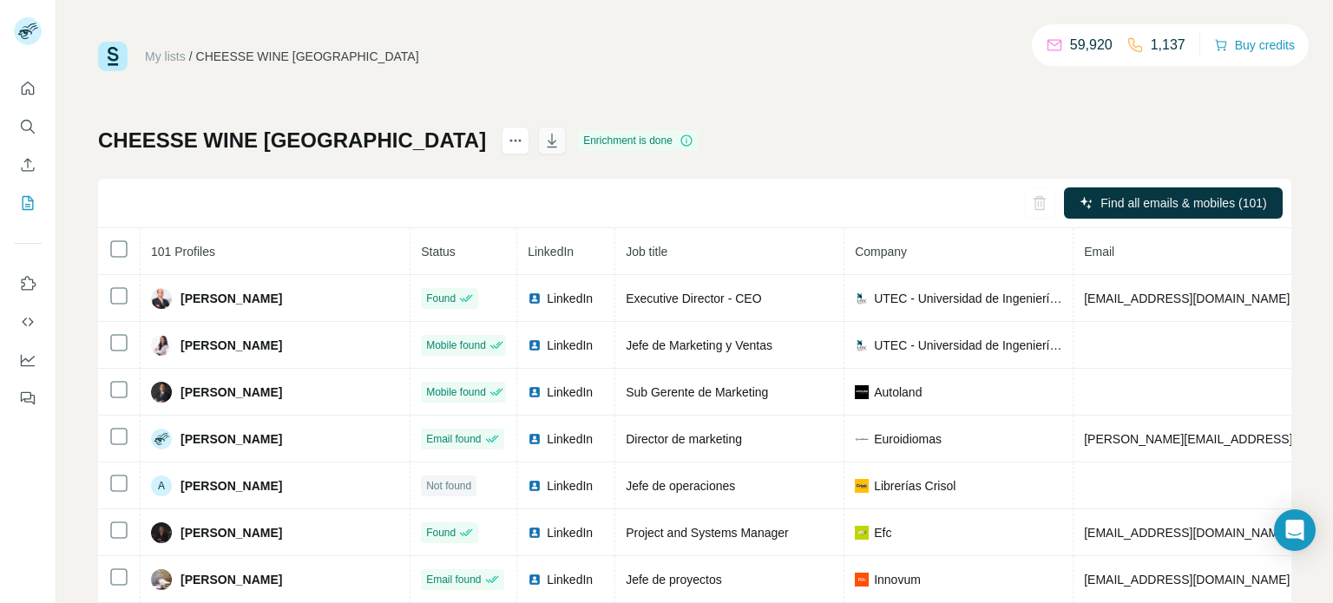
click at [543, 141] on icon "button" at bounding box center [551, 140] width 17 height 17
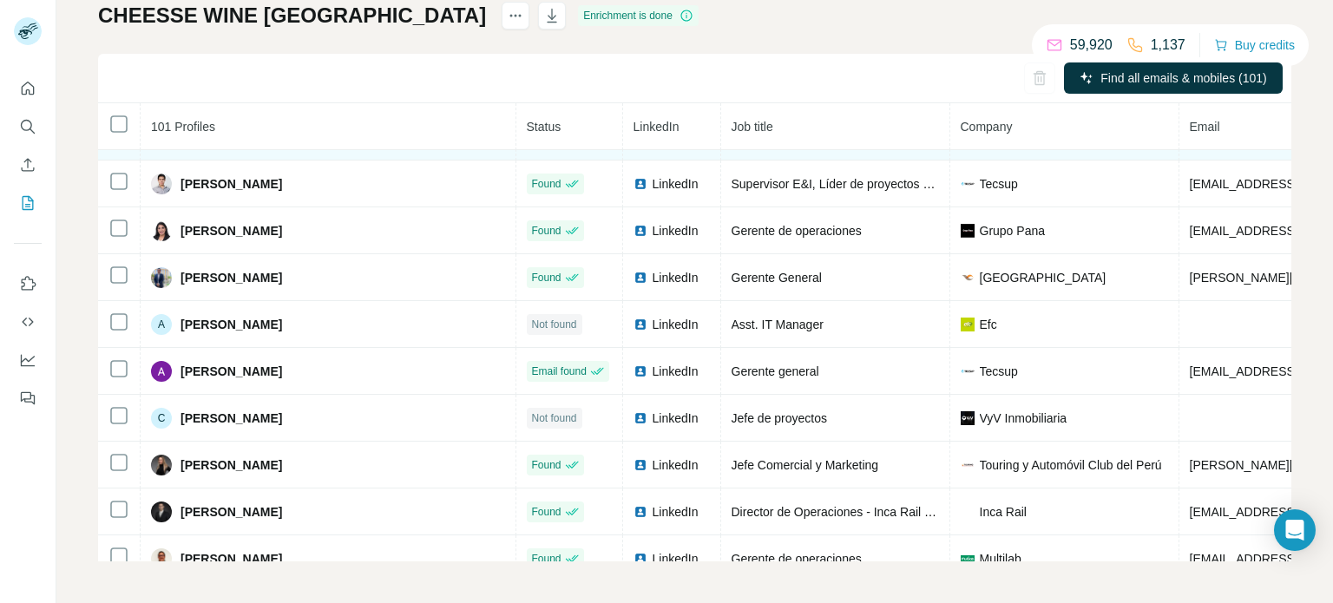
scroll to position [521, 0]
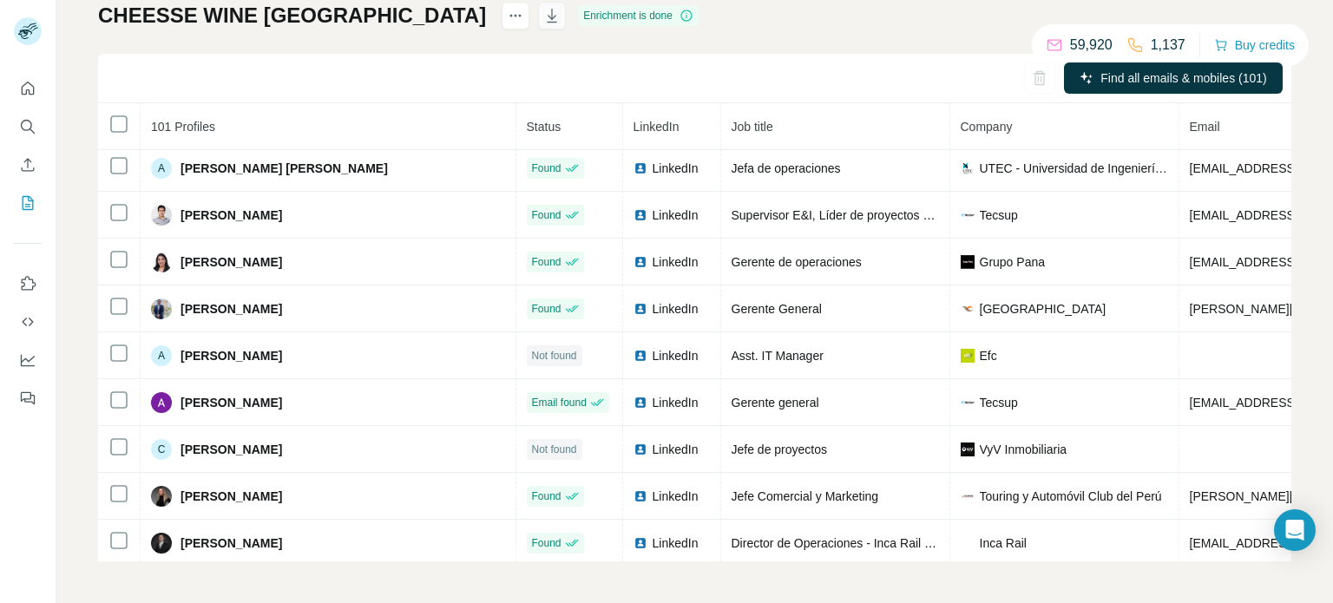
click at [543, 14] on icon "button" at bounding box center [551, 15] width 17 height 17
